Goal: Task Accomplishment & Management: Manage account settings

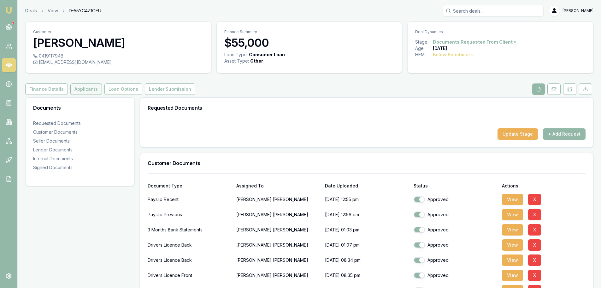
click at [80, 92] on button "Applicants" at bounding box center [86, 88] width 32 height 11
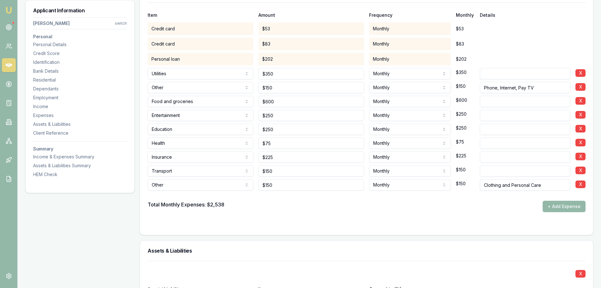
scroll to position [1326, 0]
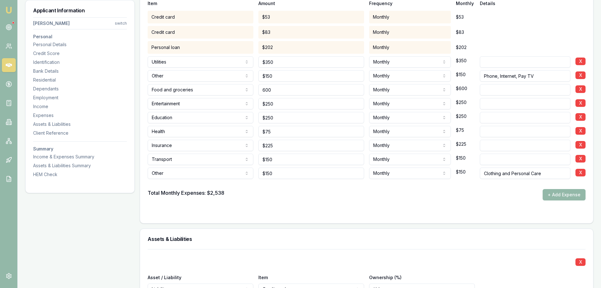
drag, startPoint x: 276, startPoint y: 88, endPoint x: 237, endPoint y: 83, distance: 39.7
click at [237, 83] on div "Food and groceries Rent or board Food and groceries Utilities Insurance Transpo…" at bounding box center [367, 88] width 438 height 14
type input "$700"
click at [278, 197] on div "Total Monthly Expenses: $2,538 + Add Expense" at bounding box center [367, 194] width 438 height 11
click at [10, 64] on icon at bounding box center [9, 65] width 6 height 4
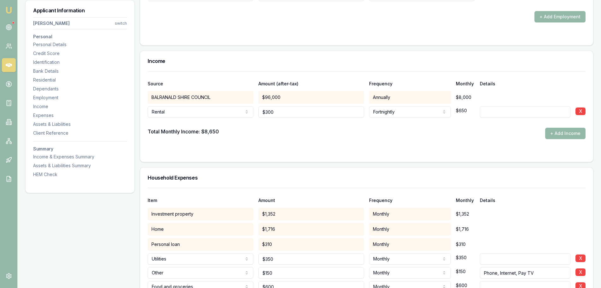
scroll to position [1168, 0]
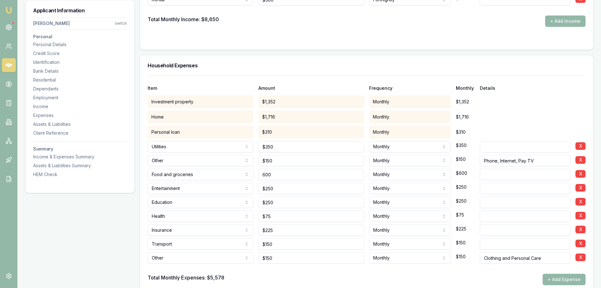
drag, startPoint x: 261, startPoint y: 173, endPoint x: 256, endPoint y: 173, distance: 4.4
click at [257, 173] on div "Food and groceries Rent or board Food and groceries Utilities Insurance Transpo…" at bounding box center [367, 173] width 438 height 14
type input "$700"
click at [280, 82] on div "Item Amount Frequency Monthly Details" at bounding box center [367, 84] width 438 height 17
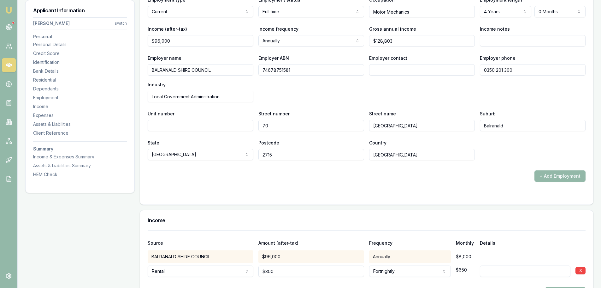
scroll to position [821, 0]
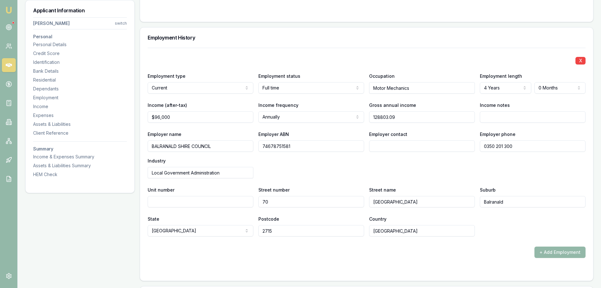
drag, startPoint x: 401, startPoint y: 117, endPoint x: 374, endPoint y: 117, distance: 26.8
click at [374, 117] on input "128803.09" at bounding box center [422, 116] width 106 height 11
type input "$126,500"
click at [363, 130] on div "Employer ABN 74678751581" at bounding box center [311, 140] width 106 height 21
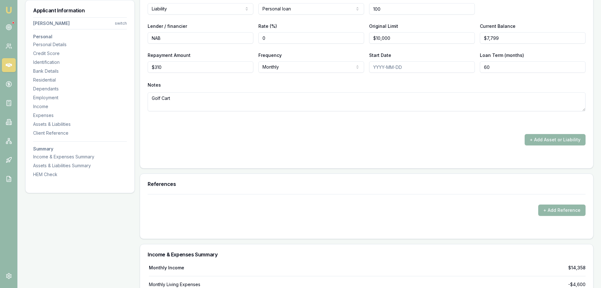
scroll to position [2293, 0]
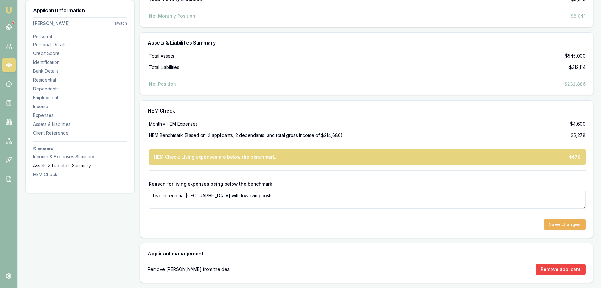
click at [62, 166] on div "Assets & Liabilities Summary" at bounding box center [80, 165] width 94 height 6
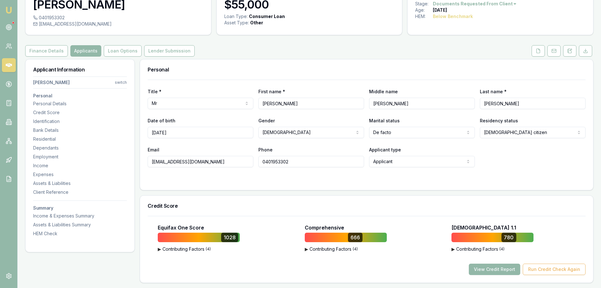
scroll to position [0, 0]
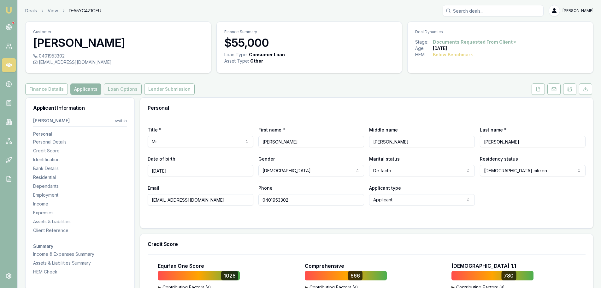
click at [122, 87] on button "Loan Options" at bounding box center [123, 88] width 38 height 11
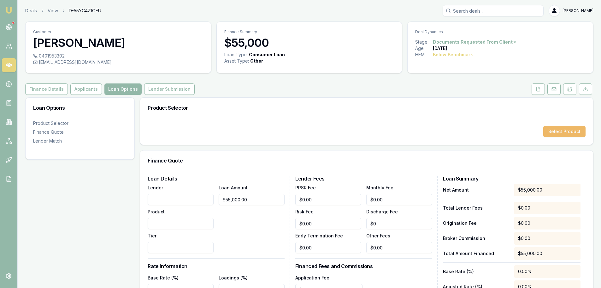
click at [571, 132] on button "Select Product" at bounding box center [564, 131] width 42 height 11
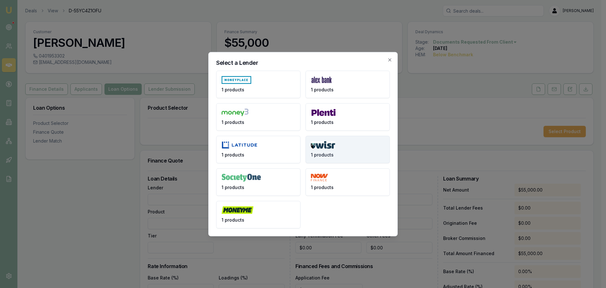
click at [334, 144] on img at bounding box center [323, 145] width 24 height 8
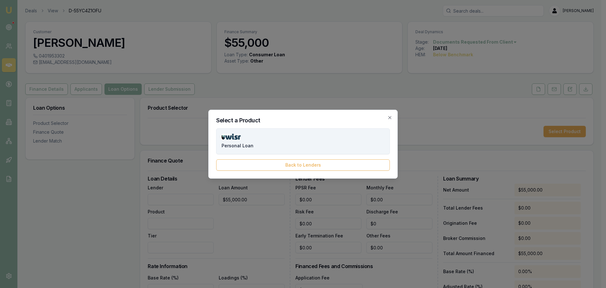
click at [257, 143] on button "Personal Loan" at bounding box center [303, 141] width 174 height 26
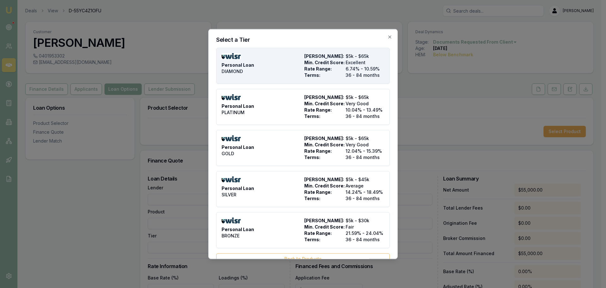
click at [268, 70] on div "Personal Loan DIAMOND" at bounding box center [262, 65] width 80 height 25
type input "WISR"
type input "Personal Loan"
type input "DIAMOND"
type input "6.74"
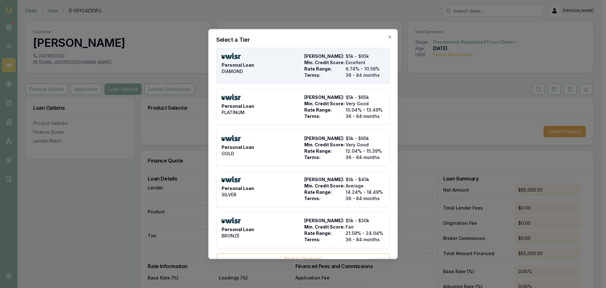
type input "36"
type input "$525.00"
type input "2500"
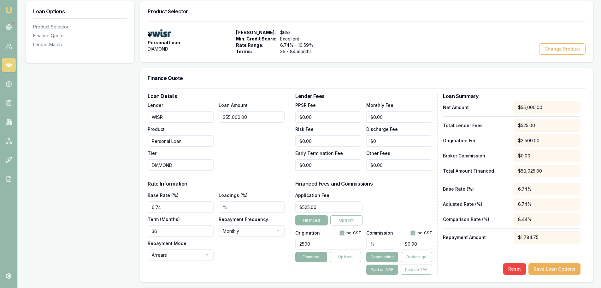
scroll to position [126, 0]
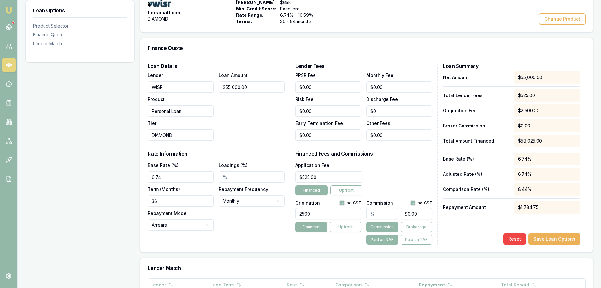
drag, startPoint x: 173, startPoint y: 177, endPoint x: 139, endPoint y: 177, distance: 33.8
click at [139, 177] on div "Loan Options Product Selector Finance Quote Lender Match Product Selector Perso…" at bounding box center [309, 203] width 568 height 465
type input "9.64%"
drag, startPoint x: 159, startPoint y: 202, endPoint x: 133, endPoint y: 200, distance: 25.9
click at [133, 200] on div "Loan Options Product Selector Finance Quote Lender Match Product Selector Perso…" at bounding box center [309, 203] width 568 height 465
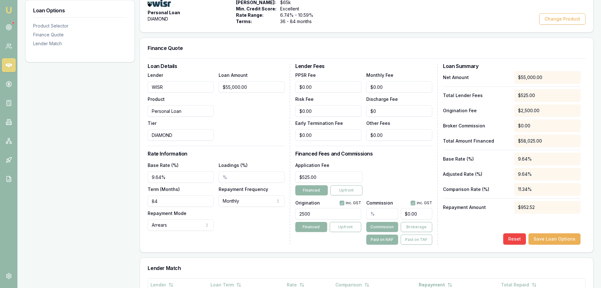
type input "84"
click at [245, 222] on div "Base Rate (%) 9.64% Loadings (%) Term (Months) 84 Repayment Frequency Monthly W…" at bounding box center [216, 195] width 137 height 69
drag, startPoint x: 318, startPoint y: 179, endPoint x: 286, endPoint y: 175, distance: 32.5
click at [286, 175] on div "Loan Details Lender WISR Product Personal Loan Tier DIAMOND Loan Amount $55,000…" at bounding box center [367, 153] width 438 height 181
type input "$795.00"
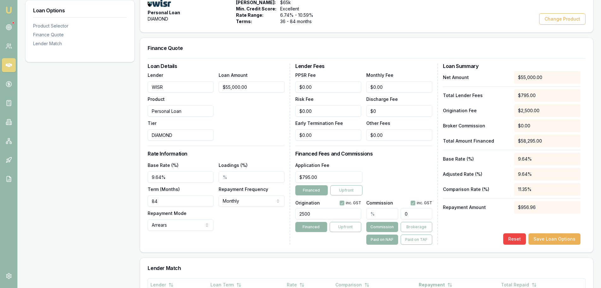
drag, startPoint x: 420, startPoint y: 213, endPoint x: 411, endPoint y: 213, distance: 8.5
click at [411, 213] on input "0" at bounding box center [417, 213] width 32 height 11
type input "$0.00"
click at [395, 213] on input "text" at bounding box center [382, 213] width 32 height 11
type input "1"
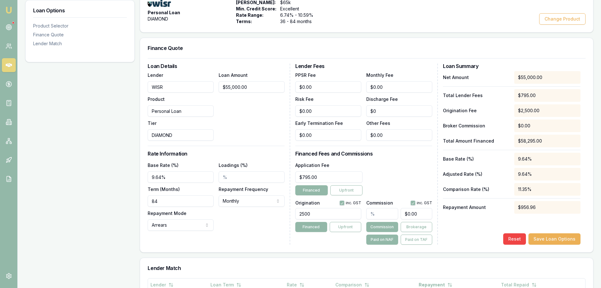
type input "$550.00"
type input "1.5"
type input "$825.00"
type input "1.50%"
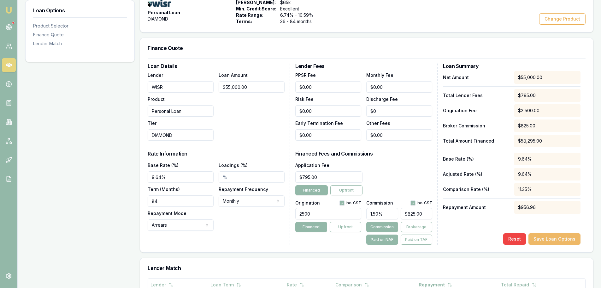
click at [551, 236] on button "Save Loan Options" at bounding box center [555, 238] width 52 height 11
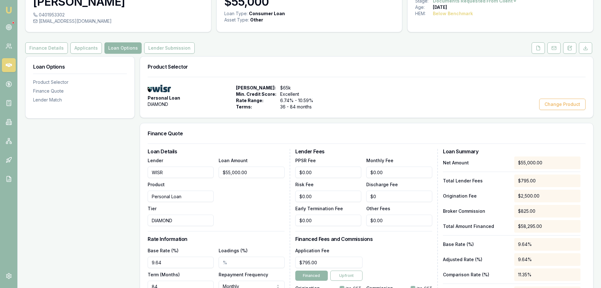
scroll to position [0, 0]
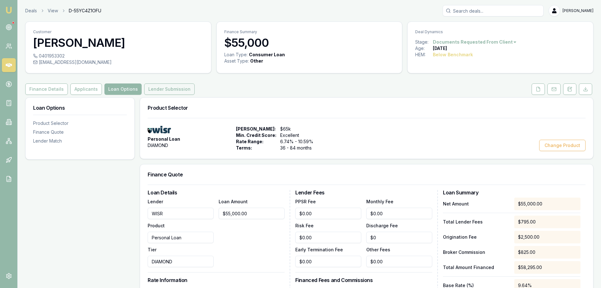
click at [162, 87] on button "Lender Submission" at bounding box center [169, 88] width 50 height 11
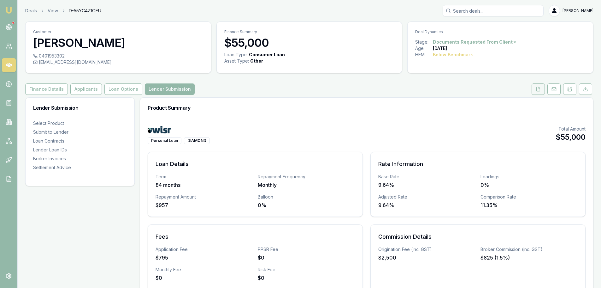
click at [532, 84] on button at bounding box center [538, 88] width 13 height 11
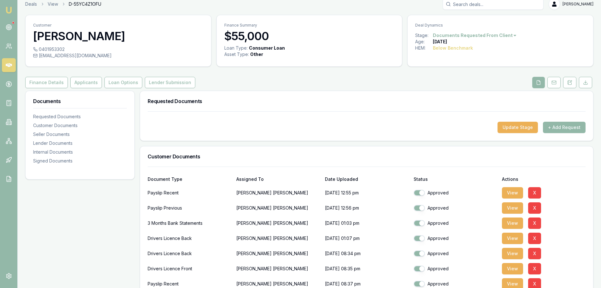
scroll to position [2, 0]
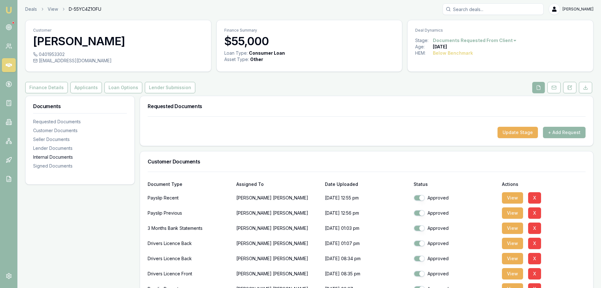
click at [50, 157] on div "Internal Documents" at bounding box center [80, 157] width 94 height 6
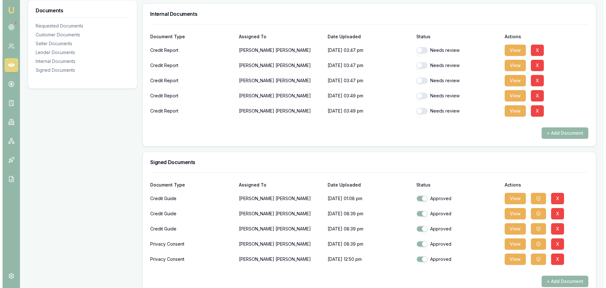
scroll to position [466, 0]
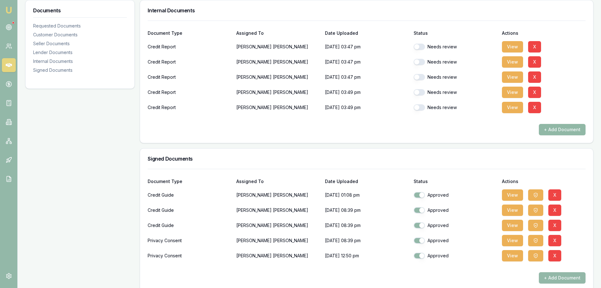
click at [563, 129] on button "+ Add Document" at bounding box center [562, 129] width 47 height 11
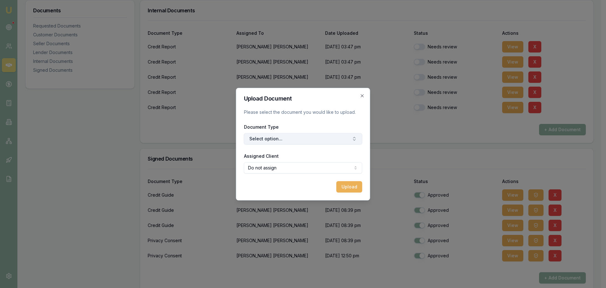
click at [287, 133] on button "Select option..." at bounding box center [303, 138] width 118 height 11
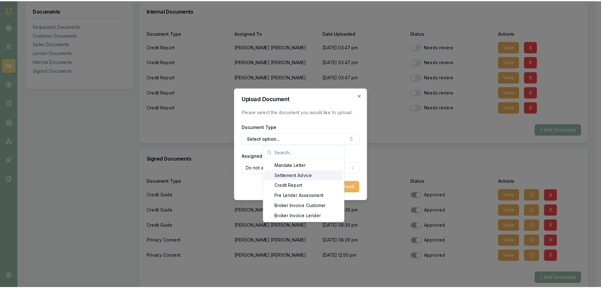
scroll to position [10, 0]
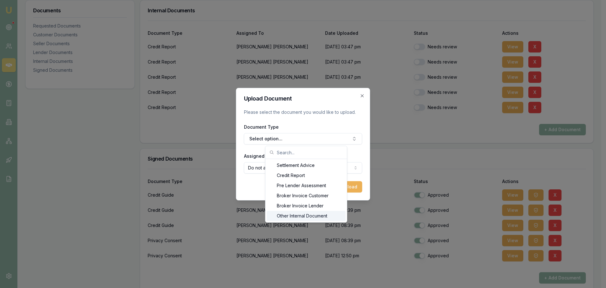
drag, startPoint x: 298, startPoint y: 214, endPoint x: 75, endPoint y: 178, distance: 225.3
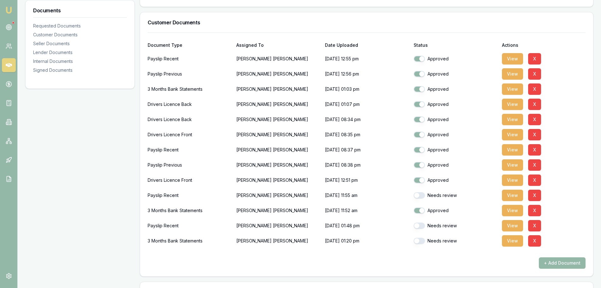
scroll to position [0, 0]
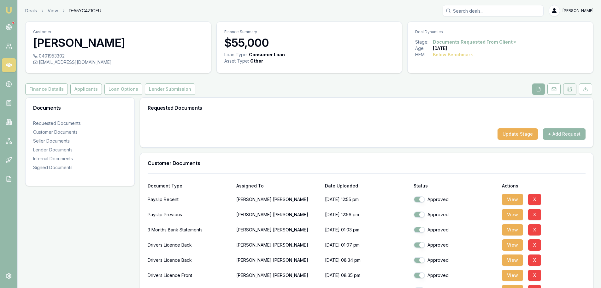
click at [573, 89] on button at bounding box center [569, 88] width 13 height 11
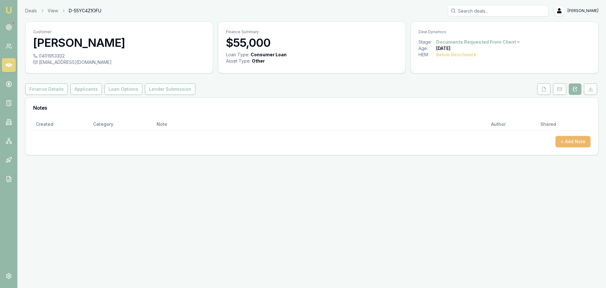
click at [585, 142] on button "+ Add Note" at bounding box center [572, 141] width 35 height 11
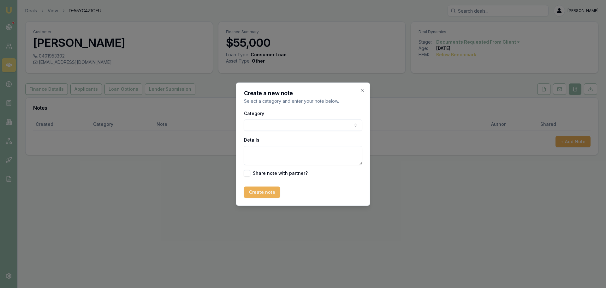
click at [293, 128] on body "Emu Broker Deals View D-55YC4Z1OFU Brad Hearns Toggle Menu Customer Shaun Ellis…" at bounding box center [303, 144] width 606 height 288
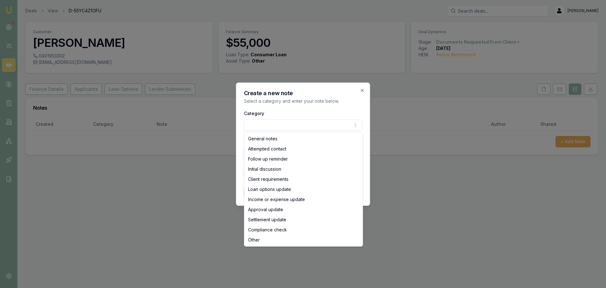
select select "CLIENT_REQUIREMENTS"
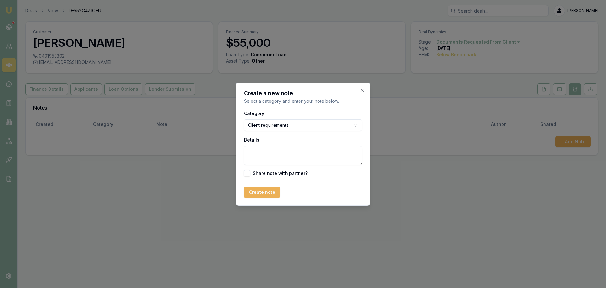
click at [275, 158] on textarea "Details" at bounding box center [303, 155] width 118 height 19
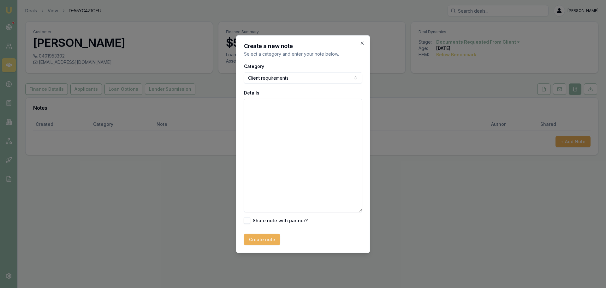
drag, startPoint x: 358, startPoint y: 163, endPoint x: 342, endPoint y: 254, distance: 92.9
click at [343, 256] on body "Emu Broker Deals View D-55YC4Z1OFU Brad Hearns Toggle Menu Customer Shaun Ellis…" at bounding box center [303, 144] width 606 height 288
click at [276, 111] on textarea "Details" at bounding box center [303, 155] width 118 height 113
click at [279, 127] on textarea "Details" at bounding box center [303, 155] width 118 height 113
click at [277, 149] on textarea "Details" at bounding box center [303, 155] width 118 height 113
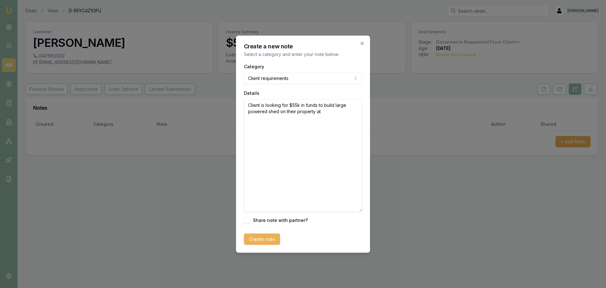
paste textarea
click at [340, 109] on textarea "Client is looking for $55k in funds to build large powered shed on their proper…" at bounding box center [303, 155] width 118 height 113
paste textarea
click at [327, 114] on textarea "Client is looking for $55k in funds to build large powered shed on their proper…" at bounding box center [303, 155] width 118 height 113
paste textarea "Balranald"
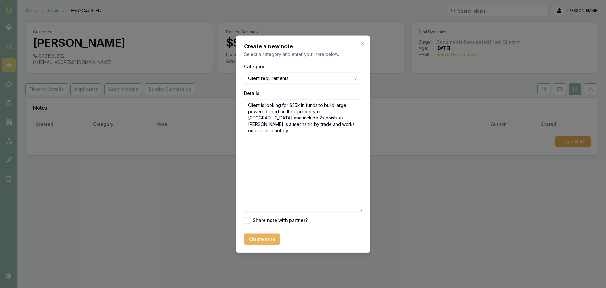
click at [316, 123] on textarea "Client is looking for $55k in funds to build large powered shed on their proper…" at bounding box center [303, 155] width 118 height 113
click at [326, 123] on textarea "Client is looking for $55k in funds to build large powered shed on their proper…" at bounding box center [303, 155] width 118 height 113
click at [326, 125] on textarea "Client is looking for $55k in funds to build large powered shed on their proper…" at bounding box center [303, 155] width 118 height 113
click at [319, 121] on textarea "Client is looking for $55k in funds to build large powered shed on their proper…" at bounding box center [303, 155] width 118 height 113
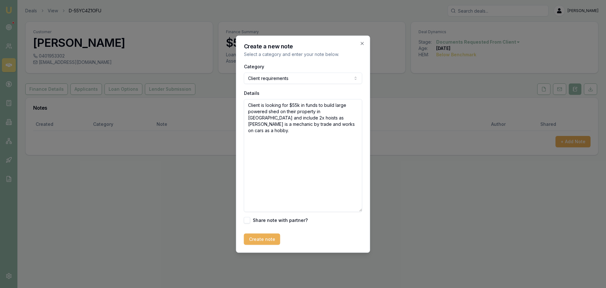
click at [321, 127] on textarea "Client is looking for $55k in funds to build large powered shed on their proper…" at bounding box center [303, 155] width 118 height 113
click at [313, 122] on textarea "Client is looking for $55k in funds to build large powered shed on their proper…" at bounding box center [303, 155] width 118 height 113
click at [314, 133] on textarea "Client is looking for $55k in funds to build large powered shed on their proper…" at bounding box center [303, 155] width 118 height 113
click at [315, 134] on textarea "Client is looking for $55k in funds to build large powered shed on their proper…" at bounding box center [303, 155] width 118 height 113
click at [306, 136] on textarea "Client is looking for $55k in funds to build large powered shed on their proper…" at bounding box center [303, 155] width 118 height 113
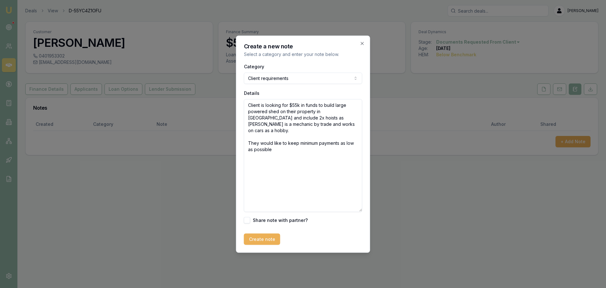
click at [301, 144] on textarea "Client is looking for $55k in funds to build large powered shed on their proper…" at bounding box center [303, 155] width 118 height 113
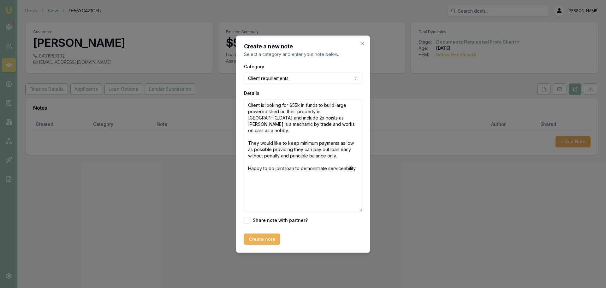
click at [357, 158] on textarea "Client is looking for $55k in funds to build large powered shed on their proper…" at bounding box center [303, 155] width 118 height 113
click at [357, 164] on textarea "Client is looking for $55k in funds to build large powered shed on their proper…" at bounding box center [303, 155] width 118 height 113
type textarea "Client is looking for $55k in funds to build large powered shed on their proper…"
click at [293, 82] on body "Emu Broker Deals View D-55YC4Z1OFU Brad Hearns Toggle Menu Customer Shaun Ellis…" at bounding box center [303, 144] width 606 height 288
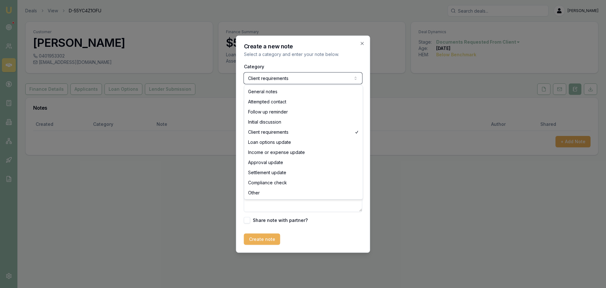
click at [293, 82] on body "Emu Broker Deals View D-55YC4Z1OFU Brad Hearns Toggle Menu Customer Shaun Ellis…" at bounding box center [303, 144] width 606 height 288
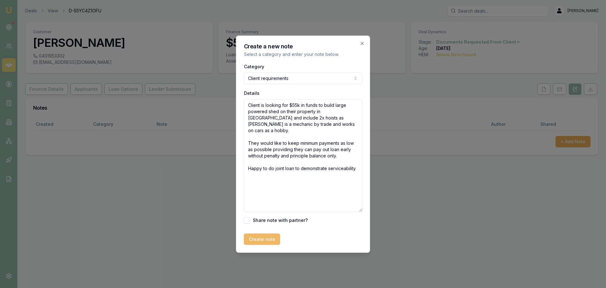
click at [261, 242] on button "Create note" at bounding box center [262, 238] width 36 height 11
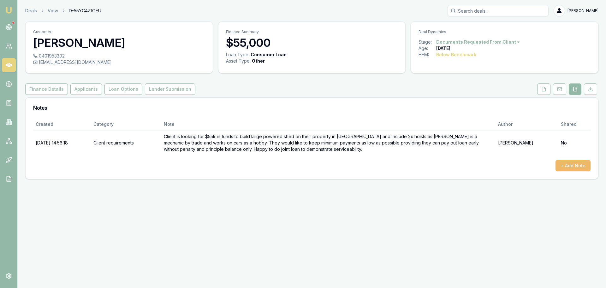
click at [567, 167] on button "+ Add Note" at bounding box center [572, 165] width 35 height 11
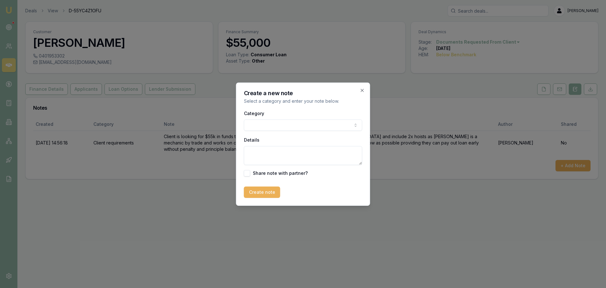
click at [255, 132] on div "Category General notes Attempted contact Follow up reminder Initial discussion …" at bounding box center [303, 142] width 118 height 67
click at [269, 125] on body "Emu Broker Deals View D-55YC4Z1OFU Brad Hearns Toggle Menu Customer Shaun Ellis…" at bounding box center [303, 144] width 606 height 288
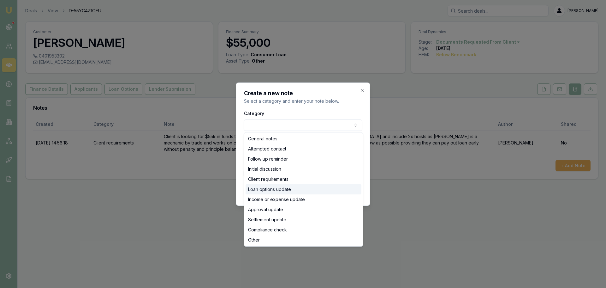
select select "LOAN_OPTIONS_UPDATE"
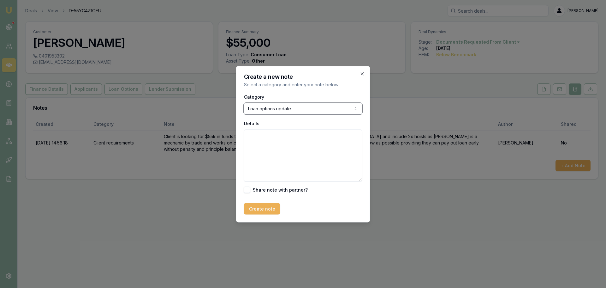
drag, startPoint x: 360, startPoint y: 164, endPoint x: 356, endPoint y: 197, distance: 33.4
click at [356, 197] on form "Category Loan options update General notes Attempted contact Follow up reminder…" at bounding box center [303, 153] width 118 height 122
click at [303, 157] on textarea "Details" at bounding box center [303, 155] width 118 height 52
click at [273, 132] on textarea "Details" at bounding box center [303, 155] width 118 height 52
click at [282, 145] on textarea "Details" at bounding box center [303, 155] width 118 height 52
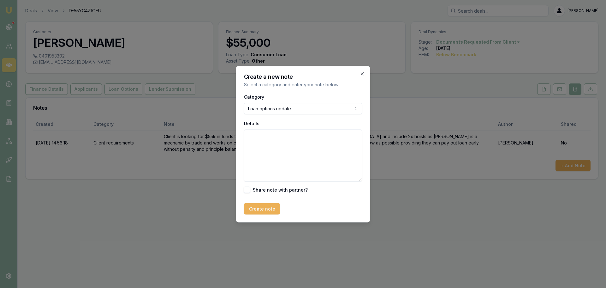
click at [278, 147] on textarea "Details" at bounding box center [303, 155] width 118 height 52
click at [310, 137] on textarea "Provided quotes from Latitude, Now Finance & WISR." at bounding box center [303, 155] width 118 height 52
click at [312, 142] on textarea "Provided quotes from Latitude (11.99%), Now Finance (11.49%) & WISR." at bounding box center [303, 155] width 118 height 52
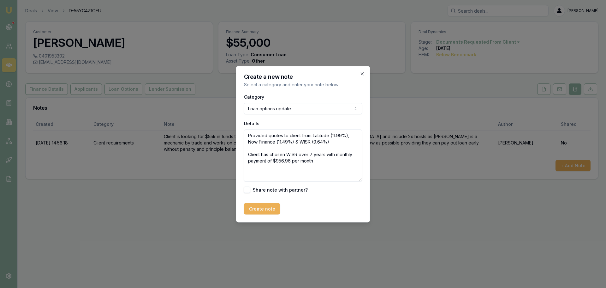
drag, startPoint x: 279, startPoint y: 151, endPoint x: 315, endPoint y: 154, distance: 36.4
click at [315, 154] on textarea "Provided quotes to client from Latitude (11.99%), Now Finance (11.49%) & WISR (…" at bounding box center [303, 155] width 118 height 52
drag, startPoint x: 330, startPoint y: 153, endPoint x: 357, endPoint y: 155, distance: 26.6
click at [357, 155] on textarea "Provided quotes to client from Latitude (11.99%), Now Finance (11.49%) & WISR (…" at bounding box center [303, 155] width 118 height 52
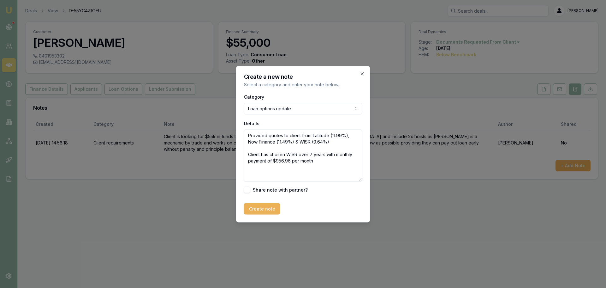
click at [357, 155] on textarea "Provided quotes to client from Latitude (11.99%), Now Finance (11.49%) & WISR (…" at bounding box center [303, 155] width 118 height 52
click at [336, 154] on textarea "Provided quotes to client from Latitude (11.99%), Now Finance (11.49%) & WISR (…" at bounding box center [303, 155] width 118 height 52
click at [349, 162] on textarea "Provided quotes to client from Latitude (11.99%), Now Finance (11.49%) & WISR (…" at bounding box center [303, 155] width 118 height 52
type textarea "Provided quotes to client from Latitude (11.99%), Now Finance (11.49%) & WISR (…"
click at [258, 209] on button "Create note" at bounding box center [262, 208] width 36 height 11
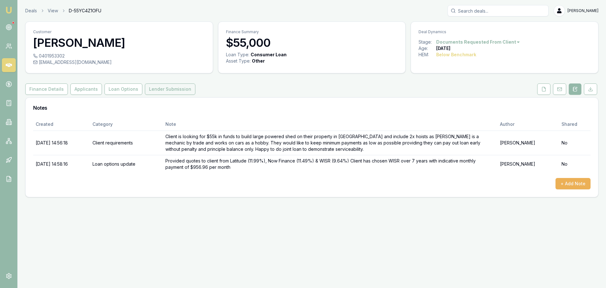
click at [155, 90] on button "Lender Submission" at bounding box center [170, 88] width 50 height 11
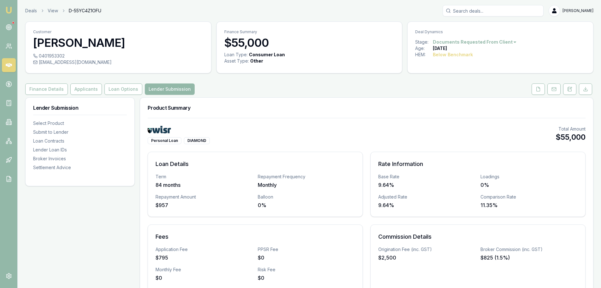
click at [114, 91] on button "Loan Options" at bounding box center [123, 88] width 38 height 11
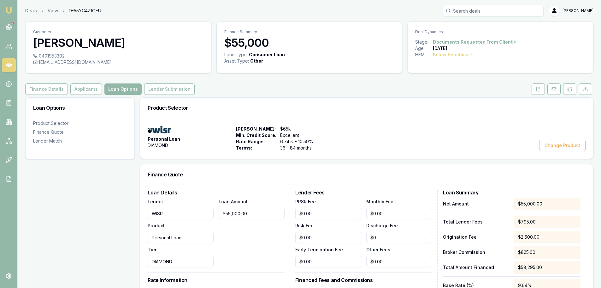
click at [91, 91] on button "Applicants" at bounding box center [86, 88] width 32 height 11
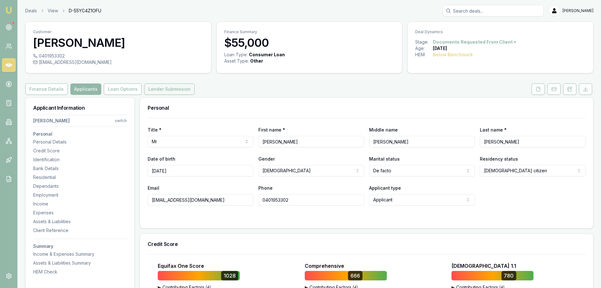
click at [157, 90] on button "Lender Submission" at bounding box center [169, 88] width 50 height 11
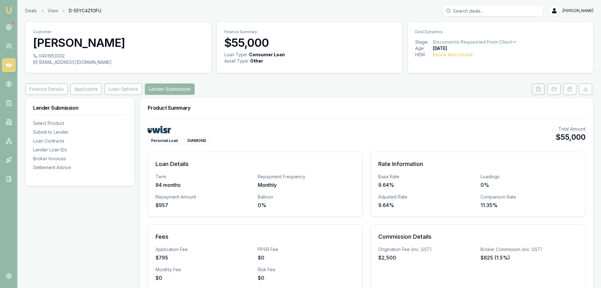
click at [538, 89] on icon at bounding box center [538, 88] width 5 height 5
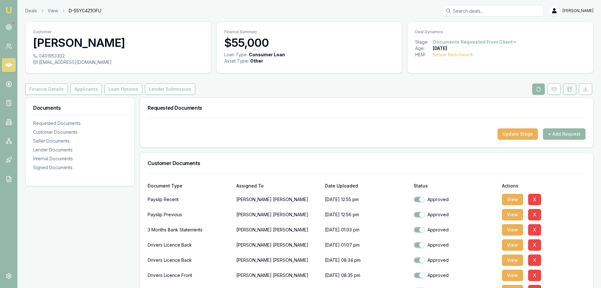
click at [576, 89] on button at bounding box center [569, 88] width 13 height 11
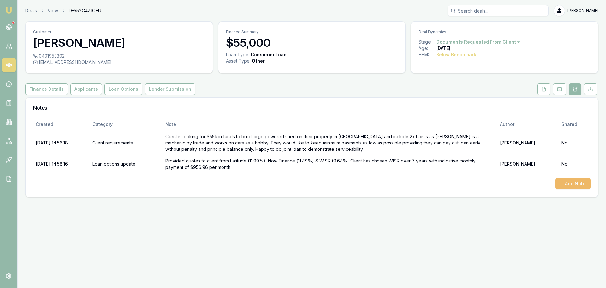
click at [571, 184] on button "+ Add Note" at bounding box center [572, 183] width 35 height 11
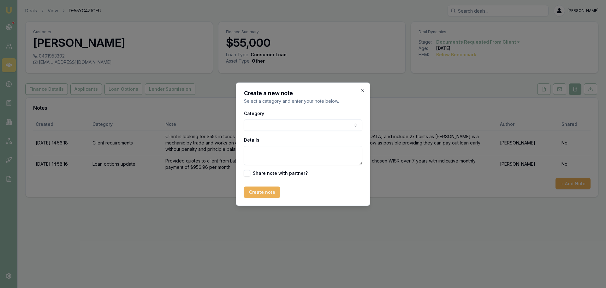
click at [360, 91] on icon "button" at bounding box center [362, 90] width 5 height 5
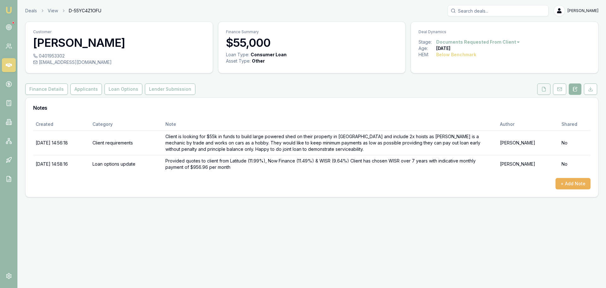
click at [547, 87] on button at bounding box center [543, 88] width 13 height 11
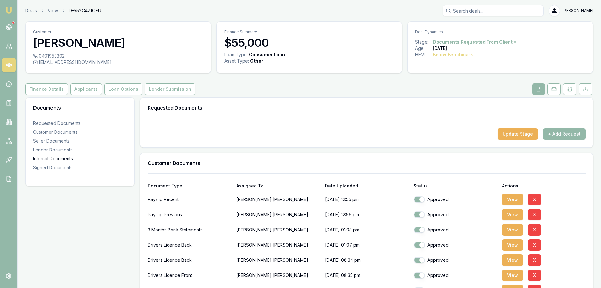
click at [57, 159] on div "Internal Documents" at bounding box center [80, 158] width 94 height 6
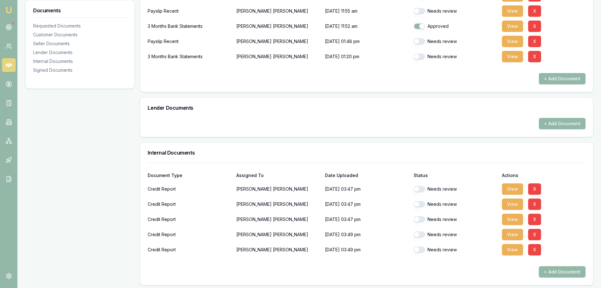
scroll to position [317, 0]
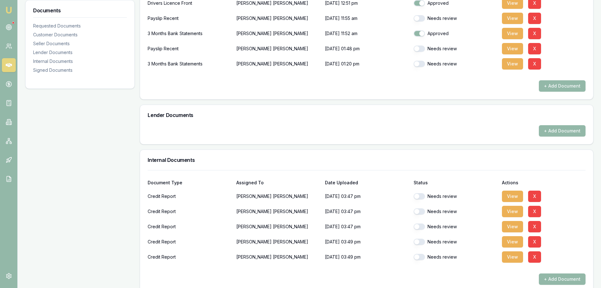
click at [424, 195] on button "button" at bounding box center [419, 196] width 11 height 6
checkbox input "true"
click at [424, 210] on button "button" at bounding box center [419, 211] width 11 height 6
checkbox input "true"
click at [423, 229] on button "button" at bounding box center [419, 226] width 11 height 6
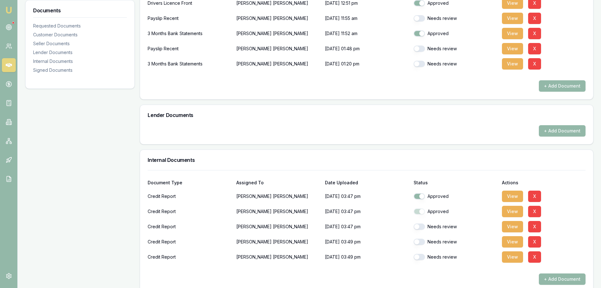
checkbox input "true"
click at [423, 239] on button "button" at bounding box center [419, 241] width 11 height 6
checkbox input "true"
click at [424, 255] on button "button" at bounding box center [419, 256] width 11 height 6
checkbox input "true"
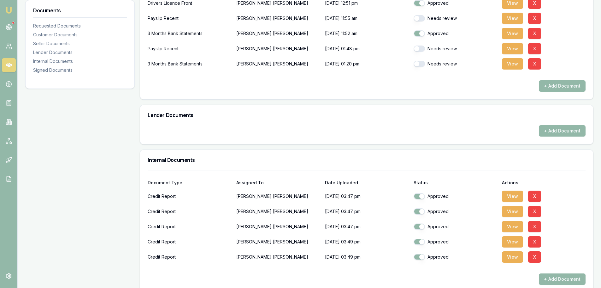
scroll to position [191, 0]
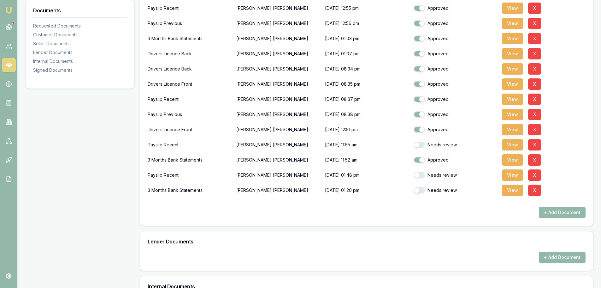
click at [421, 144] on button "button" at bounding box center [419, 144] width 11 height 6
checkbox input "true"
click at [424, 174] on button "button" at bounding box center [419, 175] width 11 height 6
checkbox input "true"
click at [423, 187] on div "Needs review" at bounding box center [456, 190] width 84 height 13
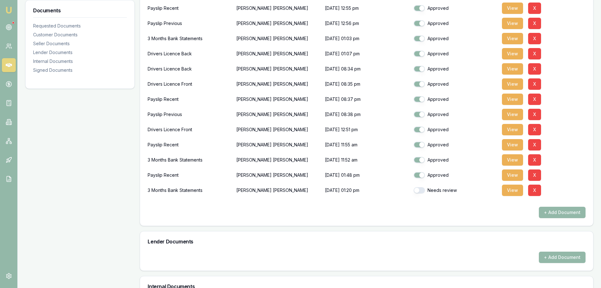
click at [425, 191] on button "button" at bounding box center [419, 190] width 11 height 6
checkbox input "true"
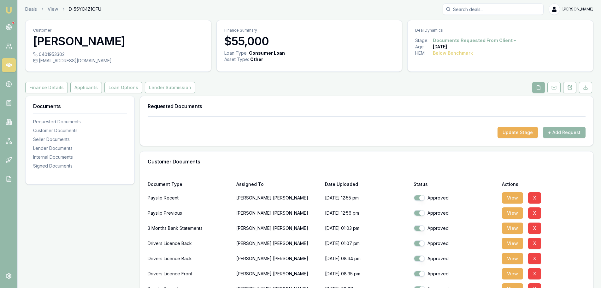
scroll to position [0, 0]
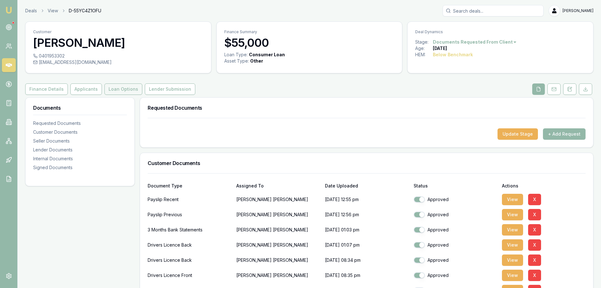
click at [113, 91] on button "Loan Options" at bounding box center [123, 88] width 38 height 11
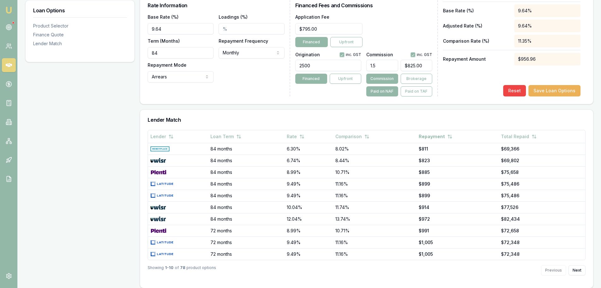
scroll to position [280, 0]
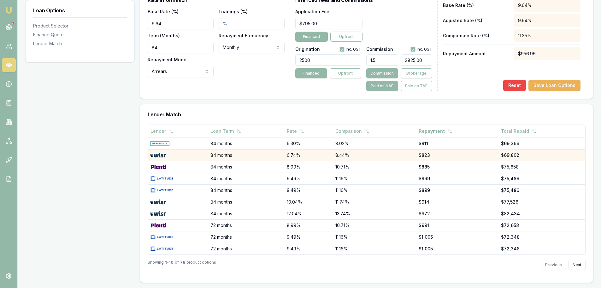
click at [220, 156] on td "84 months" at bounding box center [246, 155] width 77 height 12
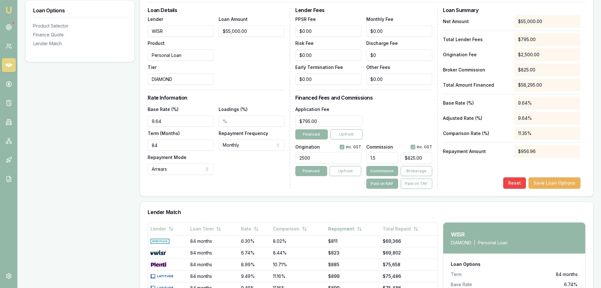
scroll to position [173, 0]
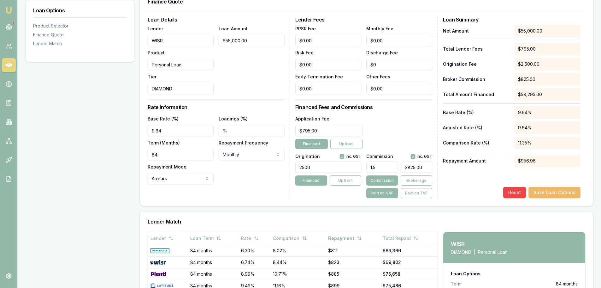
click at [570, 190] on button "Save Loan Options" at bounding box center [555, 192] width 52 height 11
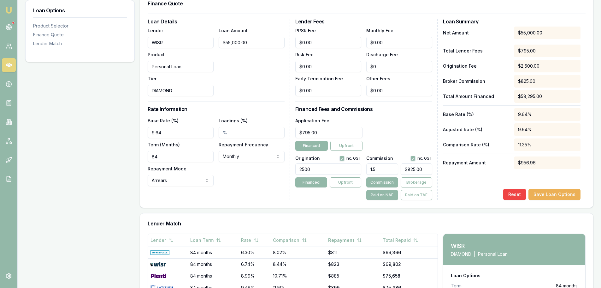
scroll to position [0, 0]
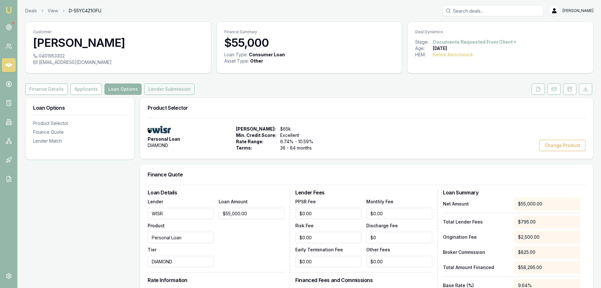
click at [159, 90] on button "Lender Submission" at bounding box center [169, 88] width 50 height 11
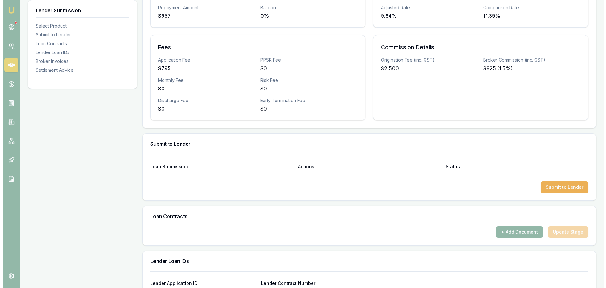
scroll to position [189, 0]
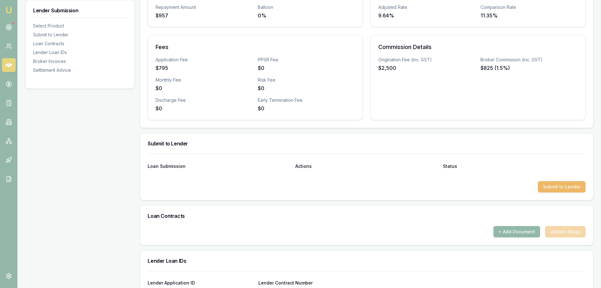
click at [568, 184] on button "Submit to Lender" at bounding box center [562, 186] width 48 height 11
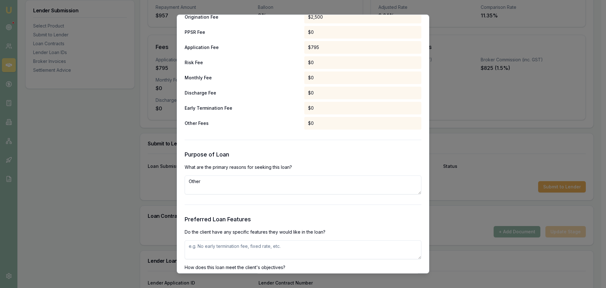
scroll to position [663, 0]
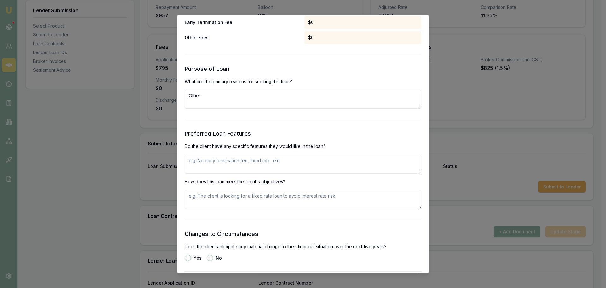
click at [240, 163] on textarea at bounding box center [303, 163] width 237 height 19
type textarea "Early pay out must be principle balance only with no early repayment fees"
click at [256, 203] on textarea at bounding box center [303, 199] width 237 height 19
click at [254, 201] on textarea at bounding box center [303, 199] width 237 height 19
type textarea "Reduce min. monthly commitment"
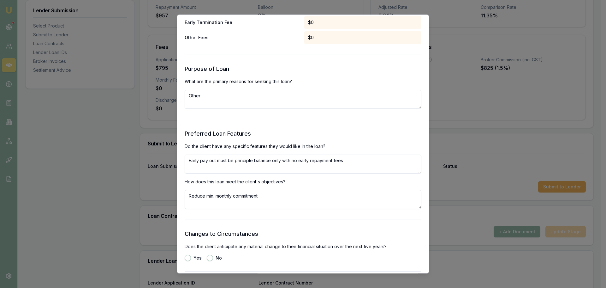
drag, startPoint x: 215, startPoint y: 103, endPoint x: 177, endPoint y: 94, distance: 38.8
click at [177, 94] on div "Preliminary Assessment Please complete the following assessment to submit to th…" at bounding box center [303, 144] width 252 height 259
type textarea "Build powered shed and install 2x car hoists for mechanical repairs/restorations"
click at [277, 202] on textarea "Reduce min. monthly commitment" at bounding box center [303, 199] width 237 height 19
drag, startPoint x: 291, startPoint y: 198, endPoint x: 124, endPoint y: 202, distance: 166.7
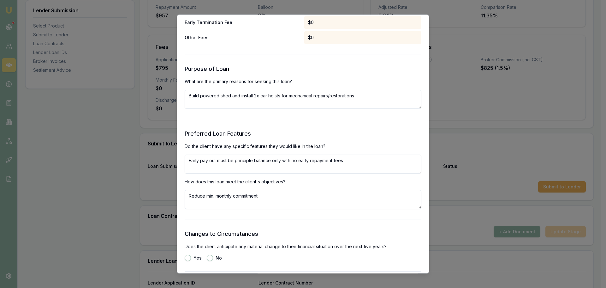
click at [207, 196] on textarea at bounding box center [303, 199] width 237 height 19
paste textarea "Reduce min. monthly commitment"
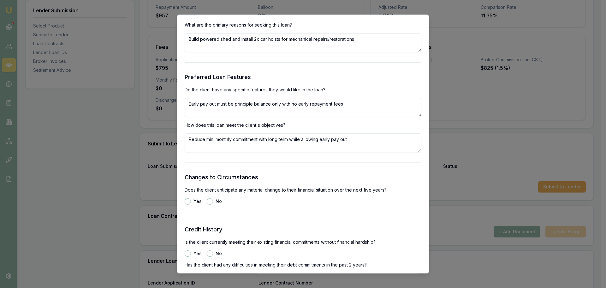
scroll to position [757, 0]
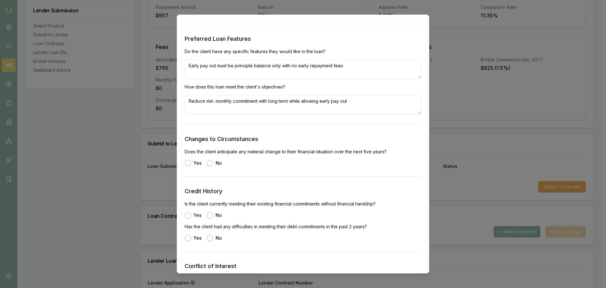
type textarea "Reduce min. monthly commitment with long term while allowing early pay out"
click at [211, 164] on button "No" at bounding box center [210, 163] width 6 height 6
radio input "true"
click at [188, 214] on button "Yes" at bounding box center [188, 215] width 6 height 6
radio input "true"
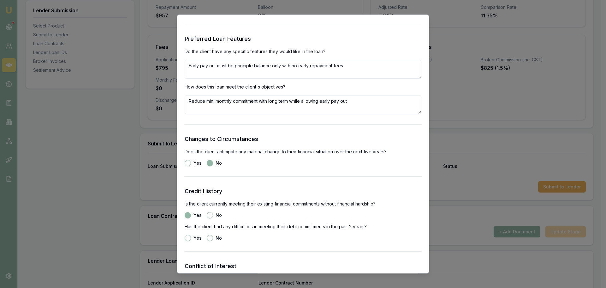
click at [210, 235] on button "No" at bounding box center [210, 237] width 6 height 6
radio input "true"
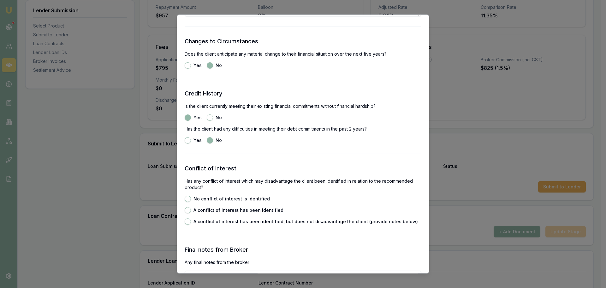
scroll to position [884, 0]
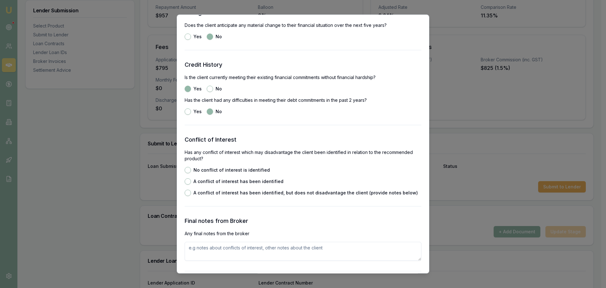
click at [187, 172] on button "No conflict of interest is identified" at bounding box center [188, 170] width 6 height 6
radio input "true"
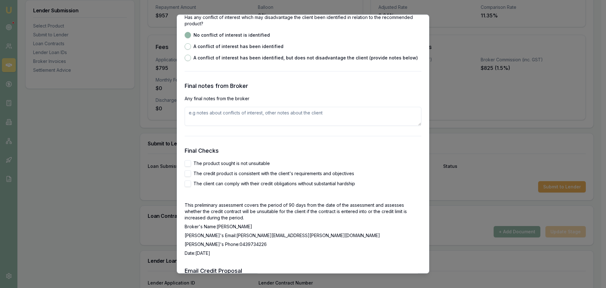
scroll to position [1041, 0]
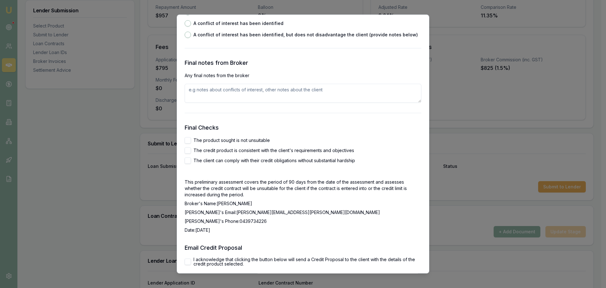
click at [188, 141] on button "The product sought is not unsuitable" at bounding box center [188, 140] width 6 height 6
checkbox input "true"
click at [189, 148] on button "The credit product is consistent with the client's requirements and objectives" at bounding box center [188, 150] width 6 height 6
checkbox input "true"
click at [189, 159] on button "The client can comply with their credit obligations without substantial hardship" at bounding box center [188, 160] width 6 height 6
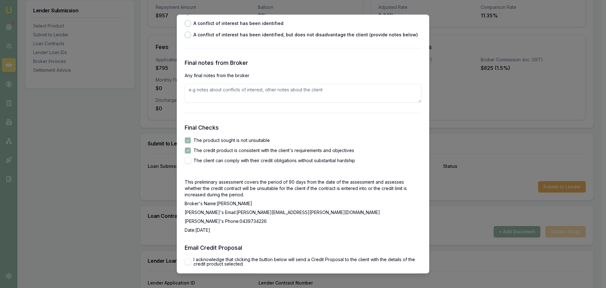
checkbox input "true"
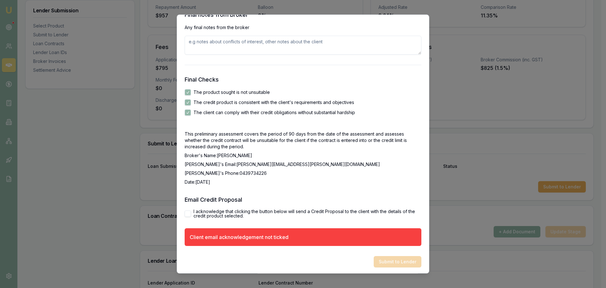
scroll to position [1091, 0]
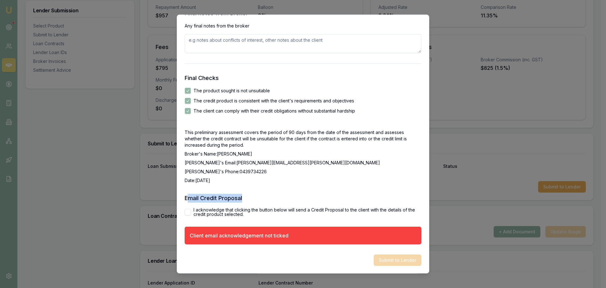
drag, startPoint x: 189, startPoint y: 194, endPoint x: 263, endPoint y: 195, distance: 74.2
click at [263, 195] on h3 "Email Credit Proposal" at bounding box center [303, 197] width 237 height 9
click at [187, 209] on button "I acknowledge that clicking the button below will send a Credit Proposal to the…" at bounding box center [188, 212] width 6 height 6
checkbox input "true"
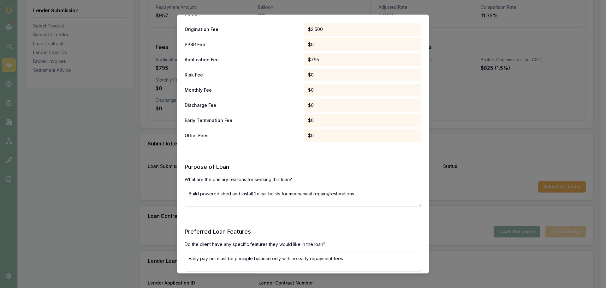
scroll to position [568, 0]
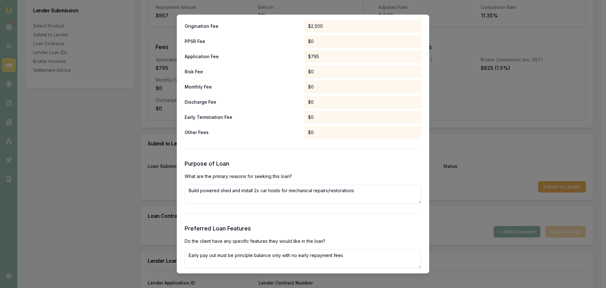
drag, startPoint x: 366, startPoint y: 188, endPoint x: 187, endPoint y: 194, distance: 178.7
click at [187, 194] on textarea "Build powered shed and install 2x car hoists for mechanical repairs/restorations" at bounding box center [303, 193] width 237 height 19
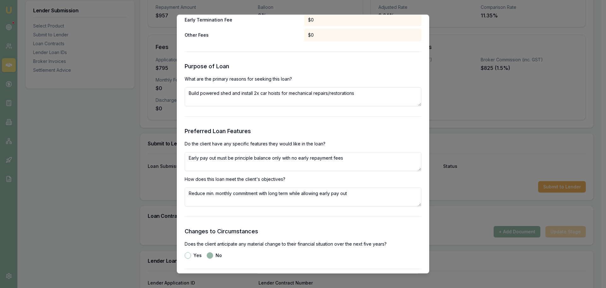
scroll to position [694, 0]
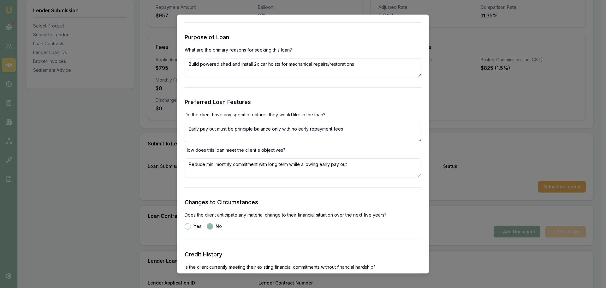
drag, startPoint x: 359, startPoint y: 133, endPoint x: 174, endPoint y: 133, distance: 184.9
drag, startPoint x: 332, startPoint y: 164, endPoint x: 179, endPoint y: 163, distance: 153.4
click at [179, 163] on div "Preliminary Assessment Please complete the following assessment to submit to th…" at bounding box center [303, 144] width 252 height 259
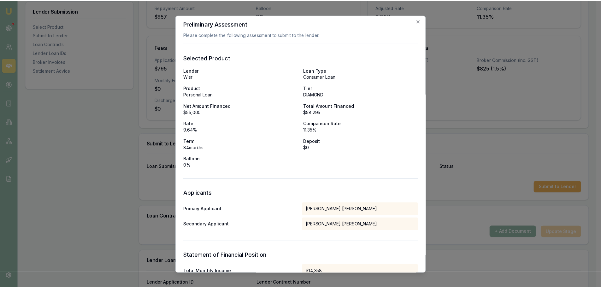
scroll to position [0, 0]
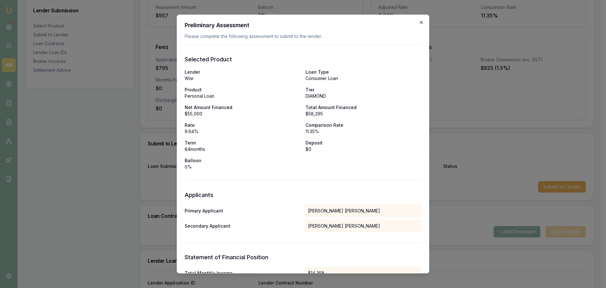
click at [420, 22] on icon "button" at bounding box center [421, 22] width 3 height 3
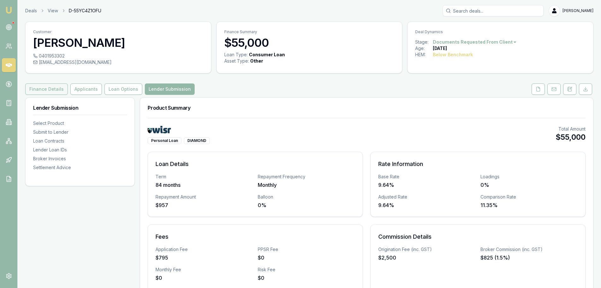
click at [51, 87] on button "Finance Details" at bounding box center [46, 88] width 43 height 11
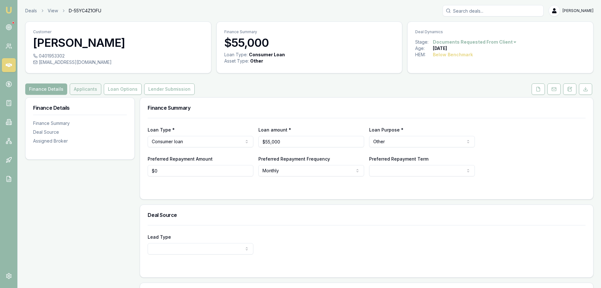
click at [77, 87] on button "Applicants" at bounding box center [86, 88] width 32 height 11
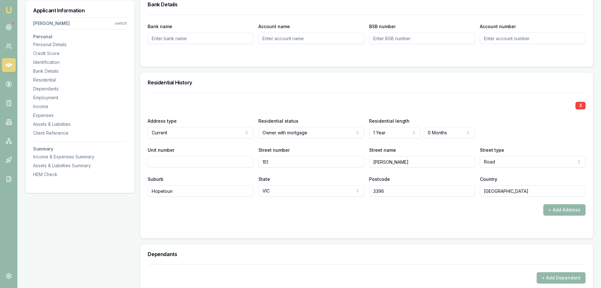
scroll to position [568, 0]
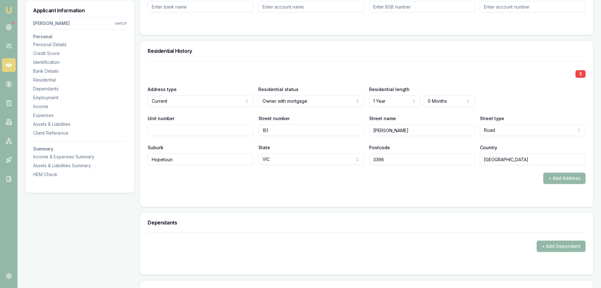
drag, startPoint x: 281, startPoint y: 129, endPoint x: 237, endPoint y: 129, distance: 43.6
click at [237, 129] on div "Unit number Street number 151 Street name McClounans Street type Road Access Al…" at bounding box center [367, 124] width 438 height 21
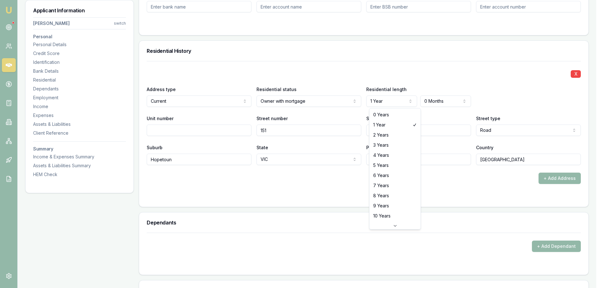
select select "2"
drag, startPoint x: 384, startPoint y: 131, endPoint x: 355, endPoint y: 131, distance: 29.0
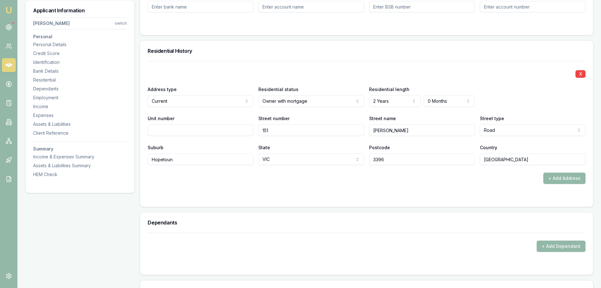
drag, startPoint x: 296, startPoint y: 131, endPoint x: 209, endPoint y: 127, distance: 86.6
click at [209, 127] on div "Unit number Street number 151 Street name McClounans Street type Road Access Al…" at bounding box center [367, 124] width 438 height 21
type input "115"
paste input "Ballandella"
type input "Ballandella"
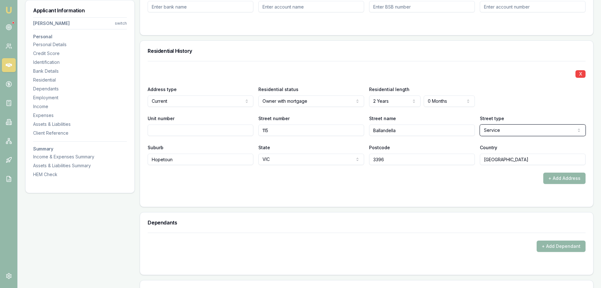
select select "Street"
drag, startPoint x: 175, startPoint y: 160, endPoint x: 144, endPoint y: 158, distance: 30.4
click at [144, 158] on div "X Address type Current Current Previous Residential status Owner with mortgage …" at bounding box center [366, 133] width 453 height 145
paste input "Balranald"
type input "Balranald"
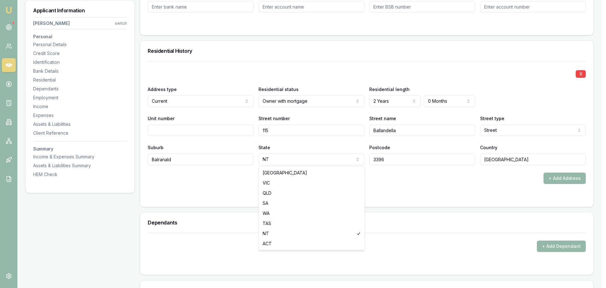
select select "[GEOGRAPHIC_DATA]"
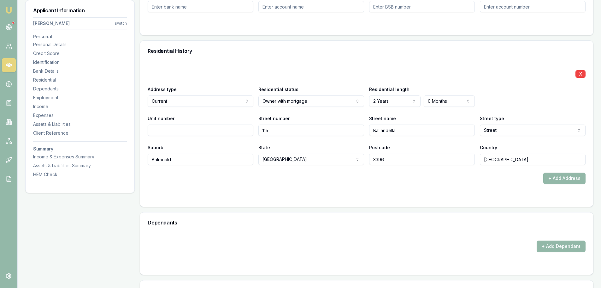
click at [399, 160] on input "3396" at bounding box center [422, 158] width 106 height 11
drag, startPoint x: 399, startPoint y: 160, endPoint x: 354, endPoint y: 162, distance: 45.2
click at [354, 162] on div "Suburb Balranald State NSW NSW VIC QLD SA WA TAS NT ACT Postcode 3396 Country A…" at bounding box center [367, 153] width 438 height 21
type input "2715"
click at [360, 184] on form "X Address type Current Current Previous Residential status Owner with mortgage …" at bounding box center [367, 130] width 438 height 138
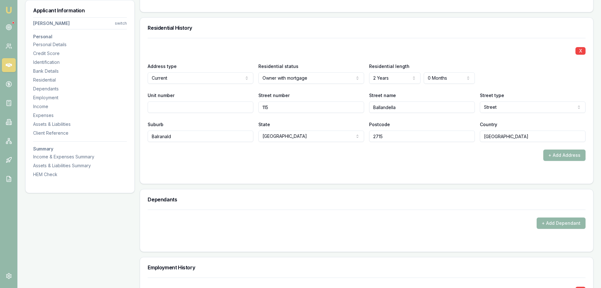
scroll to position [663, 0]
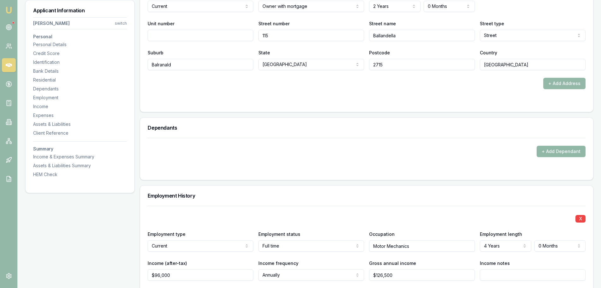
click at [561, 147] on button "+ Add Dependant" at bounding box center [561, 150] width 49 height 11
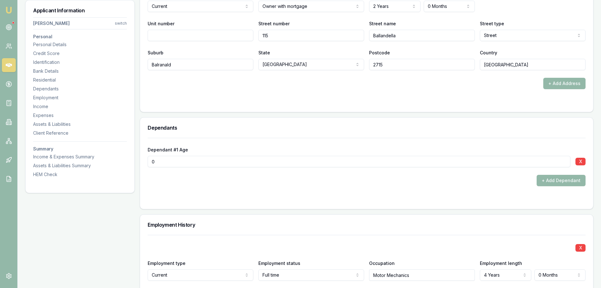
drag, startPoint x: 176, startPoint y: 163, endPoint x: 144, endPoint y: 162, distance: 32.5
click at [144, 162] on div "Dependant #1 Age 0 X + Add Dependant" at bounding box center [366, 173] width 453 height 71
type input "13"
click at [572, 178] on button "+ Add Dependant" at bounding box center [561, 180] width 49 height 11
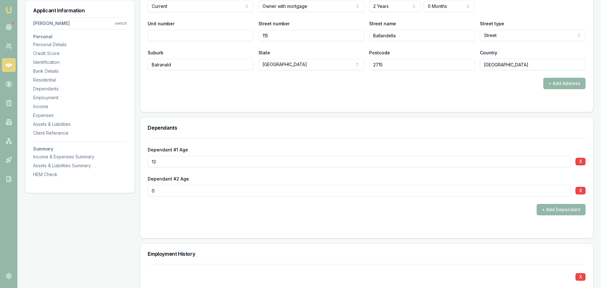
drag, startPoint x: 143, startPoint y: 192, endPoint x: 137, endPoint y: 190, distance: 5.8
type input "11"
click at [573, 211] on button "+ Add Dependant" at bounding box center [561, 209] width 49 height 11
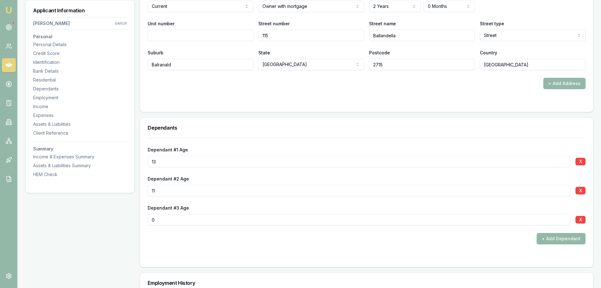
drag, startPoint x: 146, startPoint y: 223, endPoint x: 141, endPoint y: 221, distance: 5.7
click at [141, 221] on div "Dependant #1 Age 13 X Dependant #2 Age 11 X Dependant #3 Age 0 X + Add Dependant" at bounding box center [366, 202] width 453 height 129
drag, startPoint x: 143, startPoint y: 219, endPoint x: 136, endPoint y: 217, distance: 7.7
type input "6"
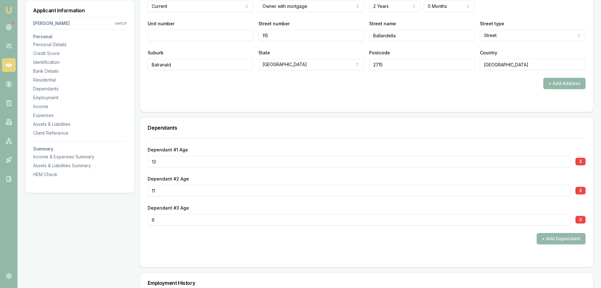
click at [152, 233] on div "+ Add Dependant" at bounding box center [367, 238] width 438 height 11
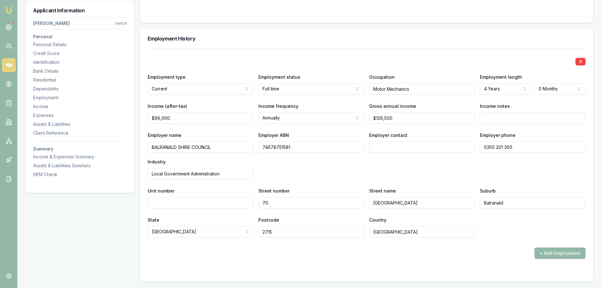
scroll to position [915, 0]
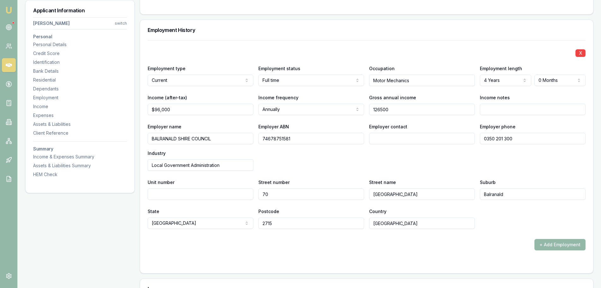
drag, startPoint x: 402, startPoint y: 111, endPoint x: 365, endPoint y: 111, distance: 36.3
click at [365, 111] on div "Income (after-tax) $96,000 Income frequency Annually Weekly Fortnightly Monthly…" at bounding box center [367, 103] width 438 height 21
type input "$128,000"
click at [345, 37] on div "Employment History" at bounding box center [366, 30] width 453 height 20
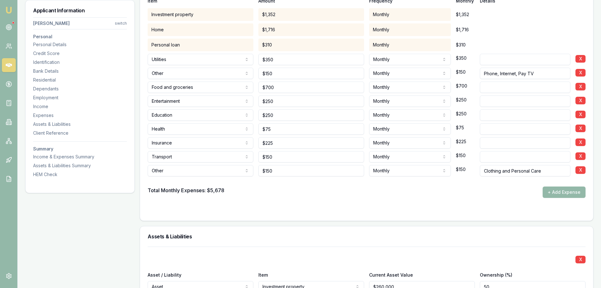
scroll to position [1357, 0]
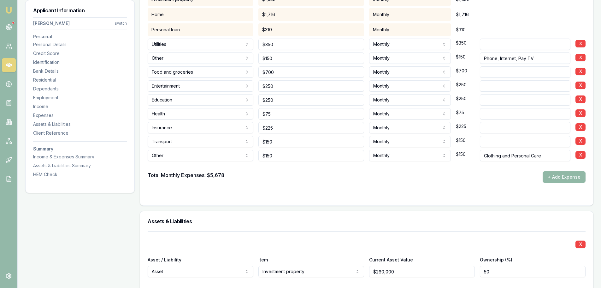
click at [565, 177] on button "+ Add Expense" at bounding box center [564, 176] width 43 height 11
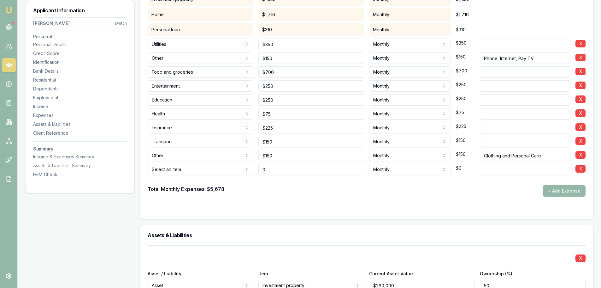
type input "$0"
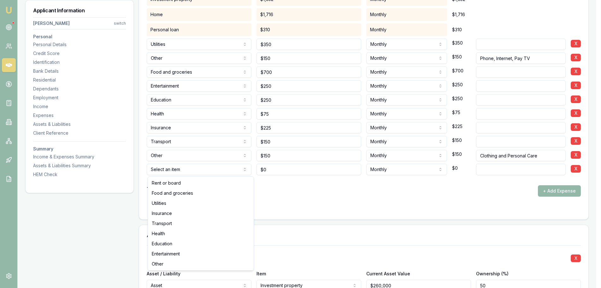
select select "OTHER"
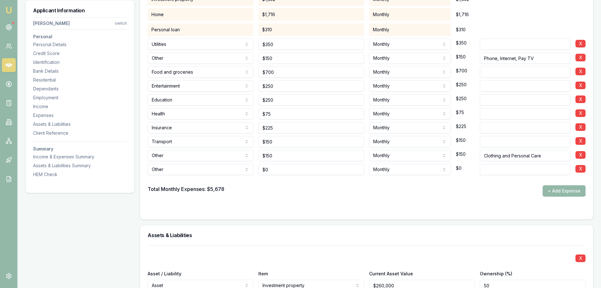
click at [513, 170] on input at bounding box center [525, 168] width 91 height 11
type input "Rates"
drag, startPoint x: 281, startPoint y: 170, endPoint x: 251, endPoint y: 170, distance: 30.0
click at [251, 170] on div "Other Rent or board Food and groceries Utilities Insurance Transport Health Edu…" at bounding box center [367, 168] width 438 height 14
type input "$0"
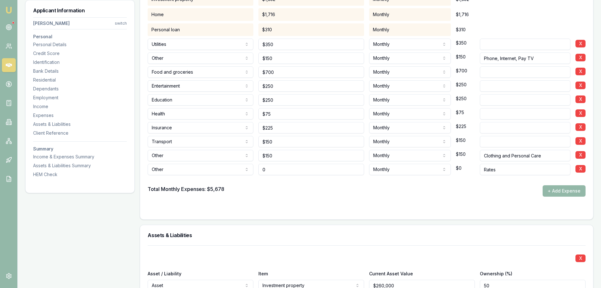
click at [253, 164] on div "Other Rent or board Food and groceries Utilities Insurance Transport Health Edu…" at bounding box center [367, 168] width 438 height 14
type input "$400"
click at [402, 216] on div "Item Amount Frequency Monthly Details Investment property $1,352 Monthly $1,352…" at bounding box center [366, 96] width 453 height 246
click at [503, 169] on input "Rates" at bounding box center [525, 168] width 91 height 11
click at [484, 170] on input "Rates" at bounding box center [525, 168] width 91 height 11
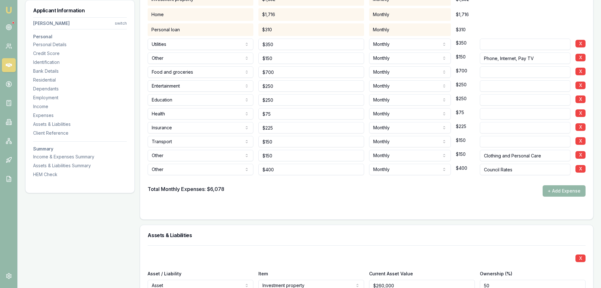
type input "Council Rates"
click at [484, 181] on div at bounding box center [367, 180] width 438 height 10
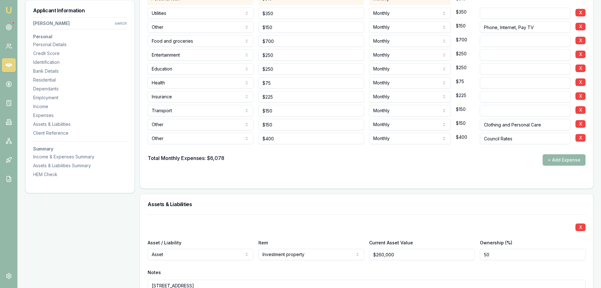
scroll to position [1420, 0]
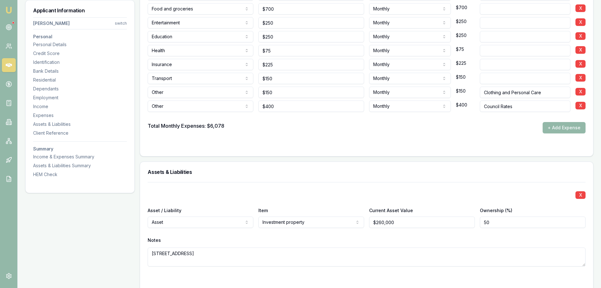
click at [178, 144] on div at bounding box center [367, 145] width 438 height 5
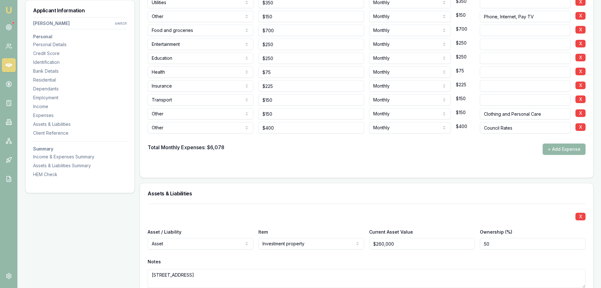
scroll to position [1357, 0]
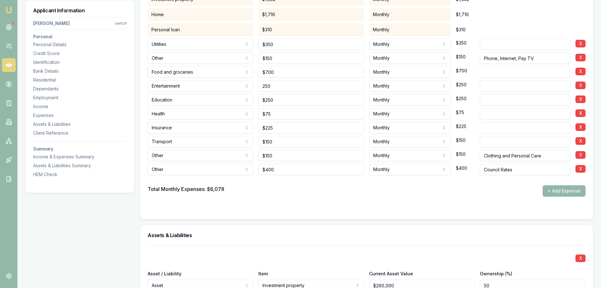
drag, startPoint x: 285, startPoint y: 87, endPoint x: 243, endPoint y: 83, distance: 42.1
click at [243, 83] on div "Entertainment Rent or board Food and groceries Utilities Insurance Transport He…" at bounding box center [367, 85] width 438 height 14
type input "$300"
click at [264, 198] on form "Item Amount Frequency Monthly Details Investment property $1,352 Monthly $1,352…" at bounding box center [367, 92] width 438 height 238
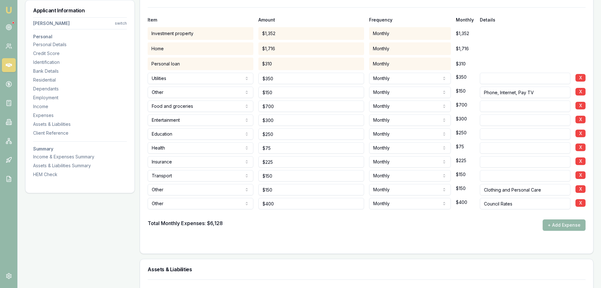
scroll to position [1326, 0]
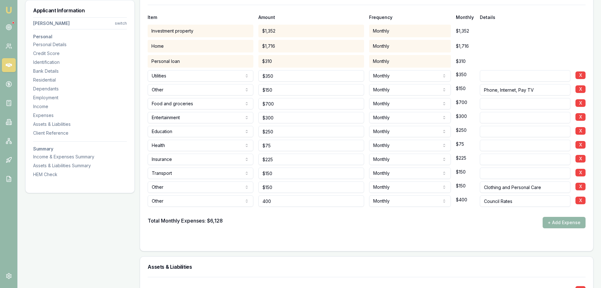
drag, startPoint x: 272, startPoint y: 203, endPoint x: 250, endPoint y: 202, distance: 22.1
click at [250, 202] on div "Other Rent or board Food and groceries Utilities Insurance Transport Health Edu…" at bounding box center [367, 200] width 438 height 14
type input "$200"
click at [253, 215] on div at bounding box center [367, 211] width 438 height 10
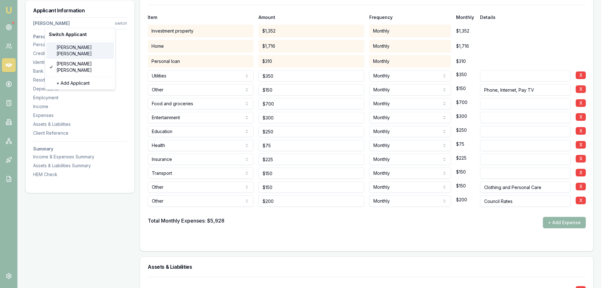
click at [66, 48] on div "Kylie Gebert" at bounding box center [80, 50] width 68 height 16
select select "Ms"
select select "FEMALE"
type input "Kylie"
type input "Jean"
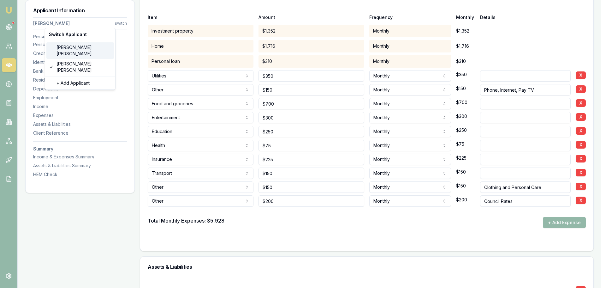
type input "Gebert"
type input "30/03/1980"
type input "kyliegebert@hotmail.com"
type input "0419117948"
type input "054407585"
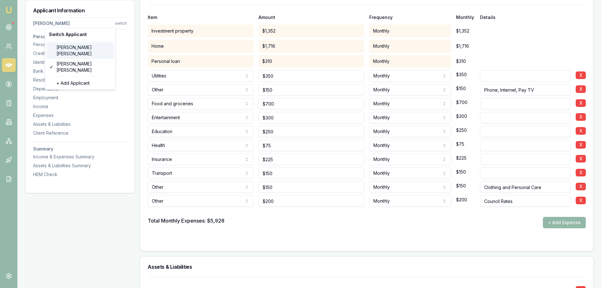
type input "31/03/2031"
type input "P6204152"
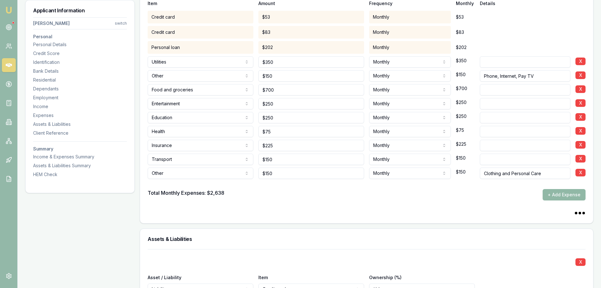
click at [559, 197] on button "+ Add Expense" at bounding box center [564, 194] width 43 height 11
click at [566, 194] on button "+ Add Expense" at bounding box center [564, 194] width 43 height 11
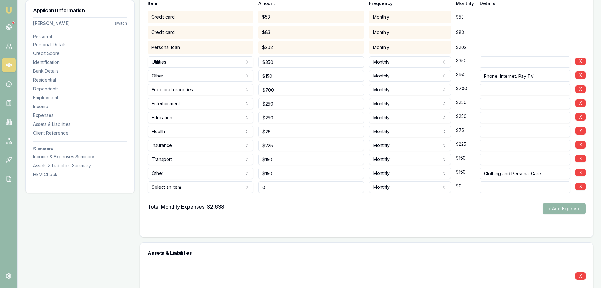
type input "$0"
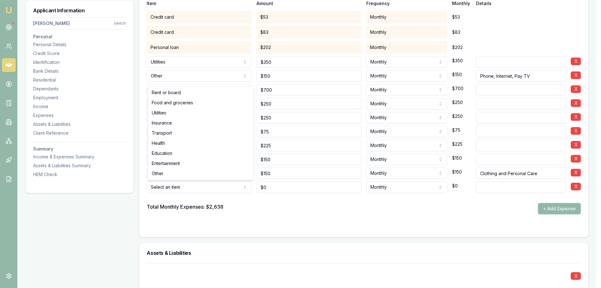
select select "OTHER"
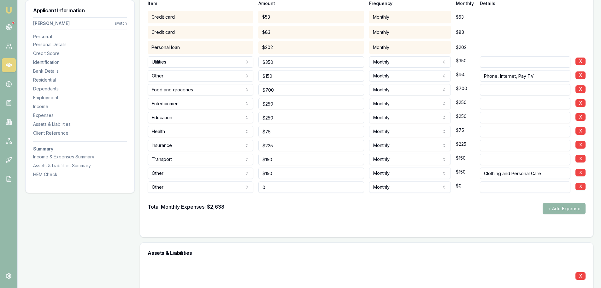
drag, startPoint x: 277, startPoint y: 186, endPoint x: 250, endPoint y: 185, distance: 26.8
click at [250, 185] on div "Other Rent or board Food and groceries Utilities Insurance Transport Health Edu…" at bounding box center [367, 186] width 438 height 14
type input "$200"
click at [549, 186] on input at bounding box center [525, 186] width 91 height 11
type input "Rates"
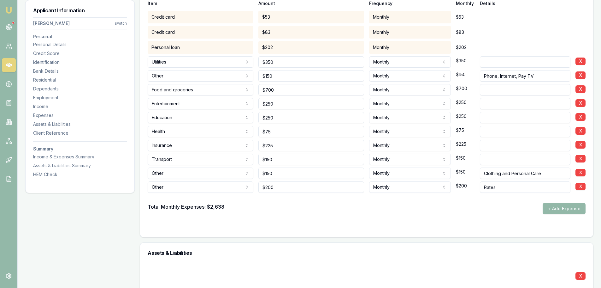
click at [446, 220] on form "Item Amount Frequency Monthly Details Credit card $53 Monthly $53 Credit card $…" at bounding box center [367, 110] width 438 height 238
drag, startPoint x: 277, startPoint y: 104, endPoint x: 233, endPoint y: 102, distance: 43.6
click at [233, 102] on div "Entertainment Rent or board Food and groceries Utilities Insurance Transport He…" at bounding box center [367, 102] width 438 height 14
type input "$300"
click at [265, 196] on div at bounding box center [367, 198] width 438 height 10
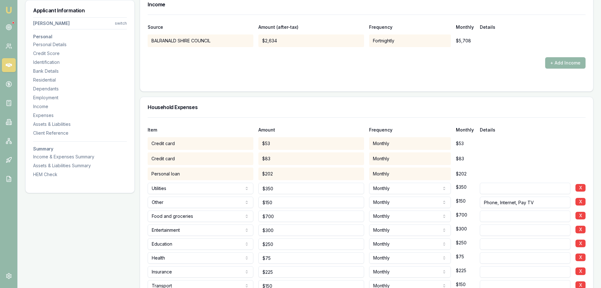
scroll to position [1262, 0]
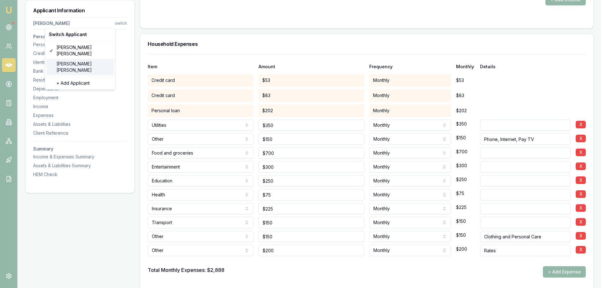
click at [73, 59] on div "Shaun Ellis" at bounding box center [80, 67] width 68 height 16
select select "Mr"
select select "MALE"
type input "Shaun"
type input "David"
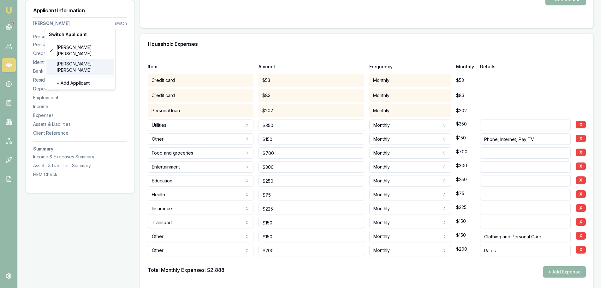
type input "Ellis"
type input "17/06/1987"
type input "shaunellis6900@gmail.com"
type input "0401953302"
type input "085291643"
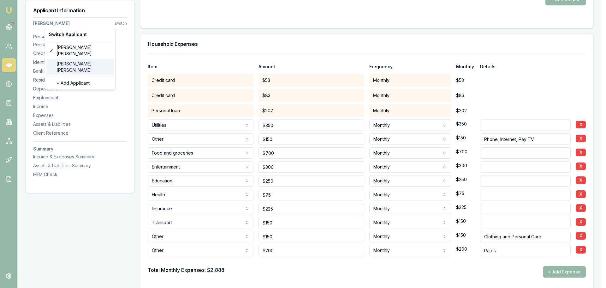
type input "07/07/2030"
type input "P5041166"
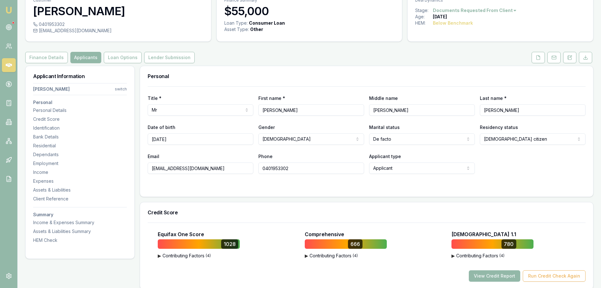
scroll to position [0, 0]
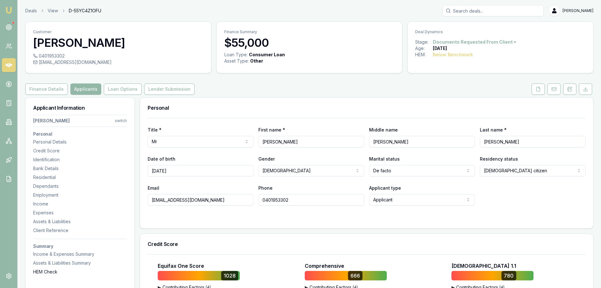
click at [54, 270] on div "HEM Check" at bounding box center [80, 271] width 94 height 6
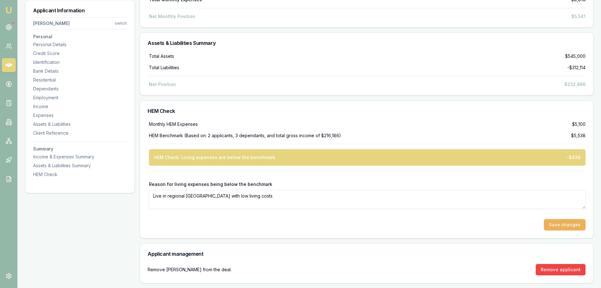
scroll to position [2394, 0]
click at [262, 196] on textarea "Live in regional NSW with low living costs" at bounding box center [367, 198] width 437 height 19
click at [275, 231] on div "Monthly HEM Expenses $5,100 HEM Benchmark (Based on: 2 applicants, 3 dependants…" at bounding box center [366, 179] width 453 height 117
click at [312, 194] on textarea "Live in regional NSW with low living costs and small mortgages" at bounding box center [367, 198] width 437 height 19
click at [247, 198] on textarea "Live in regional NSW with low living costs and small mortgages" at bounding box center [367, 198] width 437 height 19
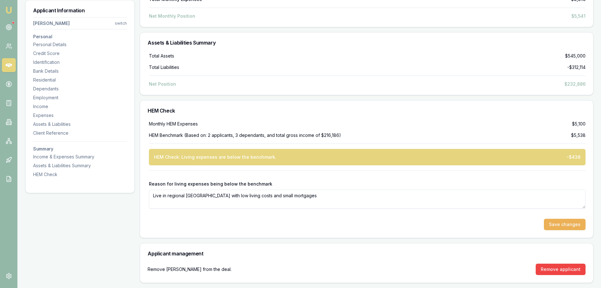
click at [247, 198] on textarea "Live in regional NSW with low living costs and small mortgages" at bounding box center [367, 198] width 437 height 19
click at [286, 195] on textarea "Live in regional NSW with low living costs & small mortgages" at bounding box center [367, 198] width 437 height 19
type textarea "Live in regional NSW with low living costs & small mortgages"
click at [548, 222] on button "Save changes" at bounding box center [565, 223] width 42 height 11
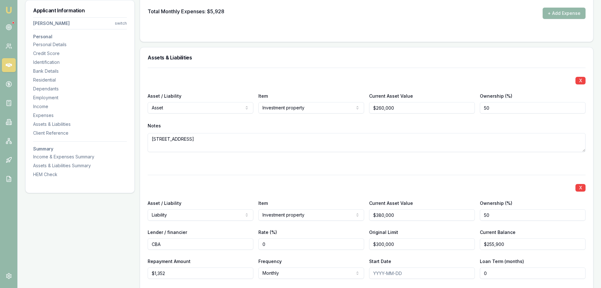
scroll to position [1542, 0]
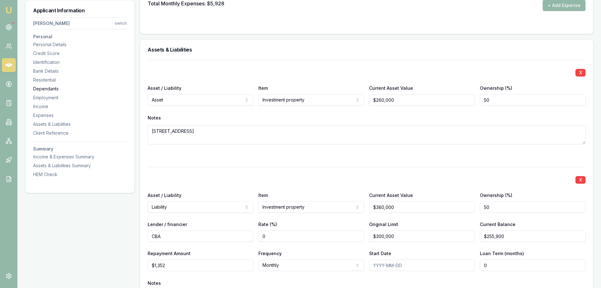
click at [47, 89] on div "Dependants" at bounding box center [80, 89] width 94 height 6
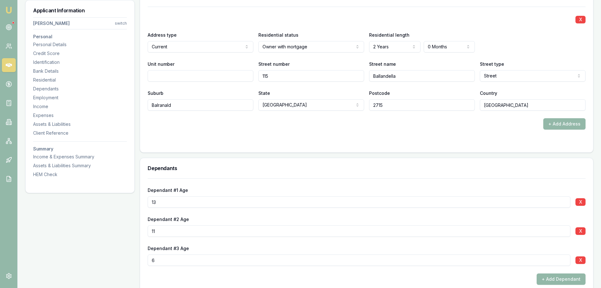
scroll to position [622, 0]
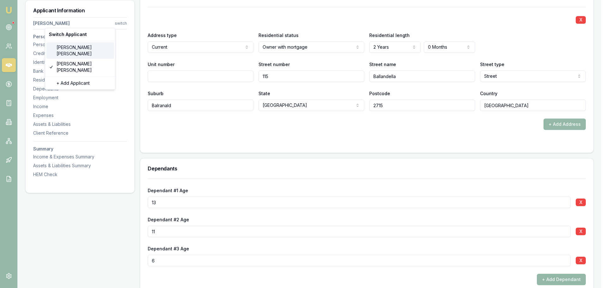
click at [70, 50] on div "Kylie Gebert" at bounding box center [80, 50] width 68 height 16
select select "Ms"
select select "FEMALE"
type input "Kylie"
type input "Jean"
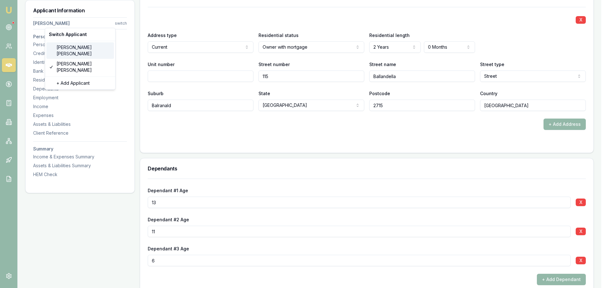
type input "Gebert"
type input "30/03/1980"
type input "kyliegebert@hotmail.com"
type input "0419117948"
type input "054407585"
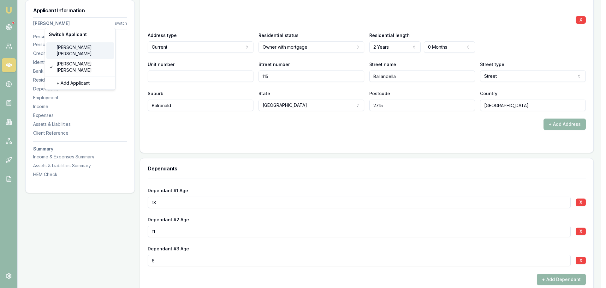
type input "31/03/2031"
type input "P6204152"
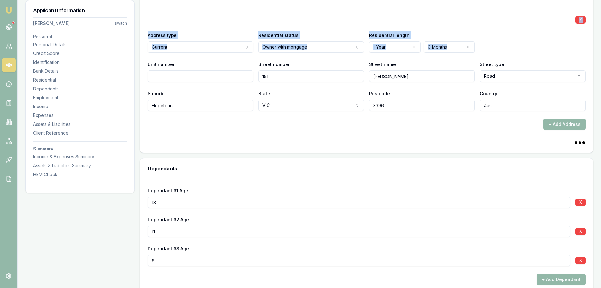
drag, startPoint x: 292, startPoint y: 71, endPoint x: 227, endPoint y: 71, distance: 64.7
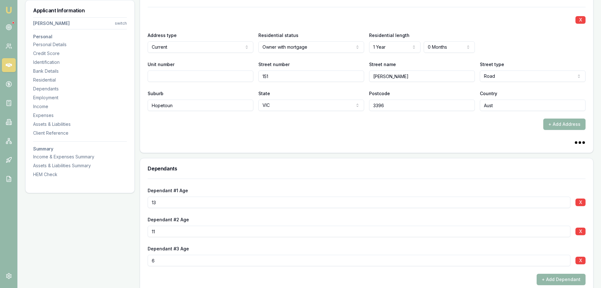
drag, startPoint x: 267, startPoint y: 73, endPoint x: 250, endPoint y: 79, distance: 17.3
click at [250, 79] on div "Unit number Street number 151 Street name McClounans Street type Road Access Al…" at bounding box center [367, 70] width 438 height 21
type input "115"
type input "Ballandella"
select select "Street"
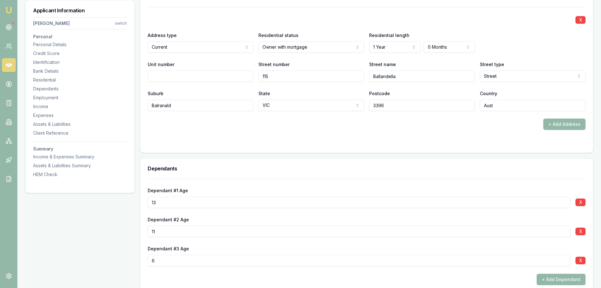
type input "Balranald"
select select "[GEOGRAPHIC_DATA]"
drag, startPoint x: 395, startPoint y: 102, endPoint x: 368, endPoint y: 103, distance: 27.2
click at [368, 103] on div "Suburb Balranald State NSW NSW VIC QLD SA WA TAS NT ACT Postcode 3396 Country A…" at bounding box center [367, 99] width 438 height 21
type input "2715"
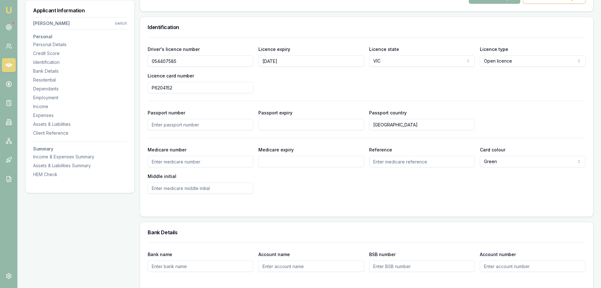
scroll to position [306, 0]
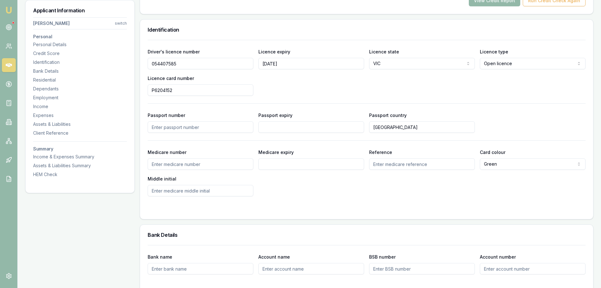
click at [179, 165] on input "Medicare number" at bounding box center [201, 163] width 106 height 11
type input "3447886008"
type input "06/2029"
type input "1"
type input "J"
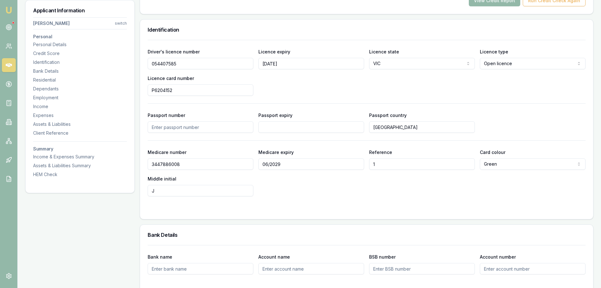
click at [179, 211] on div "Driver's licence number 054407585 Licence expiry 31/03/2031 Licence state VIC N…" at bounding box center [366, 129] width 453 height 179
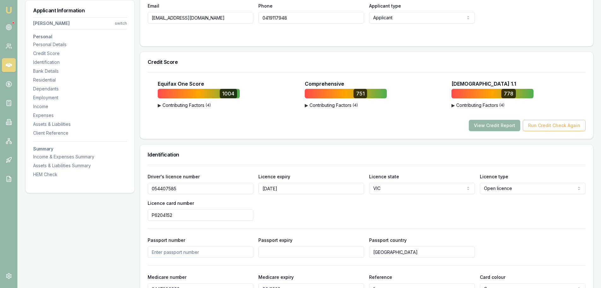
scroll to position [180, 0]
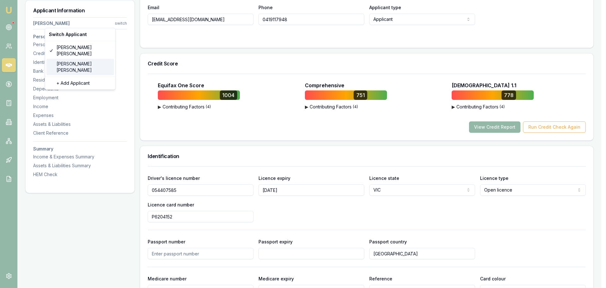
click at [60, 59] on div "Shaun Ellis" at bounding box center [80, 67] width 68 height 16
select select "Mr"
select select "MALE"
type input "Shaun"
type input "David"
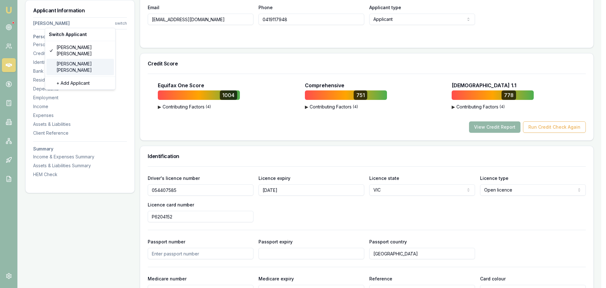
type input "Ellis"
type input "17/06/1987"
type input "shaunellis6900@gmail.com"
type input "0401953302"
type input "085291643"
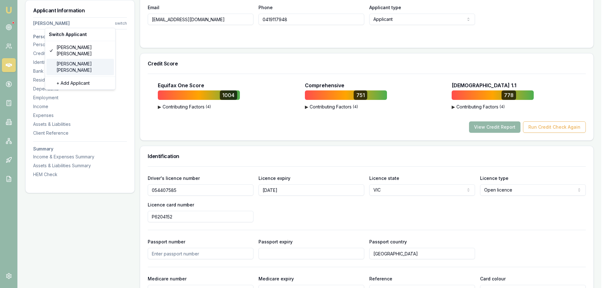
type input "07/07/2030"
type input "P5041166"
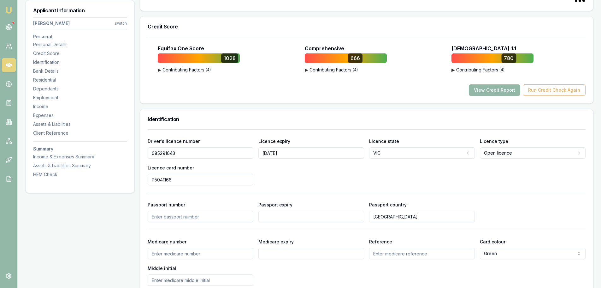
scroll to position [338, 0]
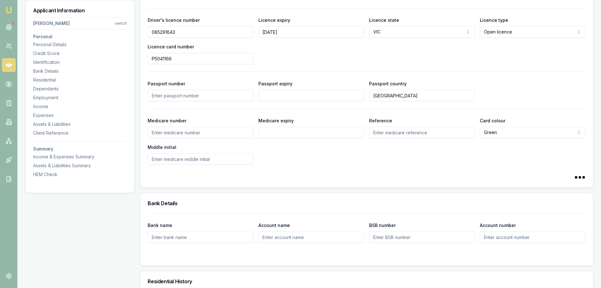
click at [182, 134] on input "Medicare number" at bounding box center [201, 132] width 106 height 11
click at [200, 133] on input "Medicare number" at bounding box center [201, 132] width 106 height 11
type input "3392361105"
type input "10/2028"
type input "1"
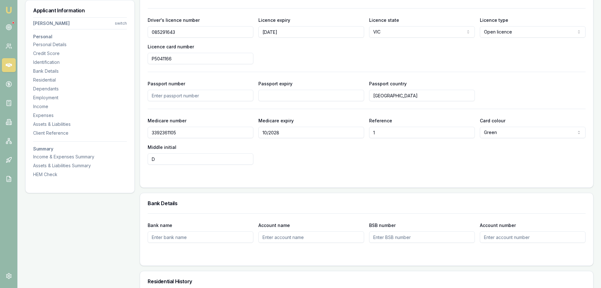
type input "D"
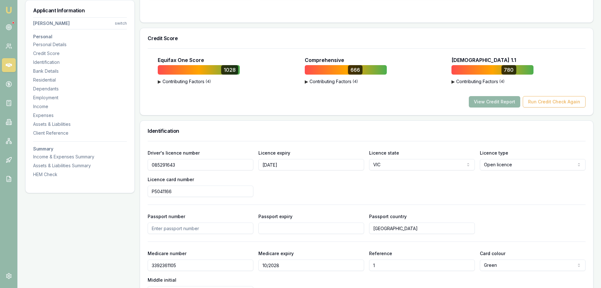
scroll to position [32, 0]
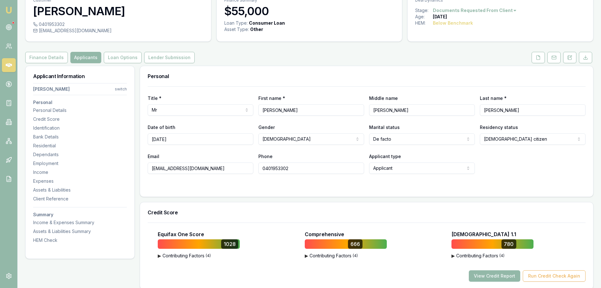
click at [155, 57] on button "Lender Submission" at bounding box center [169, 57] width 50 height 11
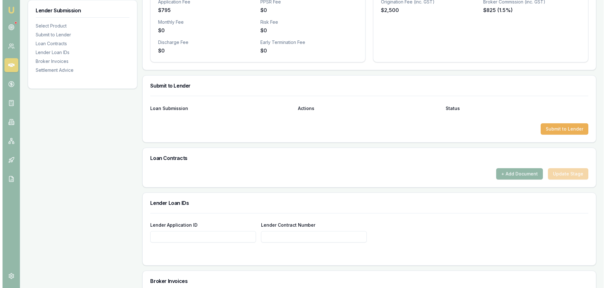
scroll to position [207, 0]
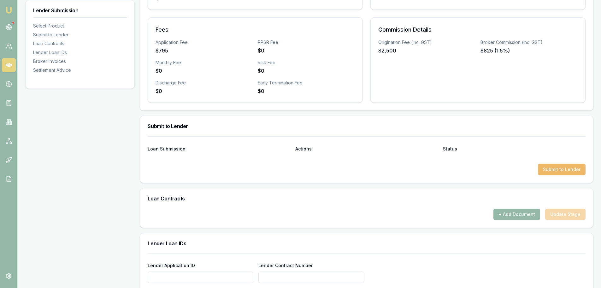
click at [558, 171] on button "Submit to Lender" at bounding box center [562, 168] width 48 height 11
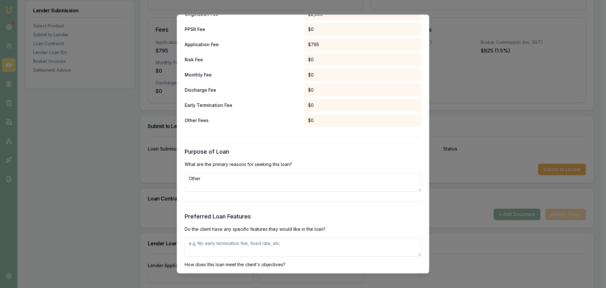
scroll to position [600, 0]
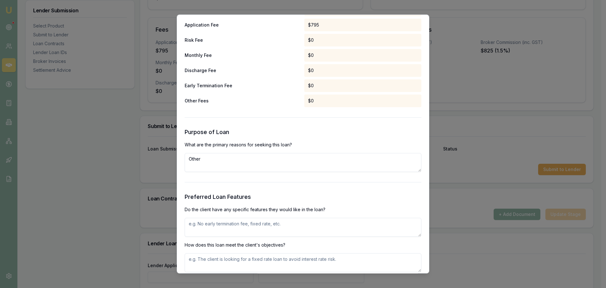
drag, startPoint x: 244, startPoint y: 164, endPoint x: 177, endPoint y: 160, distance: 66.7
click at [177, 160] on div "Preliminary Assessment Please complete the following assessment to submit to th…" at bounding box center [303, 144] width 252 height 259
paste textarea "Build powered shed and install 2x car hoists for mechanical repairs/restorations"
type textarea "Build powered shed and install 2x car hoists for mechanical repairs/restorations"
click at [220, 227] on textarea at bounding box center [303, 226] width 237 height 19
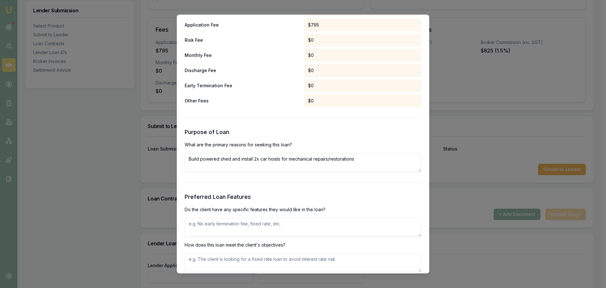
paste textarea "Early pay out must be principle balance only with no early repayment fees"
type textarea "Early pay out must be principle balance only with no early repayment fees"
click at [202, 256] on textarea at bounding box center [303, 262] width 237 height 19
paste textarea "Early pay out must be principle balance only with no early repayment fees"
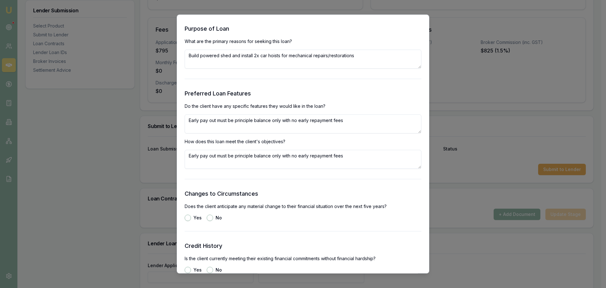
scroll to position [726, 0]
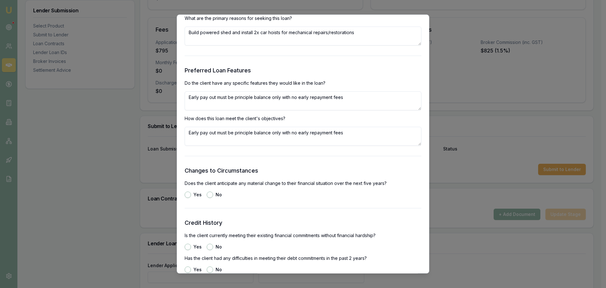
drag, startPoint x: 347, startPoint y: 132, endPoint x: 96, endPoint y: 138, distance: 251.3
paste textarea "Reduce min. monthly commitment with long term while allowing early pay out"
type textarea "Reduce min. monthly commitment with long term while allowing early pay out"
click at [205, 197] on div "Yes No" at bounding box center [303, 194] width 237 height 6
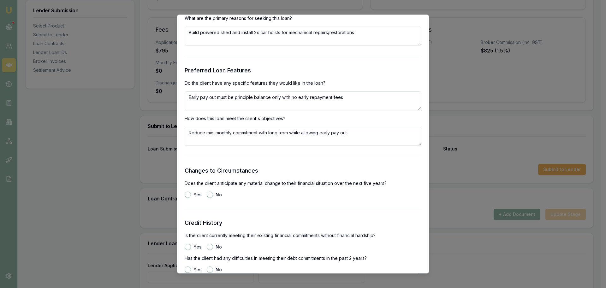
click at [212, 193] on button "No" at bounding box center [210, 194] width 6 height 6
radio input "true"
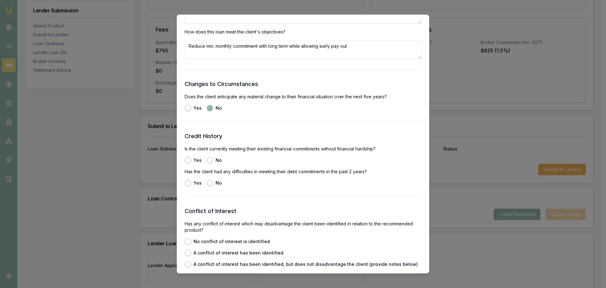
scroll to position [821, 0]
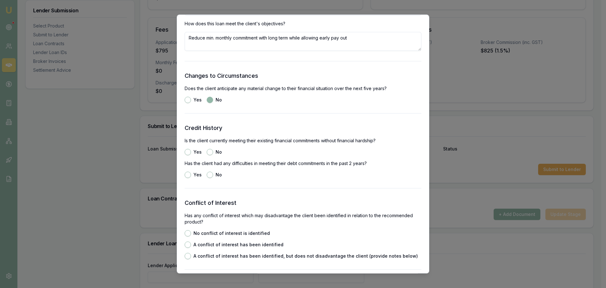
click at [188, 152] on button "Yes" at bounding box center [188, 152] width 6 height 6
radio input "true"
click at [210, 173] on button "No" at bounding box center [210, 174] width 6 height 6
radio input "true"
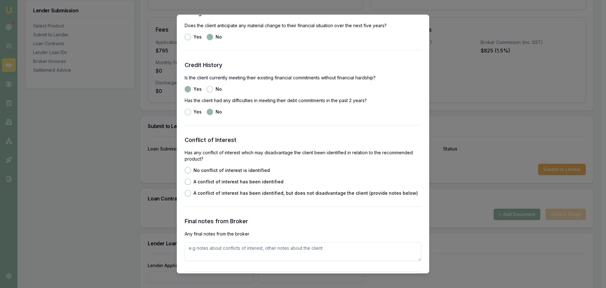
scroll to position [884, 0]
click at [187, 170] on button "No conflict of interest is identified" at bounding box center [188, 170] width 6 height 6
radio input "true"
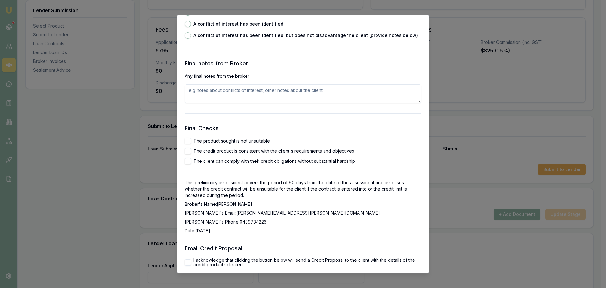
scroll to position [1041, 0]
click at [190, 139] on button "The product sought is not unsuitable" at bounding box center [188, 140] width 6 height 6
checkbox input "true"
click at [187, 148] on button "The credit product is consistent with the client's requirements and objectives" at bounding box center [188, 150] width 6 height 6
checkbox input "true"
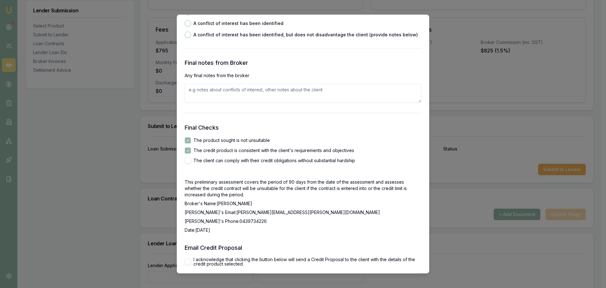
click at [188, 159] on button "The client can comply with their credit obligations without substantial hardship" at bounding box center [188, 160] width 6 height 6
checkbox input "true"
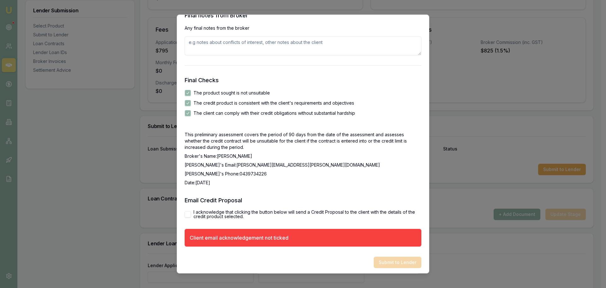
scroll to position [1091, 0]
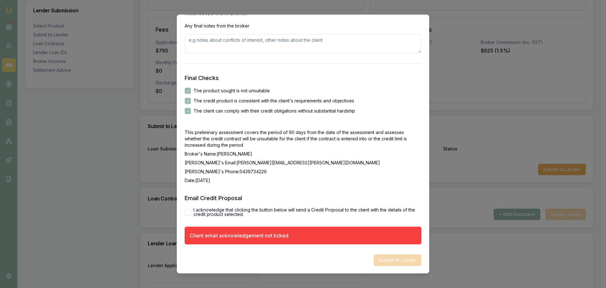
click at [185, 213] on button "I acknowledge that clicking the button below will send a Credit Proposal to the…" at bounding box center [188, 212] width 6 height 6
checkbox input "true"
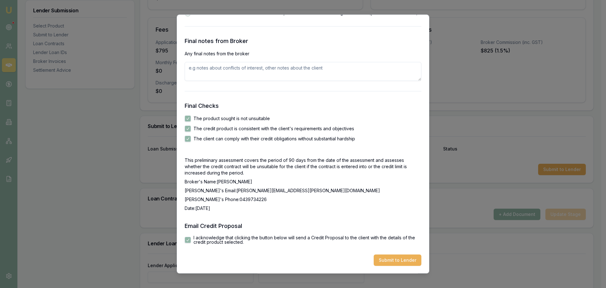
drag, startPoint x: 401, startPoint y: 263, endPoint x: 387, endPoint y: 233, distance: 33.0
click at [393, 261] on button "Submit to Lender" at bounding box center [398, 259] width 48 height 11
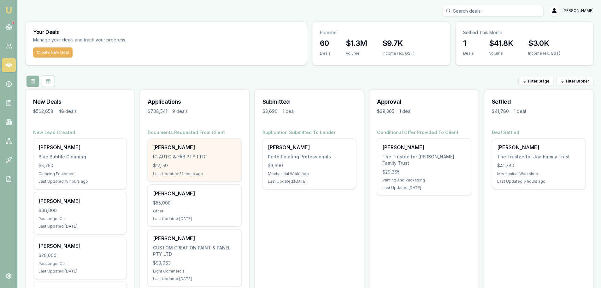
click at [202, 166] on div "$12,150" at bounding box center [194, 165] width 83 height 6
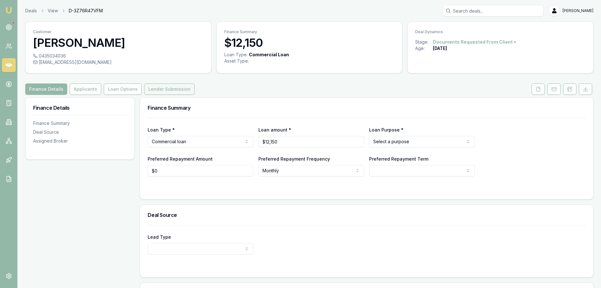
click at [148, 91] on button "Lender Submission" at bounding box center [169, 88] width 50 height 11
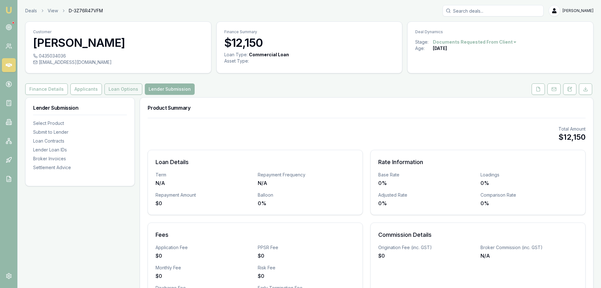
click at [114, 88] on button "Loan Options" at bounding box center [123, 88] width 38 height 11
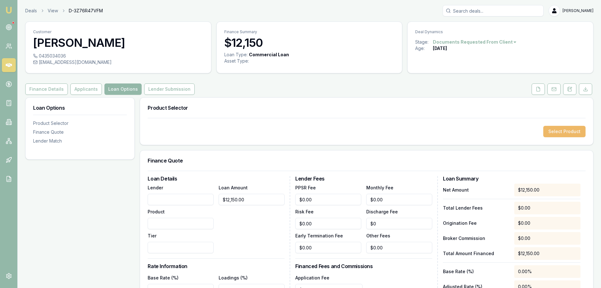
click at [559, 130] on button "Select Product" at bounding box center [564, 131] width 42 height 11
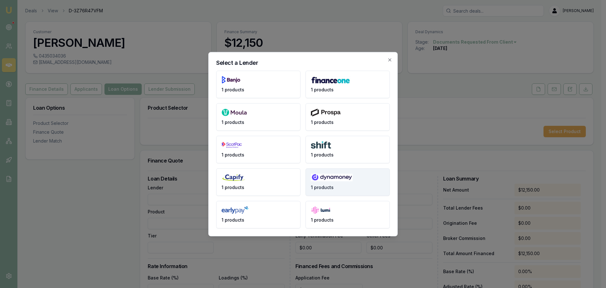
click at [344, 182] on button "1 products" at bounding box center [348, 181] width 84 height 27
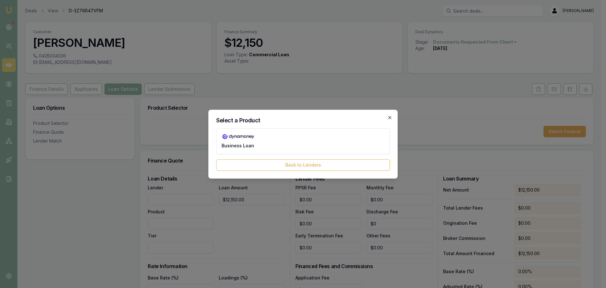
click at [391, 116] on icon "button" at bounding box center [389, 117] width 5 height 5
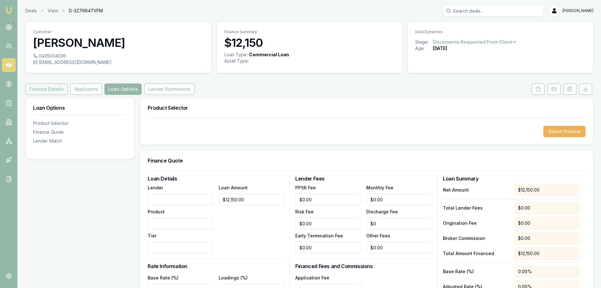
click at [51, 87] on button "Finance Details" at bounding box center [46, 88] width 43 height 11
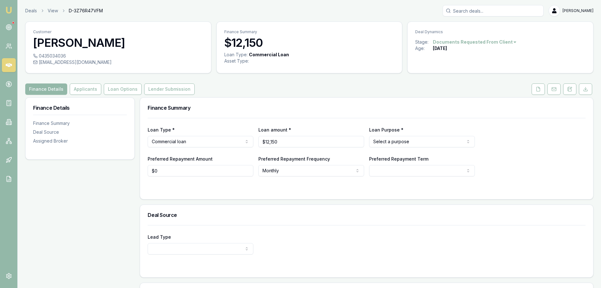
click at [188, 138] on html "Emu Broker Deals View D-3Z76R47VFM Brad Hearns Toggle Menu Customer Gurdeep Kai…" at bounding box center [300, 144] width 601 height 288
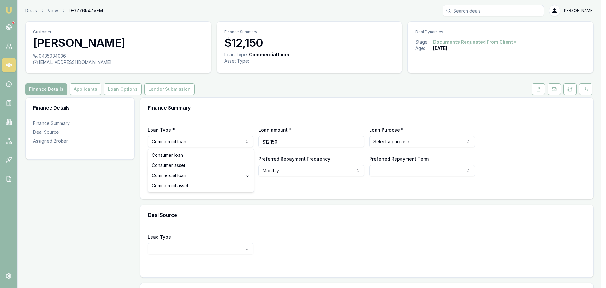
select select "COMMERCIAL_ASSET"
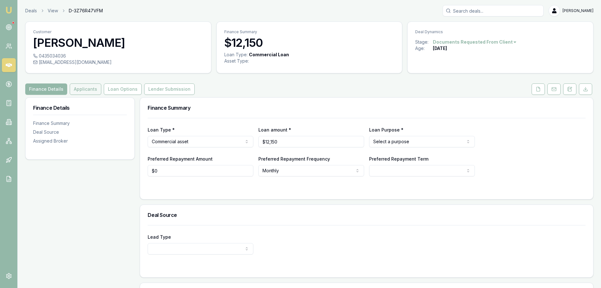
click at [85, 87] on button "Applicants" at bounding box center [86, 88] width 32 height 11
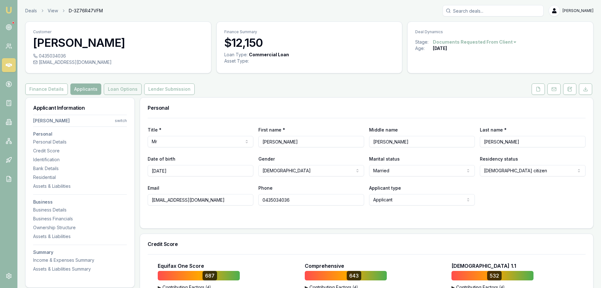
click at [126, 89] on button "Loan Options" at bounding box center [123, 88] width 38 height 11
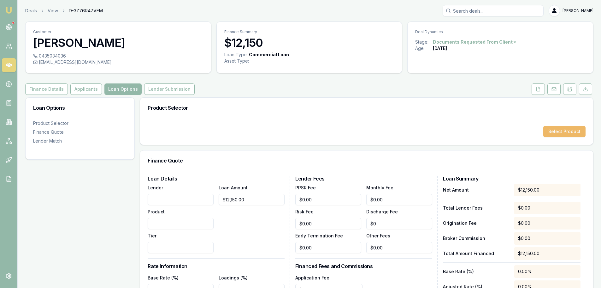
click at [565, 134] on button "Select Product" at bounding box center [564, 131] width 42 height 11
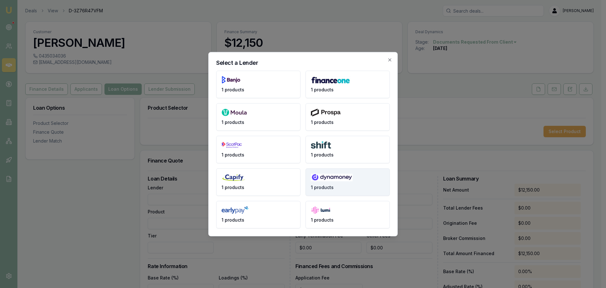
click at [339, 178] on img at bounding box center [332, 177] width 42 height 8
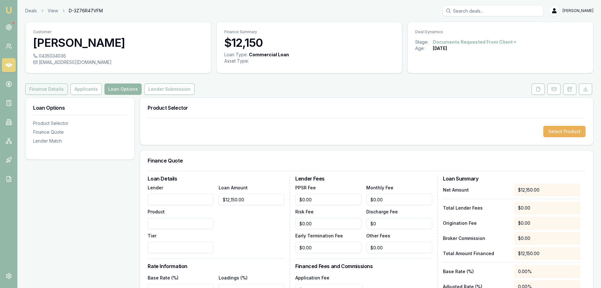
click at [56, 86] on button "Finance Details" at bounding box center [46, 88] width 43 height 11
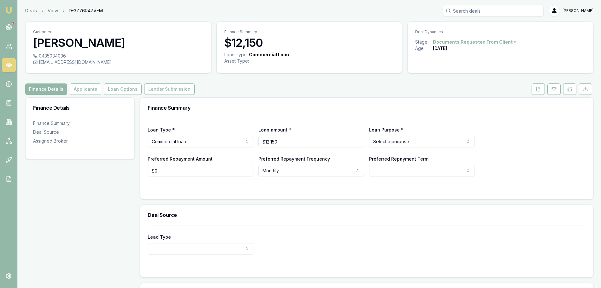
click at [197, 141] on html "Emu Broker Deals View D-3Z76R47VFM Brad Hearns Toggle Menu Customer Gurdeep Kai…" at bounding box center [300, 144] width 601 height 288
click at [184, 137] on html "Emu Broker Deals View D-3Z76R47VFM Brad Hearns Toggle Menu Customer Gurdeep Kai…" at bounding box center [300, 144] width 601 height 288
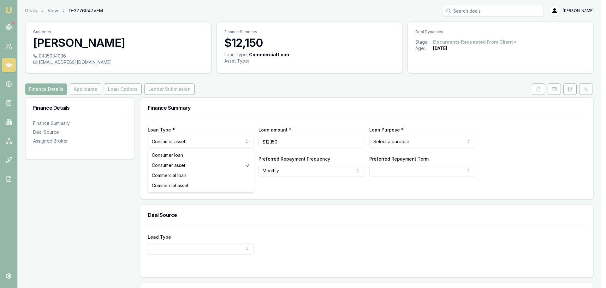
select select "COMMERCIAL_ASSET"
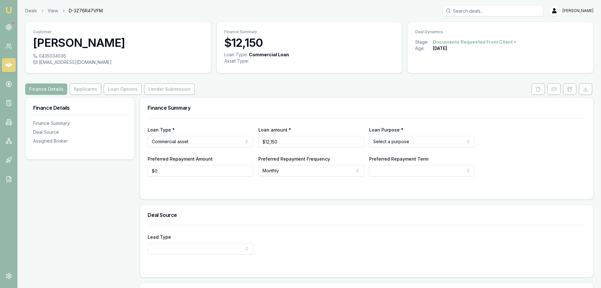
click at [167, 202] on div "Finance Summary Loan Type * Commercial asset Consumer loan Consumer asset Comme…" at bounding box center [367, 229] width 454 height 264
select select "60"
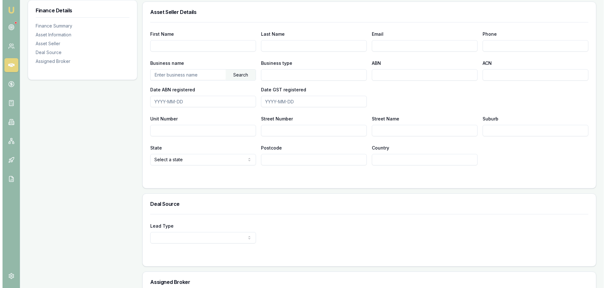
scroll to position [347, 0]
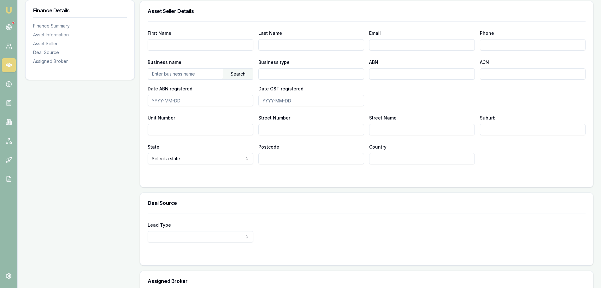
select select "PARTNER"
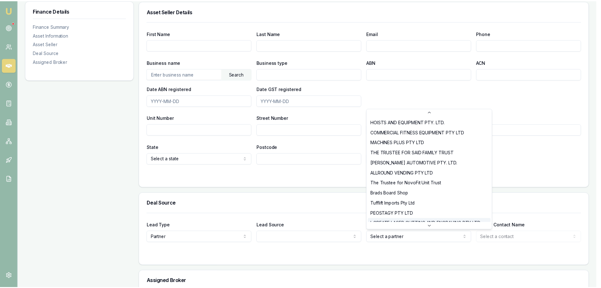
scroll to position [10, 0]
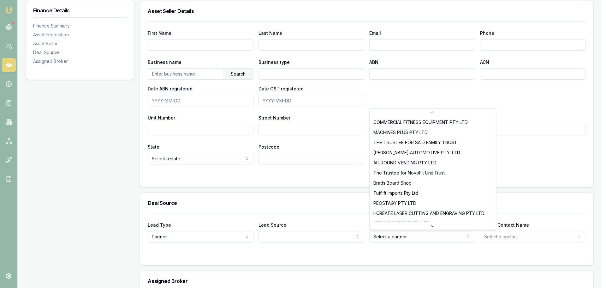
select select "Tufflift Imports Pty Ltd"
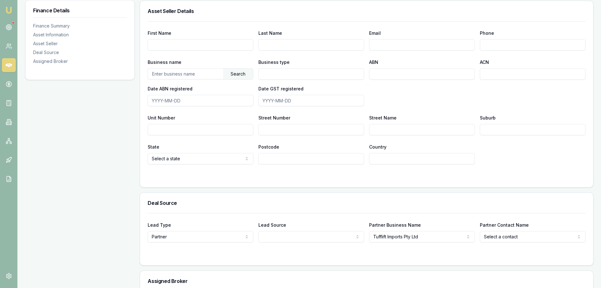
click at [422, 211] on div "Deal Source" at bounding box center [366, 203] width 453 height 20
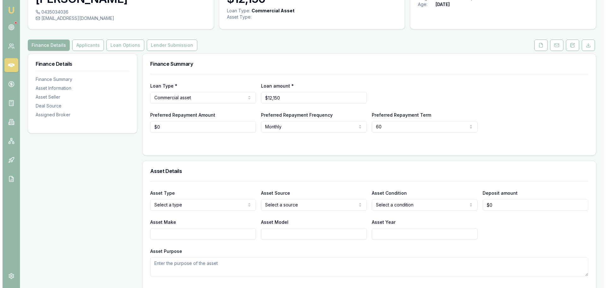
scroll to position [0, 0]
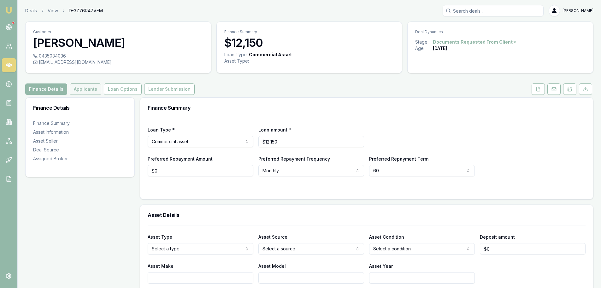
click at [81, 87] on button "Applicants" at bounding box center [86, 88] width 32 height 11
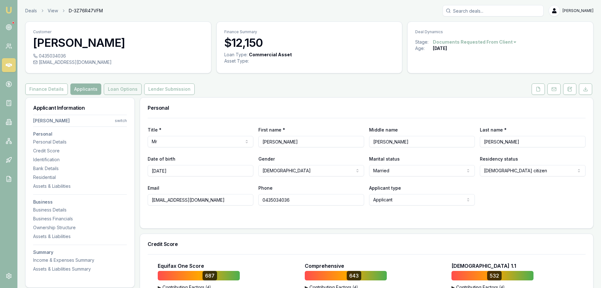
click at [129, 89] on button "Loan Options" at bounding box center [123, 88] width 38 height 11
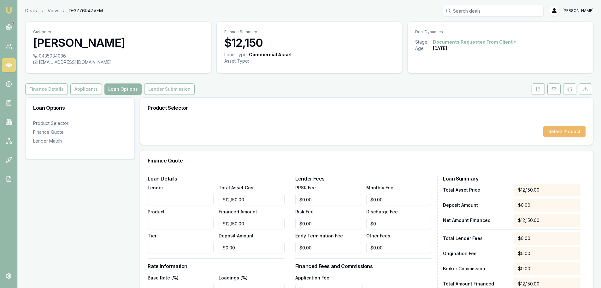
click at [567, 128] on button "Select Product" at bounding box center [564, 131] width 42 height 11
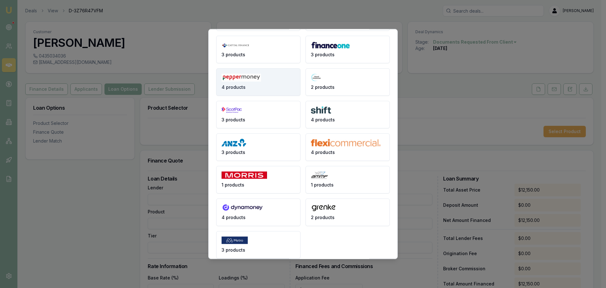
scroll to position [84, 0]
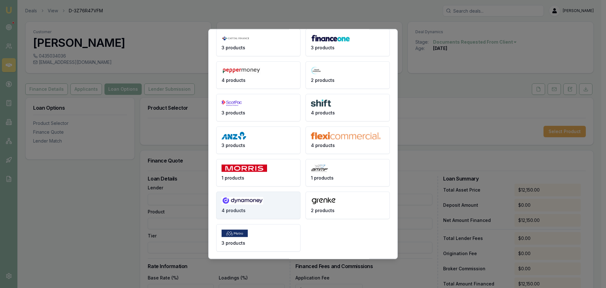
click at [263, 202] on img at bounding box center [243, 200] width 42 height 8
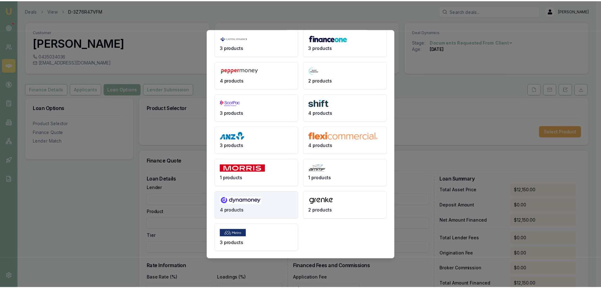
scroll to position [0, 0]
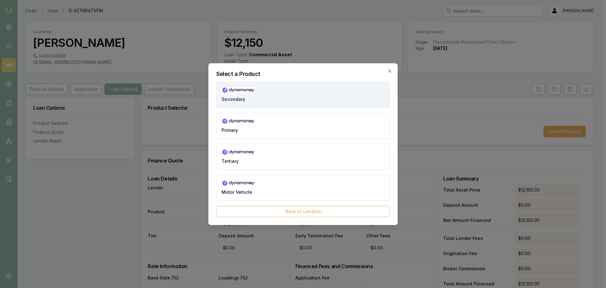
click at [275, 93] on button "Secondary" at bounding box center [303, 95] width 174 height 26
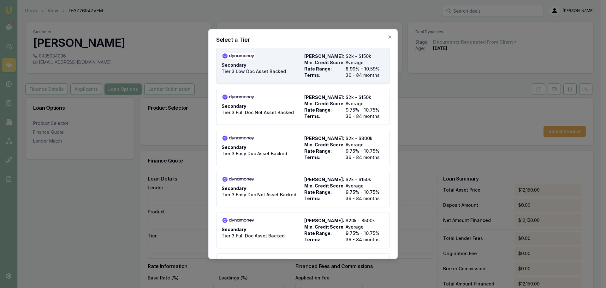
click at [255, 67] on div "Secondary Tier 3 Low Doc Asset Backed" at bounding box center [262, 65] width 80 height 25
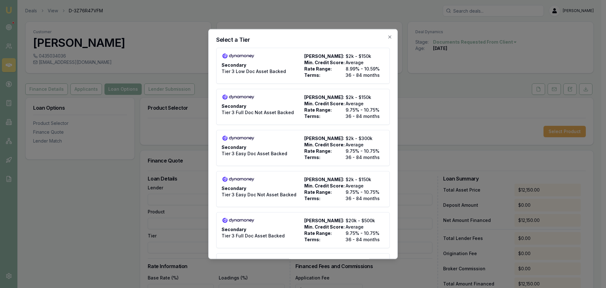
type input "Dynamoney"
type input "Secondary"
type input "Tier 3 Low Doc Asset Backed"
type input "8.99"
type input "36"
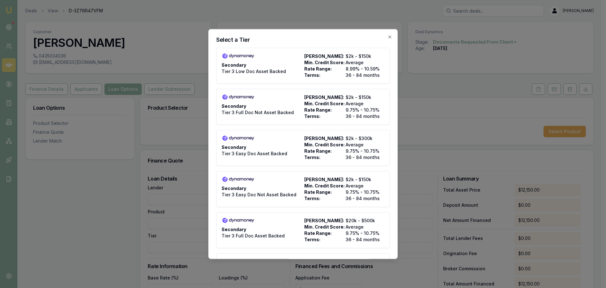
type input "$495.00"
type input "900"
type input "8"
type input "$972.00"
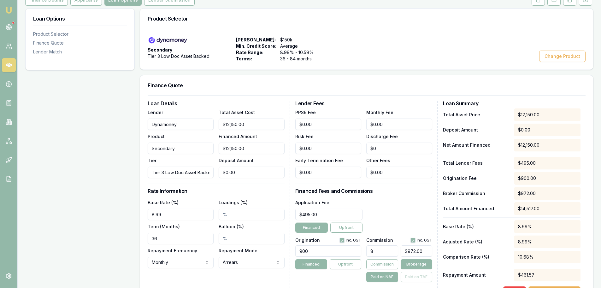
scroll to position [95, 0]
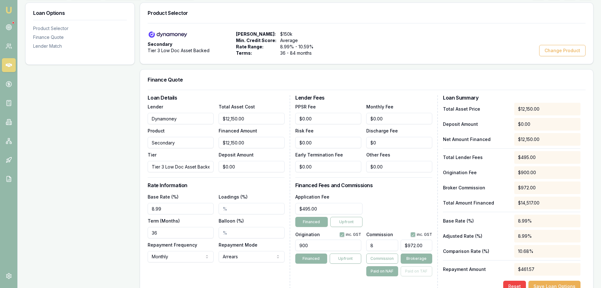
click at [252, 264] on div "Loan Details Lender Dynamoney Product Secondary Tier Tier 3 Low Doc Asset Backe…" at bounding box center [219, 193] width 143 height 197
click at [252, 193] on html "Emu Broker Deals View D-3Z76R47VFM Brad Hearns Toggle Menu Customer Gurdeep Kai…" at bounding box center [300, 49] width 601 height 288
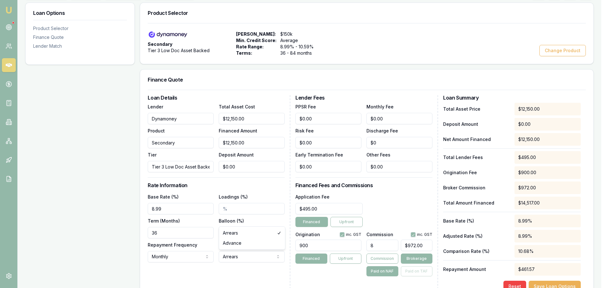
select select "ADVANCE"
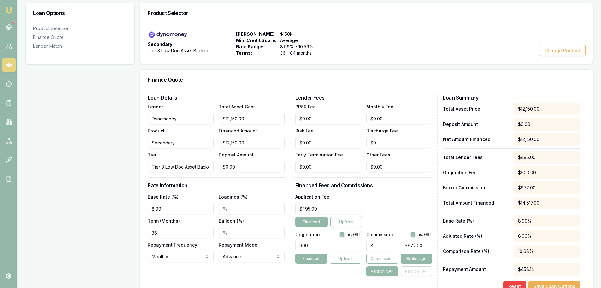
click at [249, 278] on div "Loan Details Lender Dynamoney Product Secondary Tier Tier 3 Low Doc Asset Backe…" at bounding box center [219, 193] width 143 height 197
click at [371, 246] on input "8" at bounding box center [382, 244] width 32 height 11
type input "7"
type input "$850.50"
type input "7.00%"
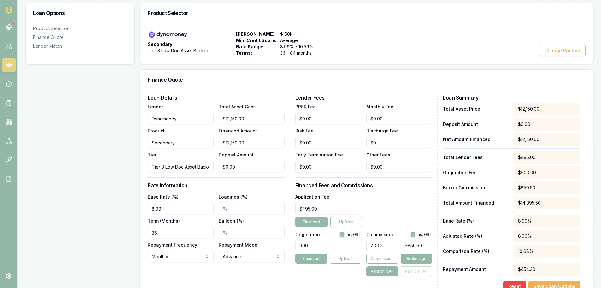
click at [235, 210] on input "Loadings (%)" at bounding box center [252, 208] width 66 height 11
type input "1.00%"
click at [387, 204] on div "Application Fee $495.00 Financed Upfront" at bounding box center [363, 210] width 137 height 34
click at [351, 221] on button "Upfront" at bounding box center [346, 222] width 32 height 10
click at [343, 234] on button "button" at bounding box center [342, 234] width 5 height 5
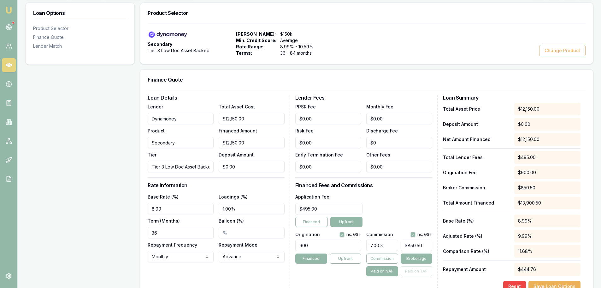
checkbox input "false"
click at [413, 235] on button "button" at bounding box center [413, 234] width 5 height 5
checkbox input "false"
click at [462, 276] on div "Total Asset Price $12,150.00 Deposit Amount $0.00 Net Amount Financed $12,150.0…" at bounding box center [512, 197] width 138 height 189
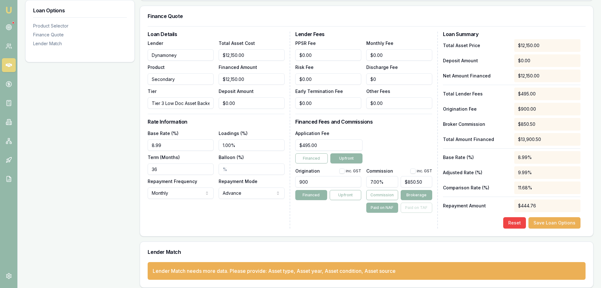
scroll to position [163, 0]
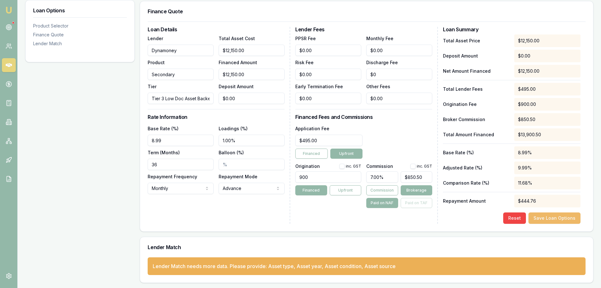
click at [550, 220] on button "Save Loan Options" at bounding box center [555, 217] width 52 height 11
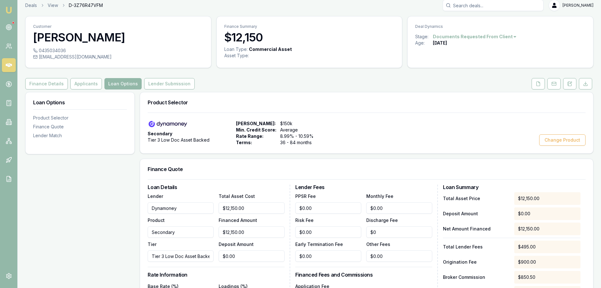
scroll to position [0, 0]
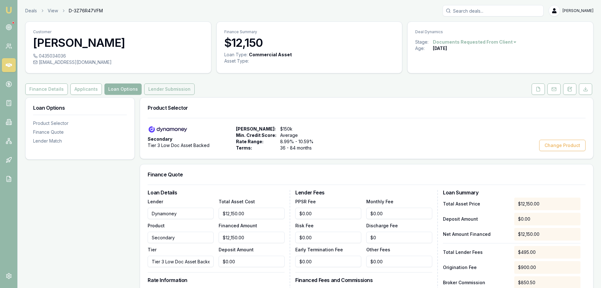
click at [154, 92] on button "Lender Submission" at bounding box center [169, 88] width 50 height 11
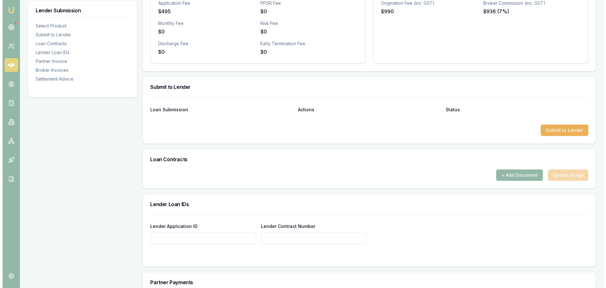
scroll to position [252, 0]
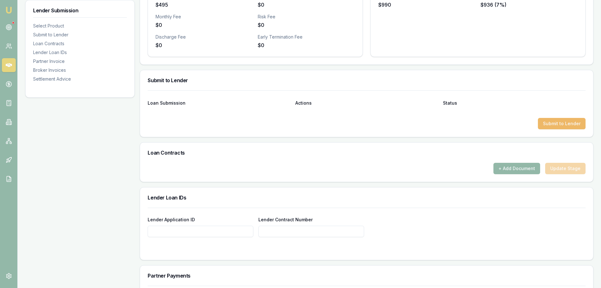
click at [581, 123] on button "Submit to Lender" at bounding box center [562, 123] width 48 height 11
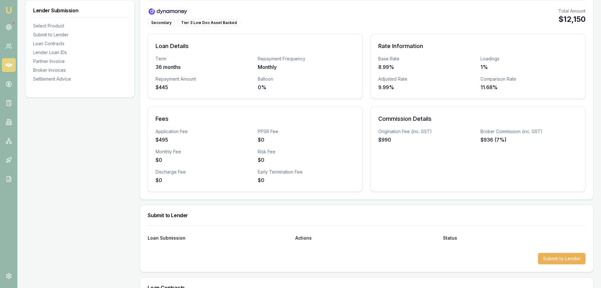
scroll to position [0, 0]
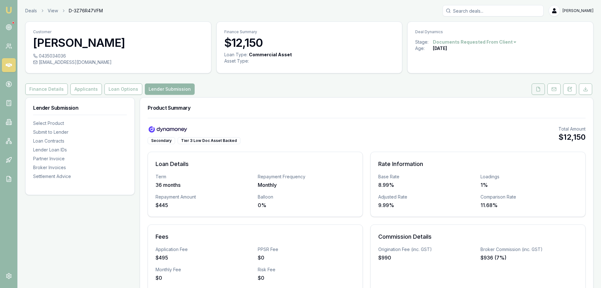
click at [537, 90] on icon at bounding box center [538, 88] width 5 height 5
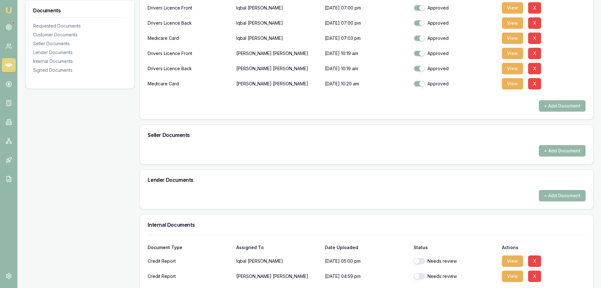
scroll to position [221, 0]
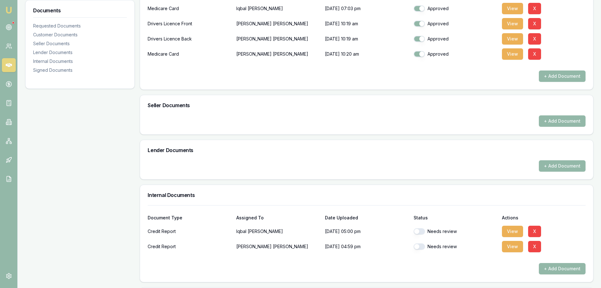
click at [419, 232] on button "button" at bounding box center [419, 231] width 11 height 6
checkbox input "true"
click at [422, 251] on div "Needs review" at bounding box center [456, 246] width 84 height 13
click at [422, 243] on button "button" at bounding box center [419, 246] width 11 height 6
checkbox input "true"
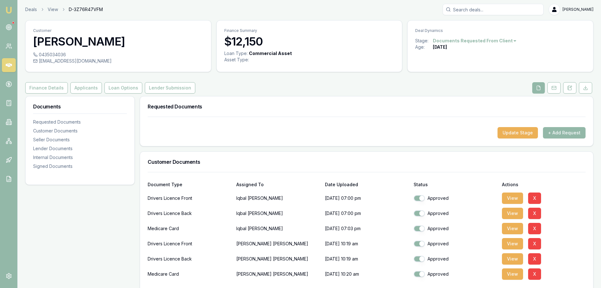
scroll to position [0, 0]
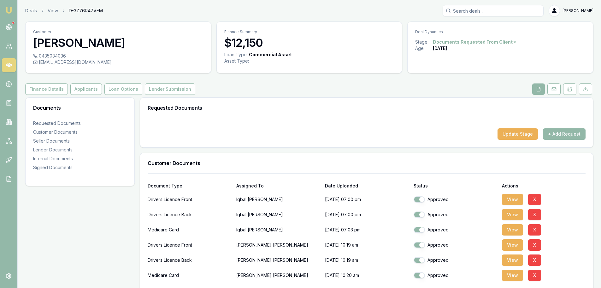
click at [144, 93] on link "Lender Submission" at bounding box center [170, 88] width 53 height 11
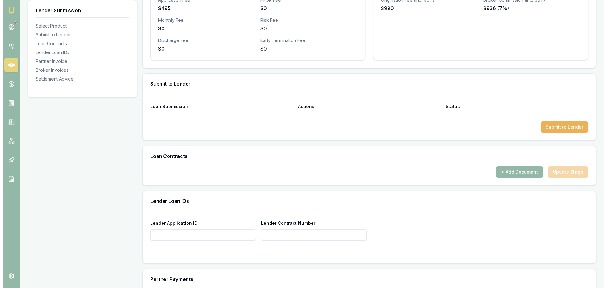
scroll to position [252, 0]
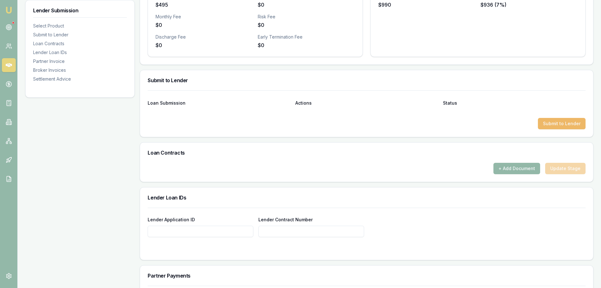
click at [559, 124] on button "Submit to Lender" at bounding box center [562, 123] width 48 height 11
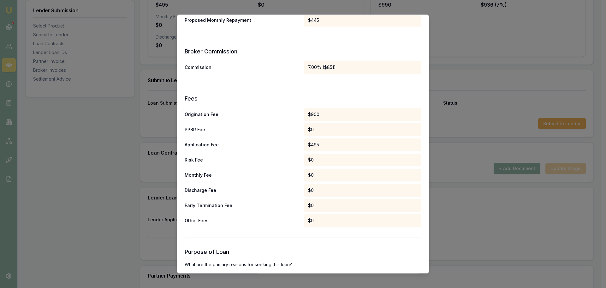
scroll to position [310, 0]
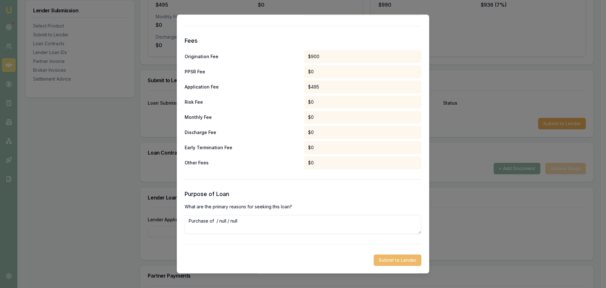
click at [401, 261] on button "Submit to Lender" at bounding box center [398, 259] width 48 height 11
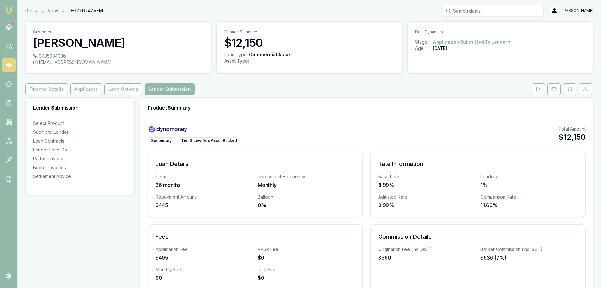
scroll to position [221, 0]
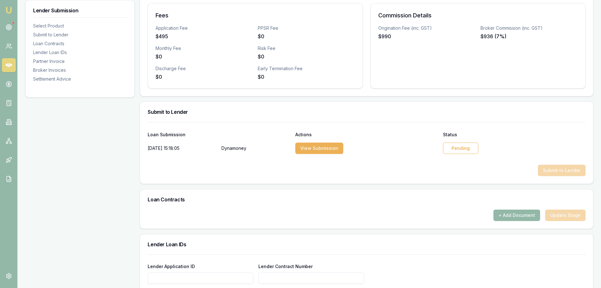
click at [464, 149] on div "Pending" at bounding box center [460, 147] width 35 height 11
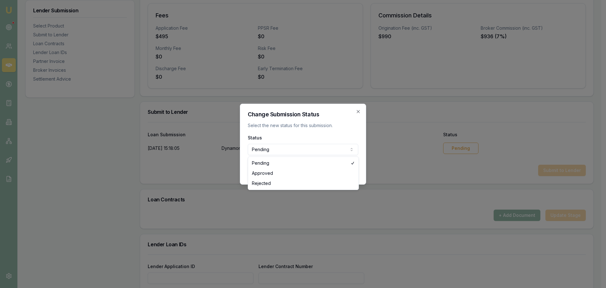
select select "APPROVED"
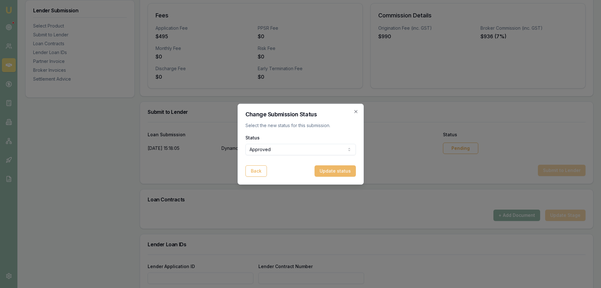
click at [342, 168] on button "Update status" at bounding box center [335, 170] width 41 height 11
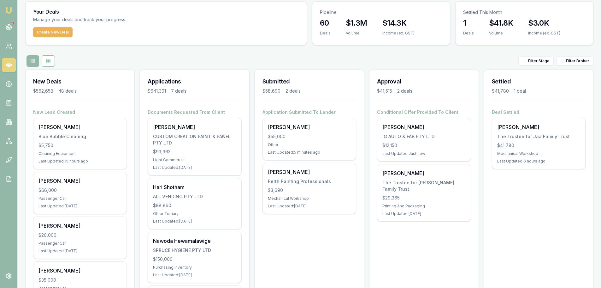
scroll to position [32, 0]
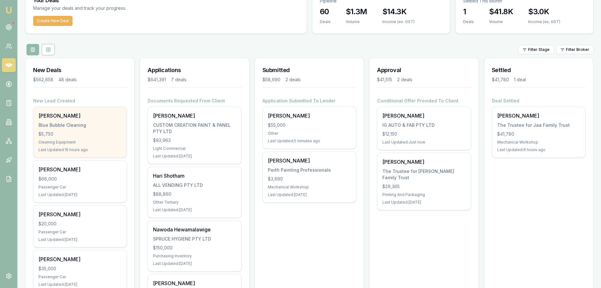
click at [84, 131] on div "$5,750" at bounding box center [80, 134] width 83 height 6
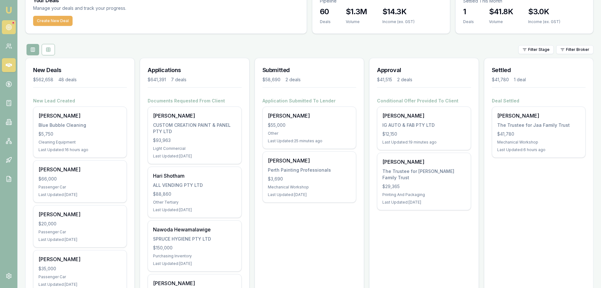
click at [6, 25] on icon at bounding box center [9, 27] width 6 height 6
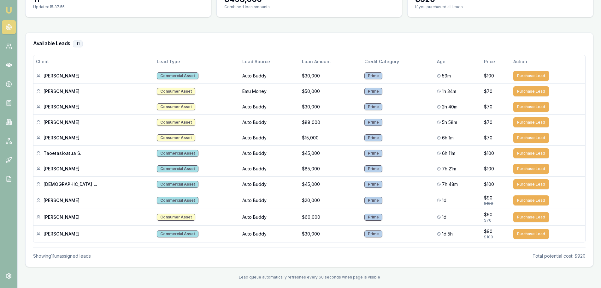
scroll to position [81, 0]
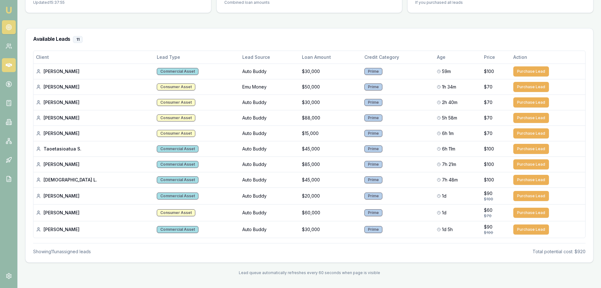
click at [7, 64] on icon at bounding box center [9, 65] width 6 height 4
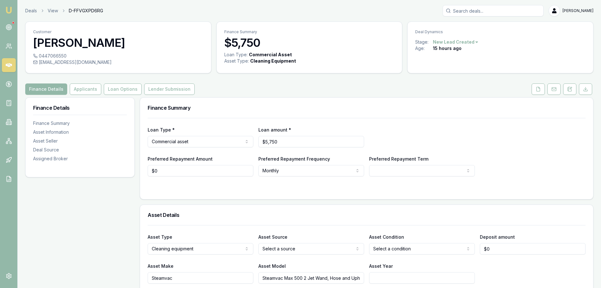
drag, startPoint x: 270, startPoint y: 279, endPoint x: 310, endPoint y: 278, distance: 40.4
click at [310, 278] on input "Steamvac Max 500 2 Jet Wand, Hose and Upholstery tool" at bounding box center [311, 277] width 106 height 11
click at [80, 92] on button "Applicants" at bounding box center [86, 88] width 32 height 11
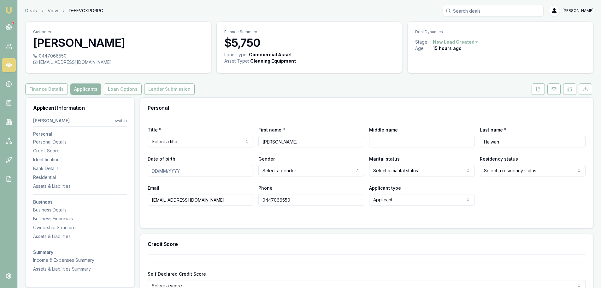
click at [339, 73] on div "Finance Summary $5,750 Loan Type: Commercial Asset Asset Type : Cleaning Equipm…" at bounding box center [310, 47] width 186 height 52
click at [165, 15] on div "Deals View D-FFVGXPD6RG Brad Hearns" at bounding box center [309, 10] width 568 height 11
click at [323, 93] on div "Finance Details Applicants Loan Options Lender Submission" at bounding box center [309, 88] width 568 height 11
click at [272, 90] on div "Finance Details Applicants Loan Options Lender Submission" at bounding box center [309, 88] width 568 height 11
click at [53, 87] on button "Finance Details" at bounding box center [46, 88] width 43 height 11
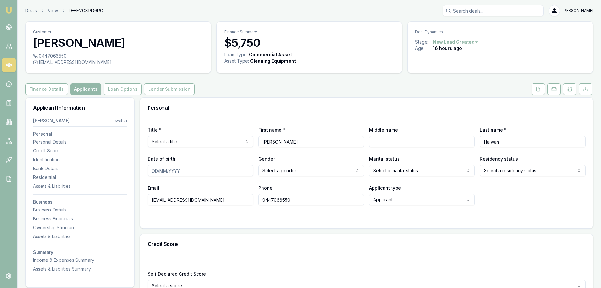
click at [214, 89] on div "Finance Details Applicants Loan Options Lender Submission" at bounding box center [309, 88] width 568 height 11
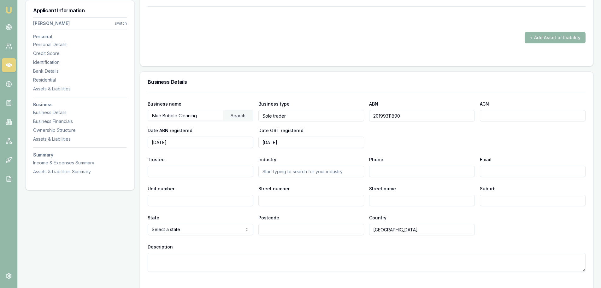
scroll to position [694, 0]
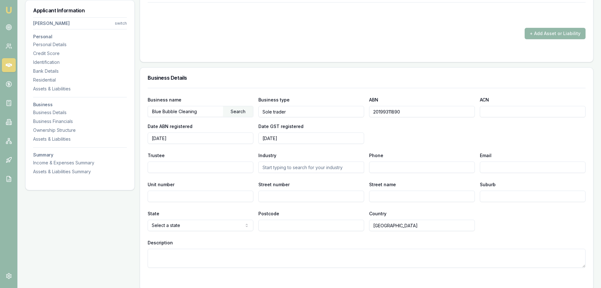
drag, startPoint x: 414, startPoint y: 112, endPoint x: 344, endPoint y: 113, distance: 70.4
click at [344, 113] on div "Business name Blue Bubble Cleaning Search Business type Sole trader ABN 2019931…" at bounding box center [367, 120] width 438 height 48
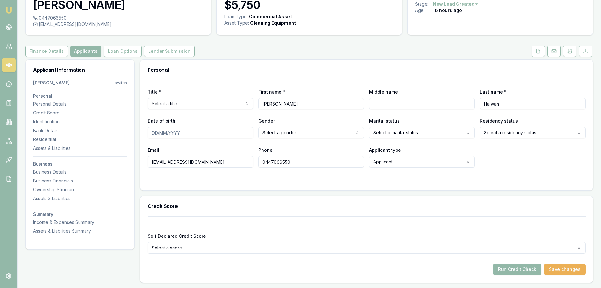
scroll to position [0, 0]
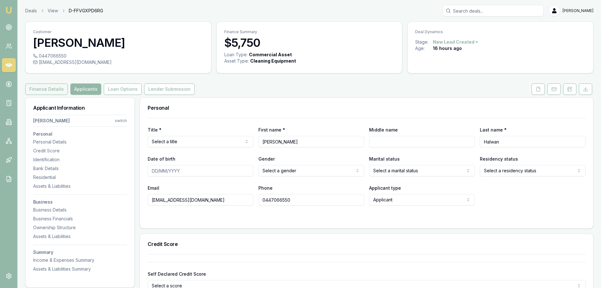
click at [47, 89] on button "Finance Details" at bounding box center [46, 88] width 43 height 11
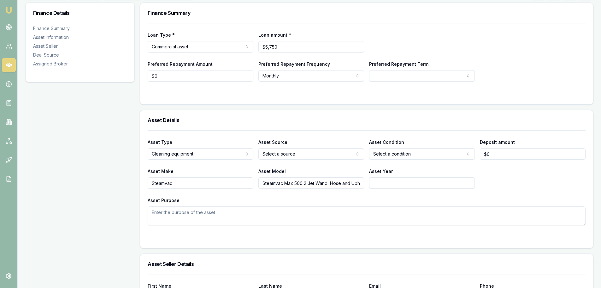
scroll to position [0, 23]
drag, startPoint x: 260, startPoint y: 181, endPoint x: 375, endPoint y: 182, distance: 115.5
click at [375, 182] on div "Asset Make Steamvac Asset Model Steamvac Max 500 2 Jet Wand, Hose and Upholster…" at bounding box center [367, 177] width 438 height 21
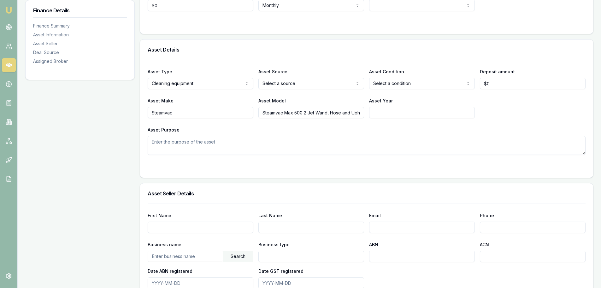
scroll to position [32, 0]
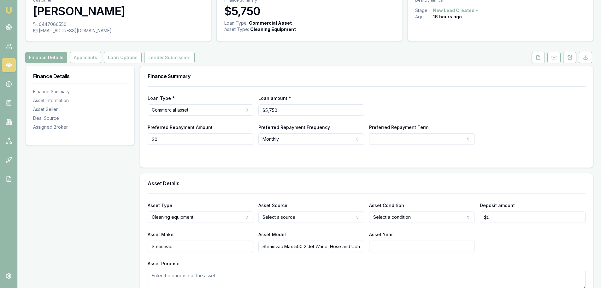
drag, startPoint x: 110, startPoint y: 32, endPoint x: 40, endPoint y: 32, distance: 70.7
click at [40, 32] on div "bluebubblecleaning.01@gmail.com" at bounding box center [118, 30] width 170 height 6
copy div "bluebubblecleaning.01@gmail.com"
click at [367, 58] on div "Finance Details Applicants Loan Options Lender Submission" at bounding box center [309, 57] width 568 height 11
drag, startPoint x: 33, startPoint y: 15, endPoint x: 62, endPoint y: 18, distance: 29.2
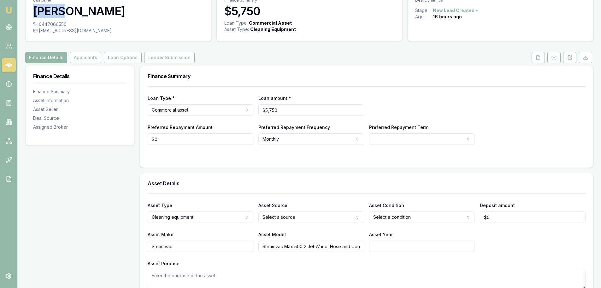
click at [62, 18] on div "Customer Zuhdi Halwan" at bounding box center [119, 5] width 186 height 31
copy h3 "Zuhdi"
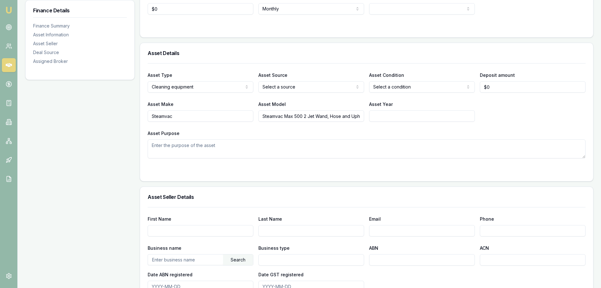
scroll to position [0, 0]
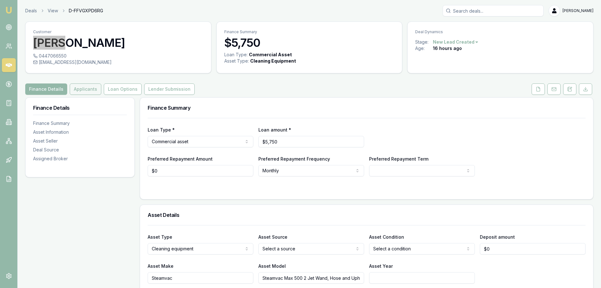
click at [78, 88] on button "Applicants" at bounding box center [86, 88] width 32 height 11
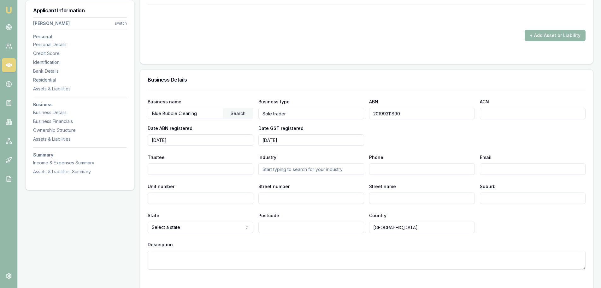
scroll to position [694, 0]
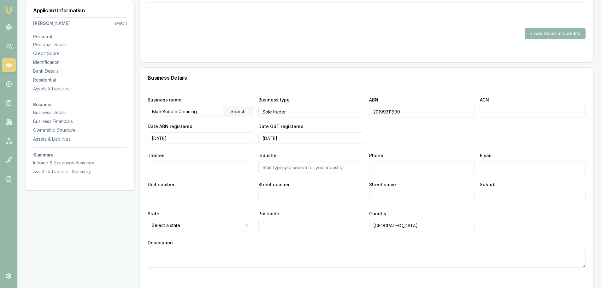
drag, startPoint x: 206, startPoint y: 109, endPoint x: 142, endPoint y: 110, distance: 64.1
click at [142, 110] on div "Business name Blue Bubble Cleaning Search Business type Sole trader ABN 2019931…" at bounding box center [366, 189] width 453 height 202
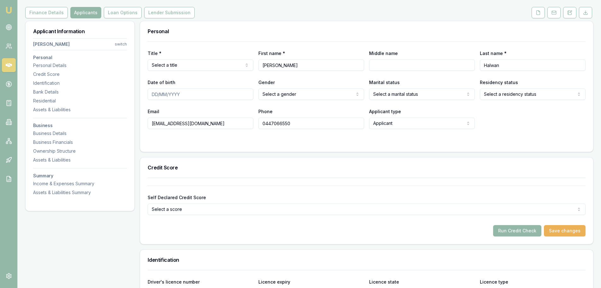
scroll to position [0, 0]
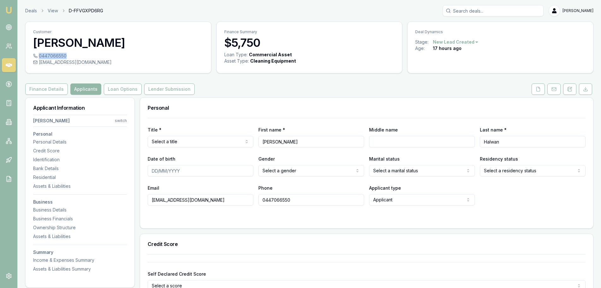
drag, startPoint x: 65, startPoint y: 55, endPoint x: 37, endPoint y: 56, distance: 28.1
click at [37, 56] on div "0447066550" at bounding box center [118, 56] width 170 height 6
copy div "0447066550"
click at [56, 87] on button "Finance Details" at bounding box center [46, 88] width 43 height 11
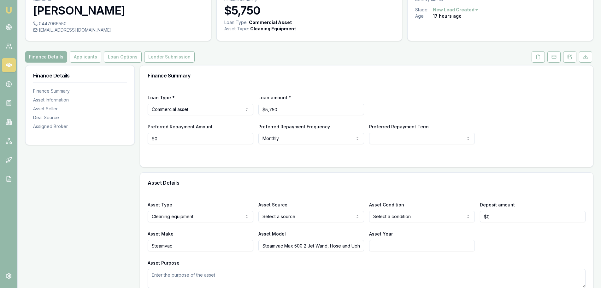
scroll to position [63, 0]
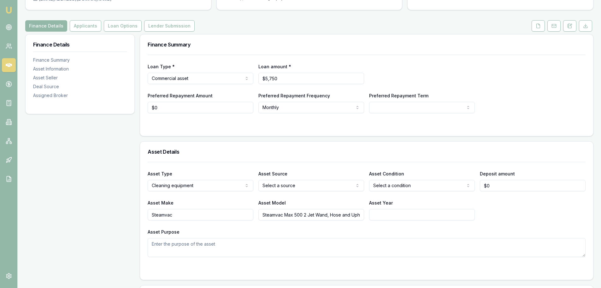
drag, startPoint x: 261, startPoint y: 214, endPoint x: 303, endPoint y: 216, distance: 41.7
click at [303, 216] on input "Steamvac Max 500 2 Jet Wand, Hose and Upholstery tool" at bounding box center [311, 214] width 106 height 11
click at [217, 199] on div "Asset Make Steamvac" at bounding box center [201, 209] width 106 height 21
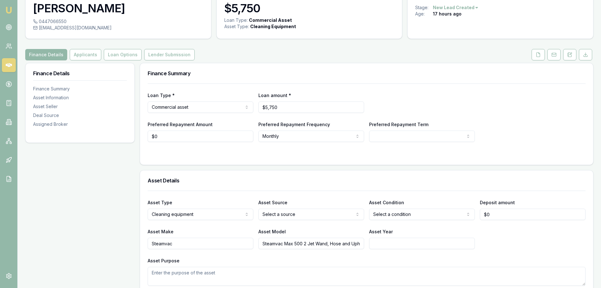
scroll to position [0, 0]
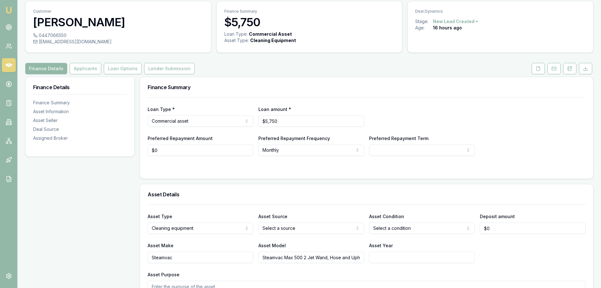
scroll to position [32, 0]
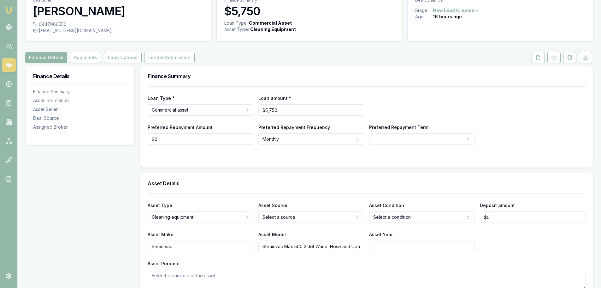
drag, startPoint x: 302, startPoint y: 247, endPoint x: 253, endPoint y: 245, distance: 48.7
click at [253, 245] on div "Asset Make Steamvac Asset Model Steamvac Max 500 2 Jet Wand, Hose and Upholster…" at bounding box center [367, 240] width 438 height 21
click at [73, 41] on div "Customer [PERSON_NAME] 0447066550 [EMAIL_ADDRESS][DOMAIN_NAME]" at bounding box center [118, 16] width 186 height 52
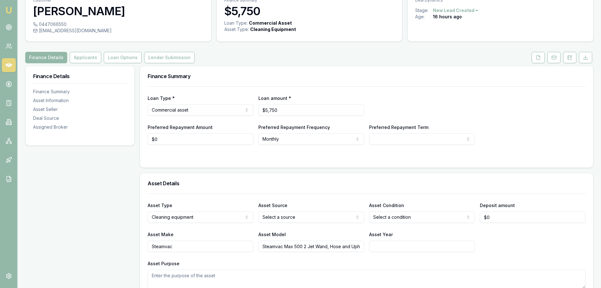
drag, startPoint x: 148, startPoint y: 75, endPoint x: 199, endPoint y: 81, distance: 52.1
click at [199, 81] on div "Finance Summary" at bounding box center [366, 76] width 453 height 20
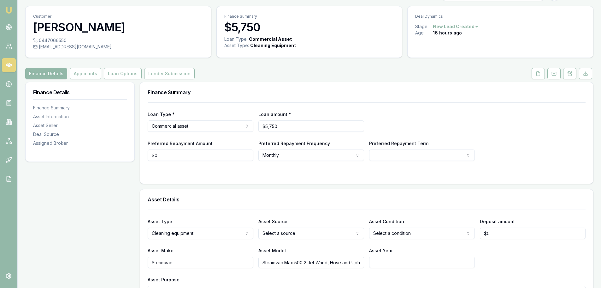
scroll to position [0, 0]
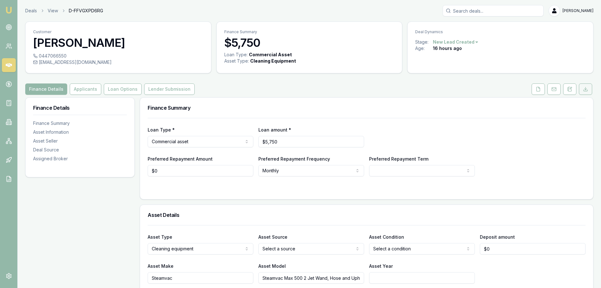
click at [590, 89] on button at bounding box center [585, 88] width 13 height 11
click at [3, 65] on link at bounding box center [9, 65] width 14 height 14
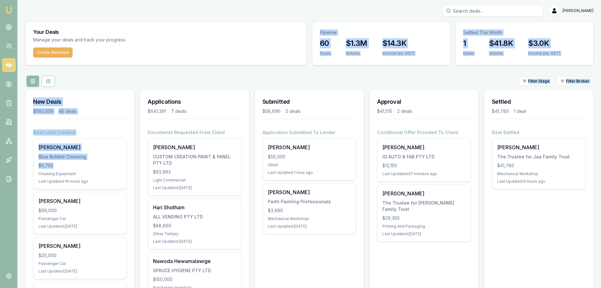
drag, startPoint x: 72, startPoint y: 167, endPoint x: 107, endPoint y: 62, distance: 110.2
click at [111, 78] on div "Filter Stage Filter Broker" at bounding box center [309, 80] width 568 height 11
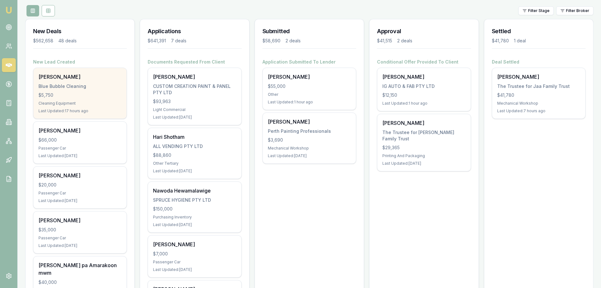
scroll to position [95, 0]
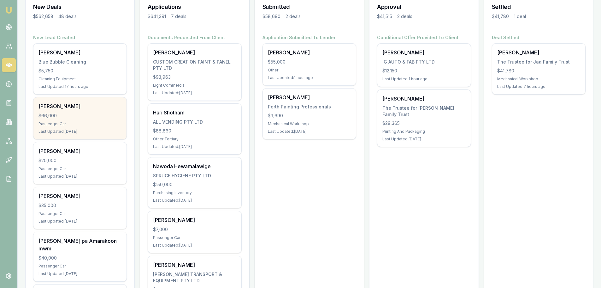
click at [61, 124] on div "Passenger Car" at bounding box center [80, 123] width 83 height 5
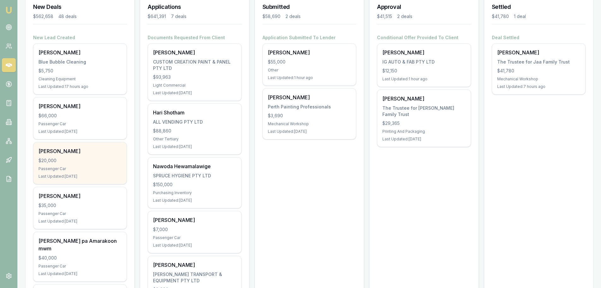
click at [68, 168] on div "Passenger Car" at bounding box center [80, 168] width 83 height 5
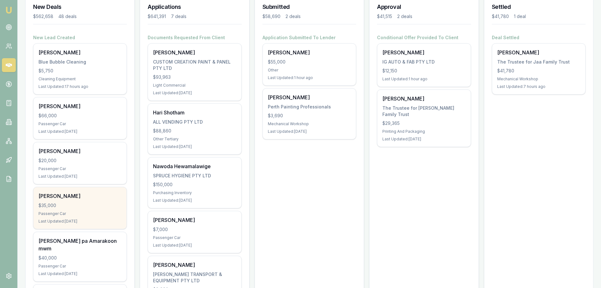
click at [53, 211] on div "Passenger Car" at bounding box center [80, 213] width 83 height 5
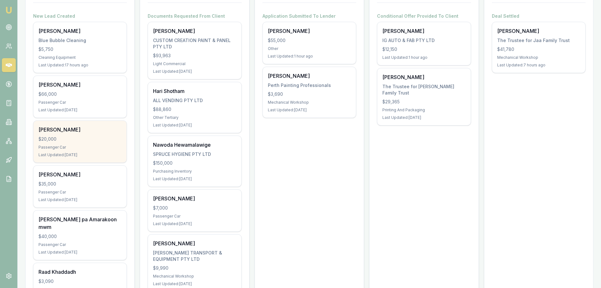
scroll to position [126, 0]
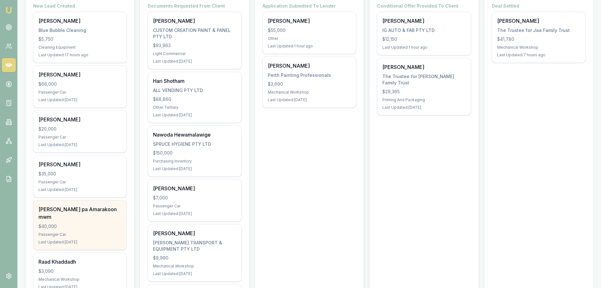
click at [80, 230] on div "[PERSON_NAME] pa Amarakoon mwm $40,000 Passenger Car Last Updated: [DATE]" at bounding box center [79, 224] width 93 height 49
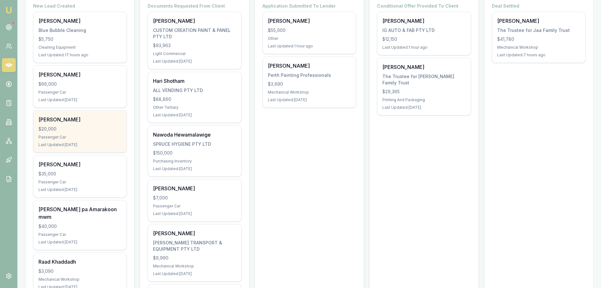
click at [79, 145] on div "Last Updated: [DATE]" at bounding box center [80, 144] width 83 height 5
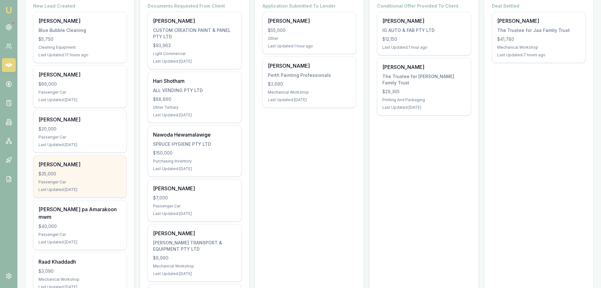
click at [75, 166] on div "[PERSON_NAME]" at bounding box center [80, 164] width 83 height 8
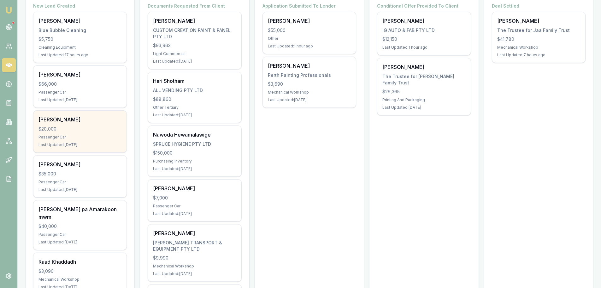
click at [81, 117] on div "[PERSON_NAME]" at bounding box center [80, 120] width 83 height 8
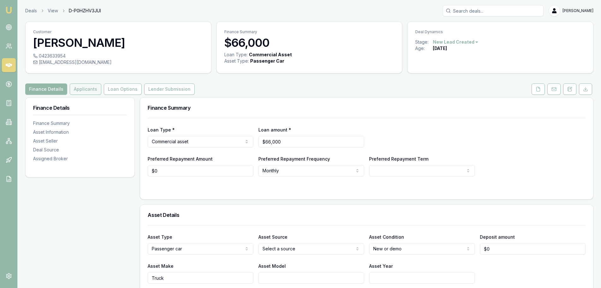
click at [80, 92] on button "Applicants" at bounding box center [86, 88] width 32 height 11
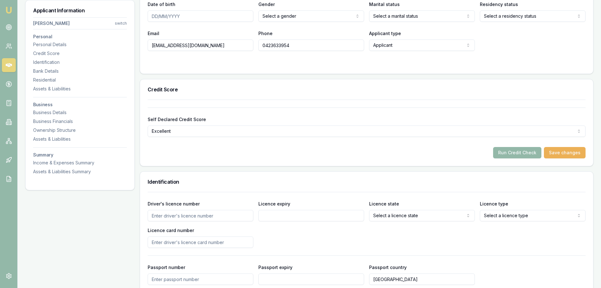
scroll to position [17, 0]
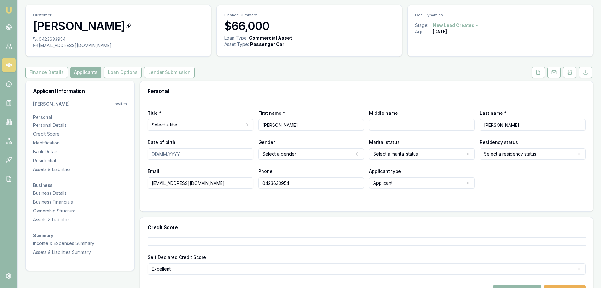
drag, startPoint x: 33, startPoint y: 23, endPoint x: 119, endPoint y: 24, distance: 86.2
click at [119, 24] on div "Customer [PERSON_NAME]" at bounding box center [119, 20] width 186 height 31
copy h3 "[PERSON_NAME]"
click at [277, 76] on div "Finance Details Applicants Loan Options Lender Submission" at bounding box center [309, 72] width 568 height 11
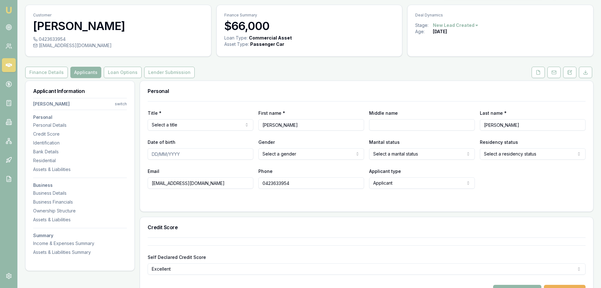
click at [277, 76] on div "Finance Details Applicants Loan Options Lender Submission" at bounding box center [309, 72] width 568 height 11
click at [11, 66] on icon at bounding box center [9, 65] width 6 height 4
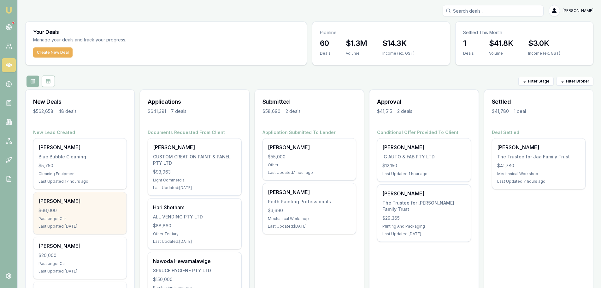
click at [63, 213] on div "$66,000" at bounding box center [80, 210] width 83 height 6
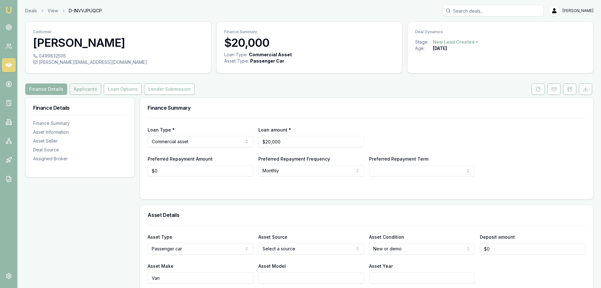
click at [84, 89] on button "Applicants" at bounding box center [86, 88] width 32 height 11
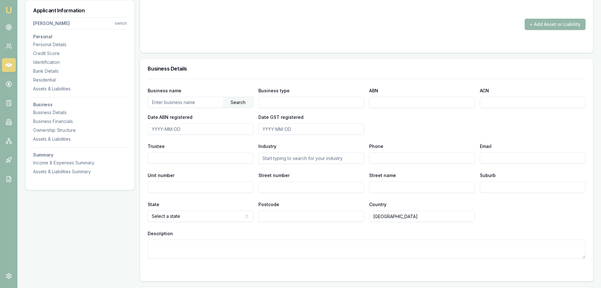
scroll to position [852, 0]
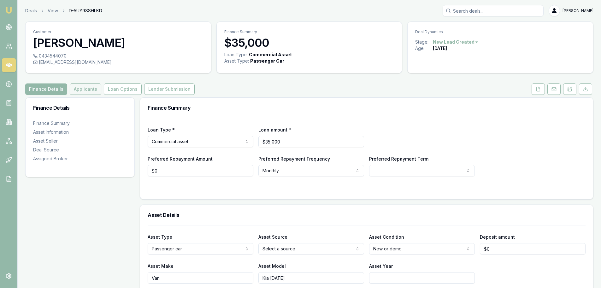
click at [85, 93] on button "Applicants" at bounding box center [86, 88] width 32 height 11
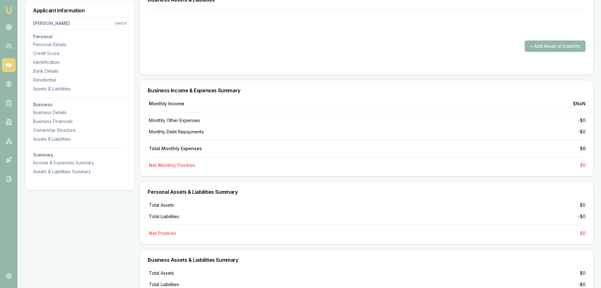
scroll to position [1279, 0]
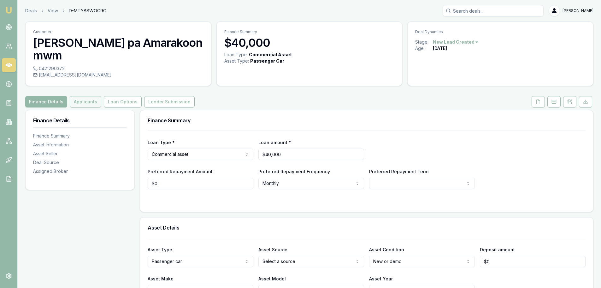
click at [87, 96] on button "Applicants" at bounding box center [86, 101] width 32 height 11
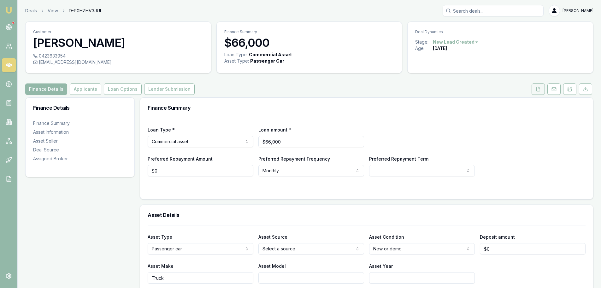
click at [537, 89] on icon at bounding box center [538, 88] width 5 height 5
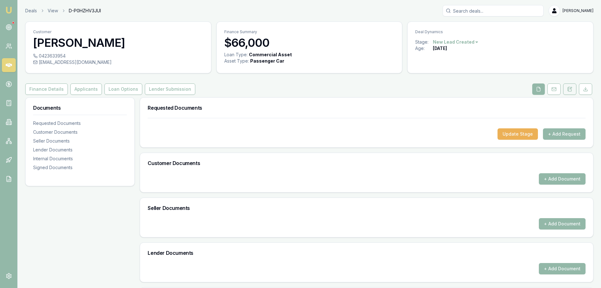
click at [569, 87] on icon at bounding box center [569, 88] width 5 height 5
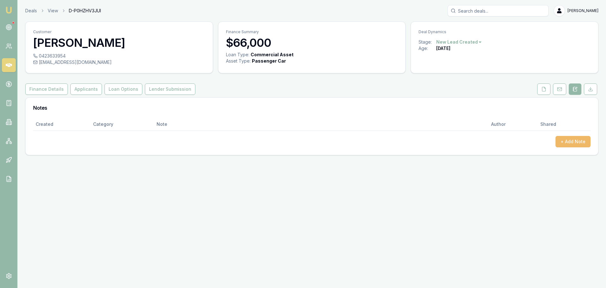
click at [579, 144] on button "+ Add Note" at bounding box center [572, 141] width 35 height 11
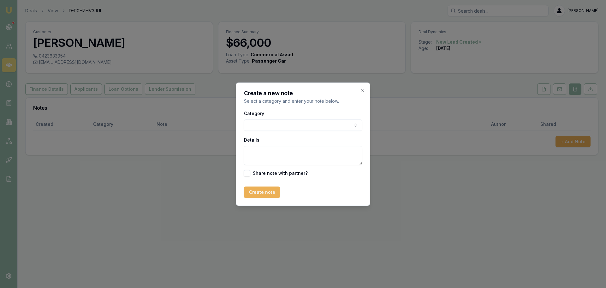
click at [292, 128] on body "Emu Broker Deals View D-P0HZHV3JUI Brad Hearns Toggle Menu Customer Cameron Ait…" at bounding box center [303, 144] width 606 height 288
click at [271, 154] on textarea "Details" at bounding box center [303, 155] width 118 height 19
click at [249, 150] on textarea "Renter" at bounding box center [303, 155] width 118 height 19
paste textarea "81 638 406 943 Active COMPASSIONATE HEALTH PTY LTD"
click at [249, 153] on textarea "81 638 406 943 Active COMPASSIONATE HEALTH PTY LTD Renter" at bounding box center [303, 155] width 118 height 19
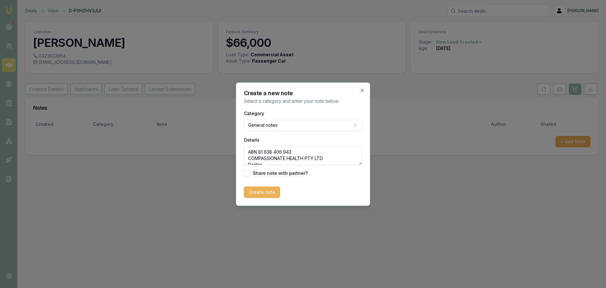
click at [323, 159] on textarea "ABN 81 638 406 943 COMPASSIONATE HEALTH PTY LTD Renter" at bounding box center [303, 155] width 118 height 19
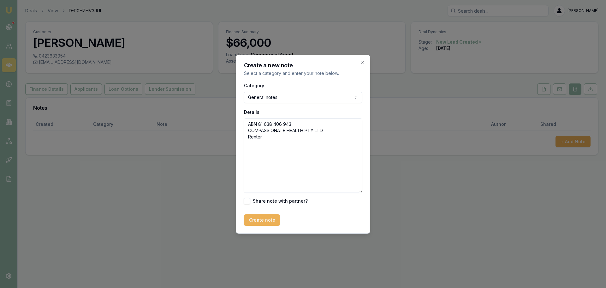
drag, startPoint x: 361, startPoint y: 162, endPoint x: 358, endPoint y: 230, distance: 68.2
click at [358, 225] on form "Category General notes General notes Attempted contact Follow up reminder Initi…" at bounding box center [303, 153] width 118 height 144
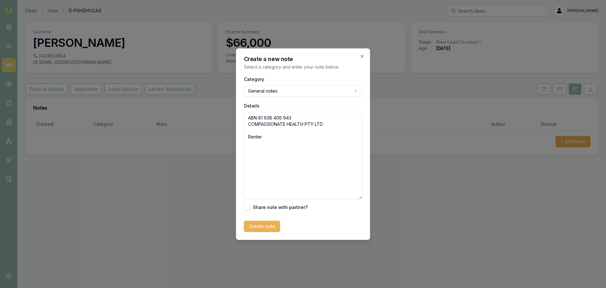
paste textarea "Active from 10 Jan 2020"
click at [253, 128] on textarea "ABN 81 638 406 943 COMPASSIONATE HEALTH PTY LTD Active from 10 Jan 2020 Renter" at bounding box center [303, 155] width 118 height 87
click at [264, 144] on textarea "ABN 81 638 406 943 COMPASSIONATE HEALTH PTY LTD Active from 10 Jan 2020 Renter …" at bounding box center [303, 155] width 118 height 87
click at [249, 143] on textarea "ABN 81 638 406 943 COMPASSIONATE HEALTH PTY LTD Active from 10 Jan 2020 Renter …" at bounding box center [303, 155] width 118 height 87
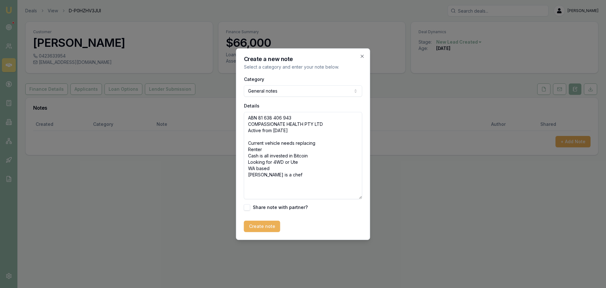
click at [314, 156] on textarea "ABN 81 638 406 943 COMPASSIONATE HEALTH PTY LTD Active from 10 Jan 2020 Current…" at bounding box center [303, 155] width 118 height 87
click at [293, 181] on textarea "ABN 81 638 406 943 COMPASSIONATE HEALTH PTY LTD Active from 10 Jan 2020 Current…" at bounding box center [303, 155] width 118 height 87
type textarea "ABN 81 638 406 943 COMPASSIONATE HEALTH PTY LTD Active from 10 Jan 2020 Current…"
click at [261, 225] on button "Create note" at bounding box center [262, 225] width 36 height 11
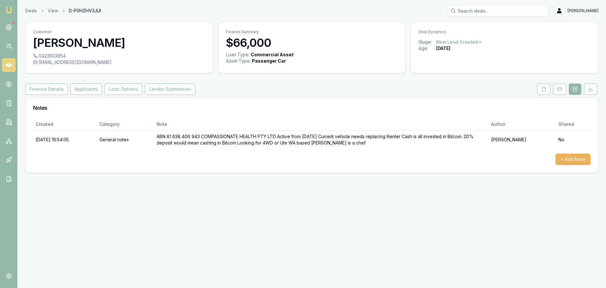
click at [217, 234] on div "Emu Broker Deals View D-P0HZHV3JUI Brad Hearns Toggle Menu Customer Cameron Ait…" at bounding box center [303, 144] width 606 height 288
click at [9, 67] on icon at bounding box center [9, 65] width 6 height 4
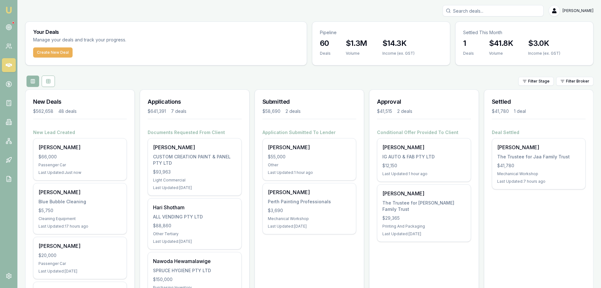
click at [379, 76] on div "Filter Stage Filter Broker" at bounding box center [309, 80] width 568 height 11
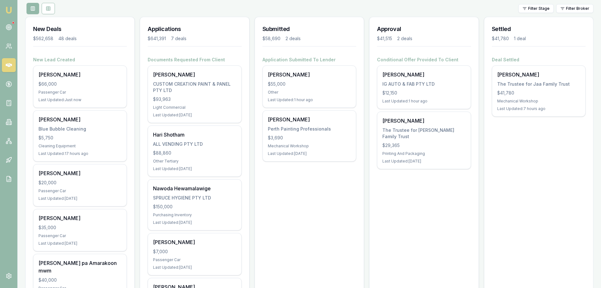
scroll to position [95, 0]
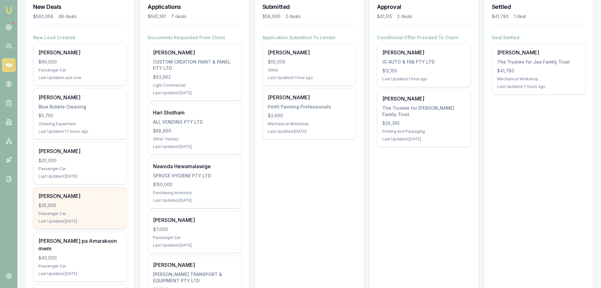
click at [96, 211] on div "Passenger Car" at bounding box center [80, 213] width 83 height 5
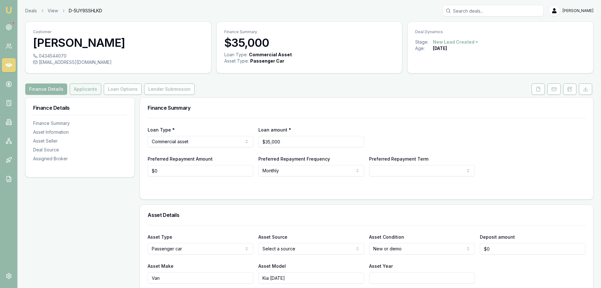
click at [88, 91] on button "Applicants" at bounding box center [86, 88] width 32 height 11
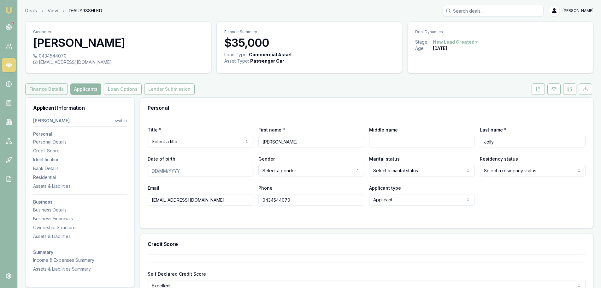
click at [49, 93] on button "Finance Details" at bounding box center [46, 88] width 43 height 11
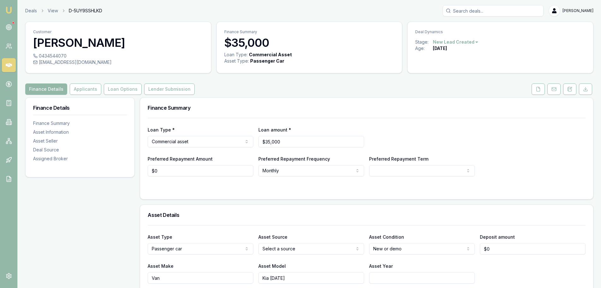
click at [150, 10] on div "Deals View D-5UY9SSHLKD Brad Hearns" at bounding box center [309, 10] width 568 height 11
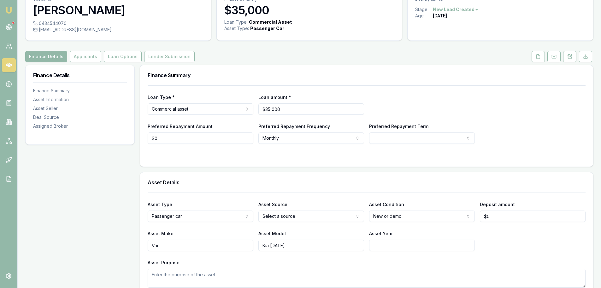
scroll to position [32, 0]
click at [228, 56] on div "Finance Details Applicants Loan Options Lender Submission" at bounding box center [309, 57] width 568 height 11
click at [7, 60] on link at bounding box center [9, 65] width 14 height 14
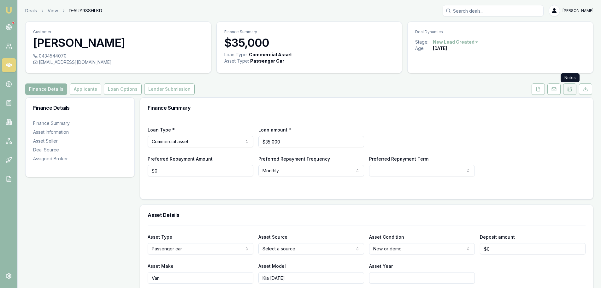
click at [575, 88] on button at bounding box center [569, 88] width 13 height 11
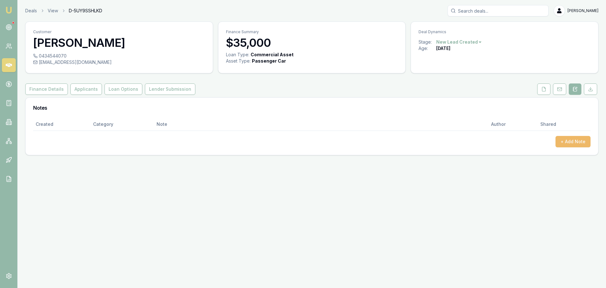
click at [574, 137] on button "+ Add Note" at bounding box center [572, 141] width 35 height 11
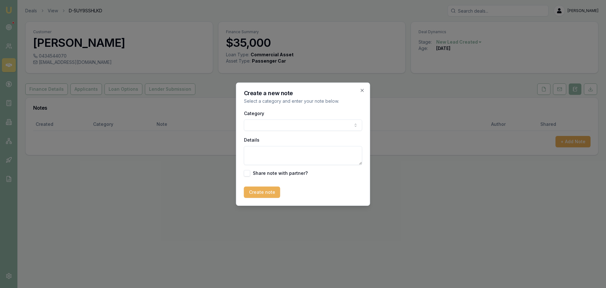
click at [273, 123] on body "Emu Broker Deals View D-5UY9SSHLKD [PERSON_NAME] Toggle Menu Customer [PERSON_N…" at bounding box center [303, 144] width 606 height 288
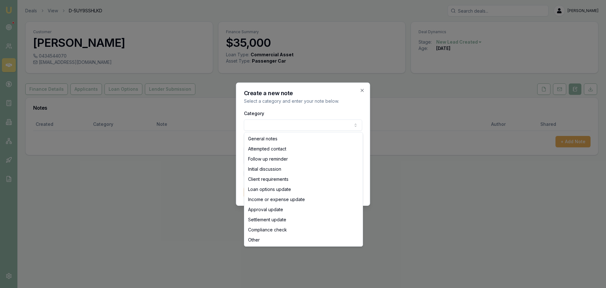
select select "ATTEMPTED_CONTACT"
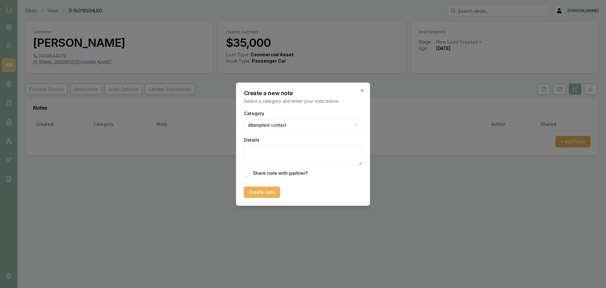
click at [273, 146] on textarea "Details" at bounding box center [303, 155] width 118 height 19
type textarea "Left VM"
click at [263, 193] on button "Create note" at bounding box center [262, 191] width 36 height 11
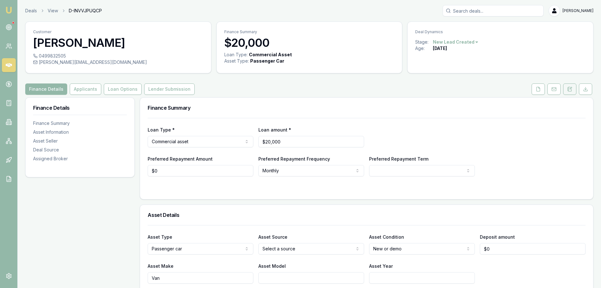
click at [570, 91] on icon at bounding box center [569, 89] width 3 height 4
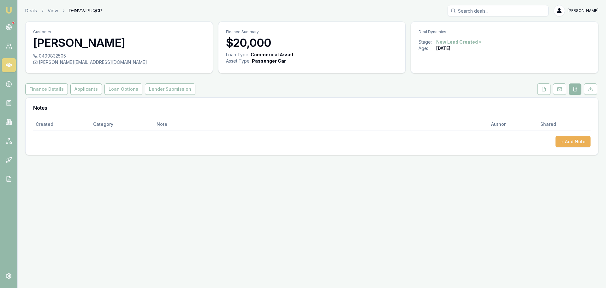
click at [580, 135] on div "Created Category Note Author Shared + Add Note" at bounding box center [311, 132] width 557 height 29
click at [579, 140] on button "+ Add Note" at bounding box center [572, 141] width 35 height 11
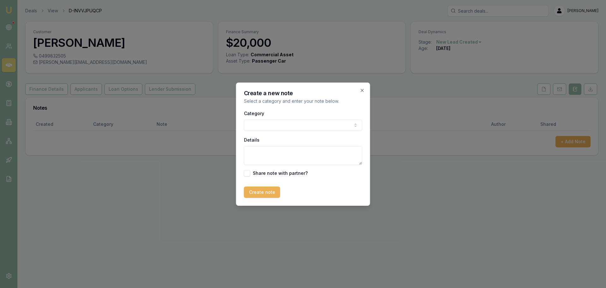
click at [300, 127] on body "Emu Broker Deals View D-INVVJPUQCP [PERSON_NAME] Toggle Menu Customer [PERSON_N…" at bounding box center [303, 144] width 606 height 288
click at [262, 126] on body "Emu Broker Deals View D-INVVJPUQCP [PERSON_NAME] Toggle Menu Customer [PERSON_N…" at bounding box center [303, 144] width 606 height 288
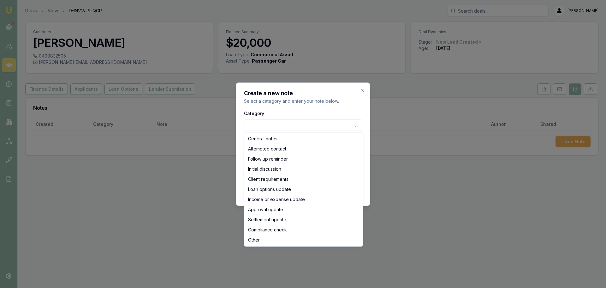
select select "ATTEMPTED_CONTACT"
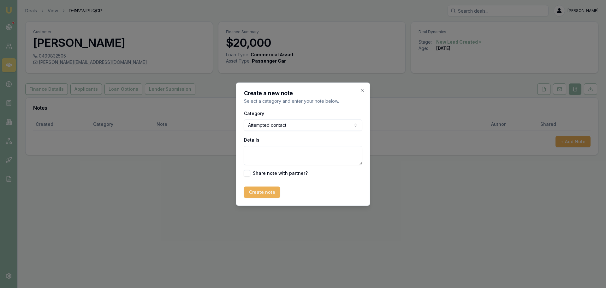
click at [275, 150] on textarea "Details" at bounding box center [303, 155] width 118 height 19
type textarea "Left VM"
click at [271, 196] on button "Create note" at bounding box center [262, 191] width 36 height 11
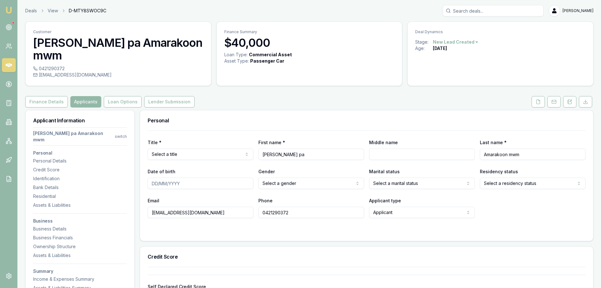
click at [200, 14] on div "Deals View D-MTY8SWOC9C [PERSON_NAME]" at bounding box center [309, 10] width 568 height 11
click at [45, 96] on button "Finance Details" at bounding box center [46, 101] width 43 height 11
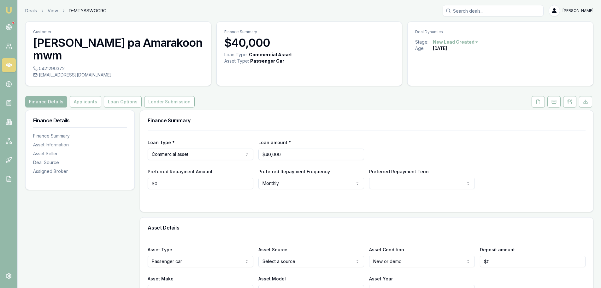
click at [150, 138] on div "Loan Type * Commercial asset Consumer loan Consumer asset Commercial loan Comme…" at bounding box center [201, 148] width 106 height 21
click at [536, 99] on icon at bounding box center [538, 101] width 5 height 5
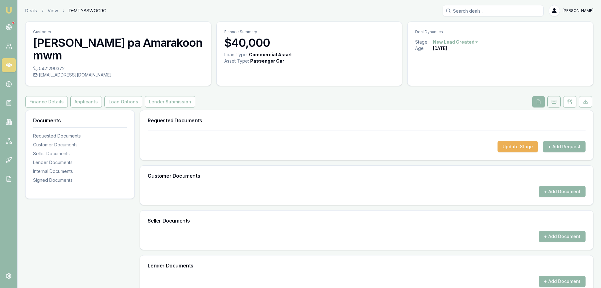
click at [559, 96] on button at bounding box center [554, 101] width 13 height 11
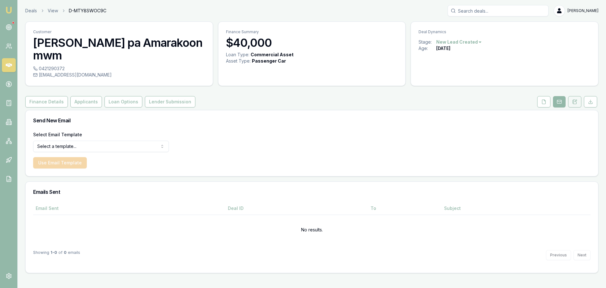
click at [573, 96] on button at bounding box center [574, 101] width 13 height 11
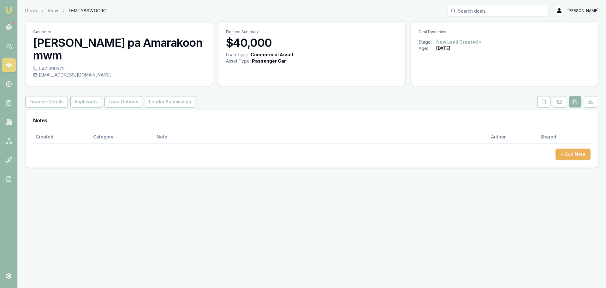
click at [561, 147] on div "Created Category Note Author Shared + Add Note" at bounding box center [312, 148] width 573 height 37
click at [569, 133] on div "Created Category Note Author Shared + Add Note" at bounding box center [311, 144] width 557 height 29
click at [569, 148] on button "+ Add Note" at bounding box center [572, 153] width 35 height 11
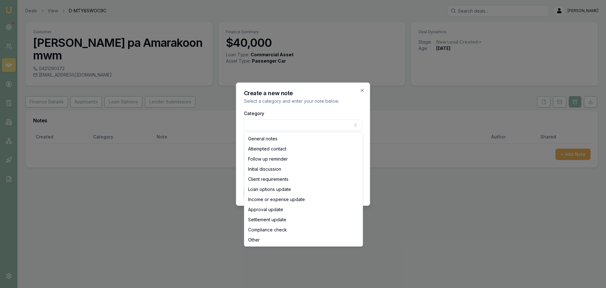
click at [263, 124] on body "Emu Broker Deals View D-MTY8SWOC9C [PERSON_NAME] Toggle Menu Customer [PERSON_N…" at bounding box center [303, 144] width 606 height 288
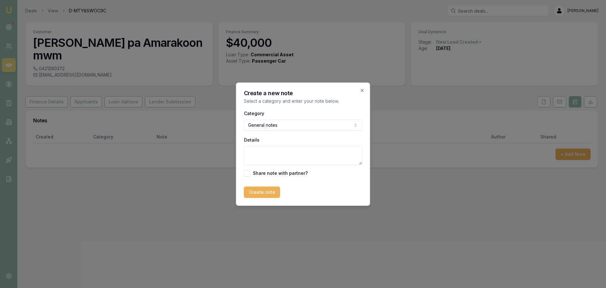
click at [288, 140] on div "Details" at bounding box center [303, 150] width 118 height 29
click at [287, 149] on textarea "Details" at bounding box center [303, 155] width 118 height 19
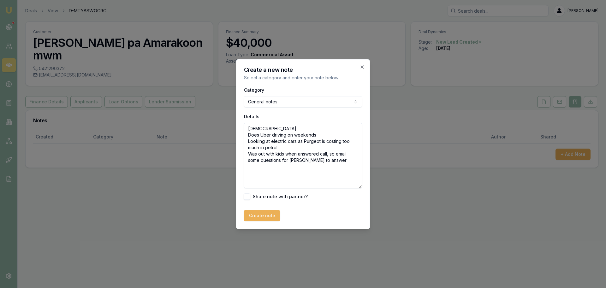
drag, startPoint x: 360, startPoint y: 164, endPoint x: 338, endPoint y: 200, distance: 42.2
click at [360, 217] on form "Category General notes General notes Attempted contact Follow up reminder Initi…" at bounding box center [303, 153] width 118 height 135
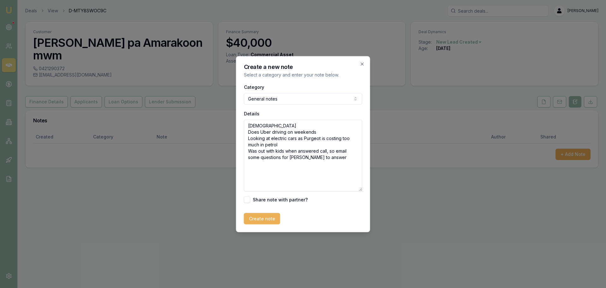
click at [329, 155] on textarea "[DEMOGRAPHIC_DATA] Does Uber driving on weekends Looking at electric cars as Pu…" at bounding box center [303, 155] width 118 height 72
click at [296, 125] on textarea "[DEMOGRAPHIC_DATA] Does Uber driving on weekends Looking at electric cars as Pu…" at bounding box center [303, 155] width 118 height 72
click at [248, 124] on textarea "[DEMOGRAPHIC_DATA] Does Uber driving on weekends Looking at electric cars as Pu…" at bounding box center [303, 155] width 118 height 72
click at [308, 127] on textarea "Current [DEMOGRAPHIC_DATA] Does Uber driving on weekends Looking at electric ca…" at bounding box center [303, 155] width 118 height 72
click at [282, 125] on textarea "Current [DEMOGRAPHIC_DATA] Does Uber driving on weekends Looking at electric ca…" at bounding box center [303, 155] width 118 height 72
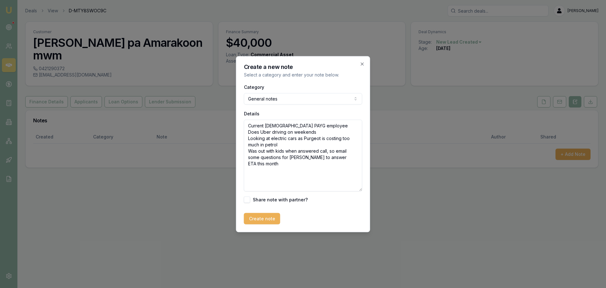
click at [318, 130] on textarea "Current [DEMOGRAPHIC_DATA] PAYG employee Does Uber driving on weekends Looking …" at bounding box center [303, 155] width 118 height 72
click at [347, 143] on textarea "Current [DEMOGRAPHIC_DATA] PAYG employee Does Uber driving on weekends Looking …" at bounding box center [303, 155] width 118 height 72
click at [289, 145] on textarea "Current [DEMOGRAPHIC_DATA] PAYG employee Does Uber driving on weekends Looking …" at bounding box center [303, 155] width 118 height 72
click at [349, 150] on textarea "Current [DEMOGRAPHIC_DATA] PAYG employee Does Uber driving on weekends Looking …" at bounding box center [303, 155] width 118 height 72
click at [335, 157] on textarea "Current [DEMOGRAPHIC_DATA] PAYG employee Does Uber driving on weekends Looking …" at bounding box center [303, 155] width 118 height 72
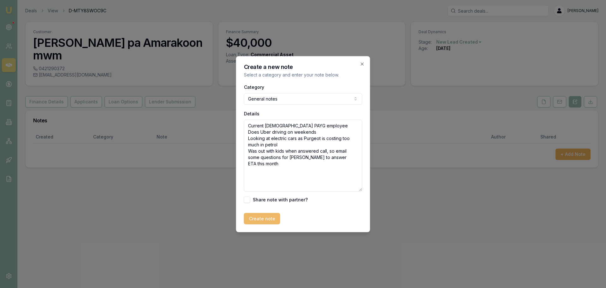
type textarea "Current [DEMOGRAPHIC_DATA] PAYG employee Does Uber driving on weekends Looking …"
click at [252, 218] on button "Create note" at bounding box center [262, 217] width 36 height 11
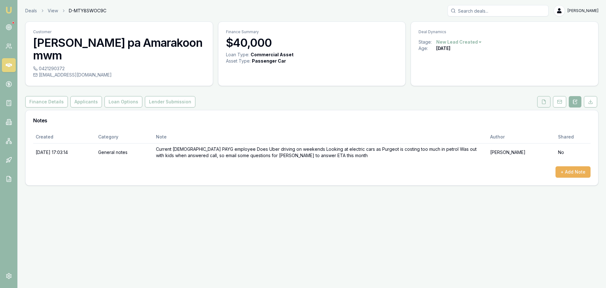
click at [541, 96] on button at bounding box center [543, 101] width 13 height 11
